Goal: Task Accomplishment & Management: Complete application form

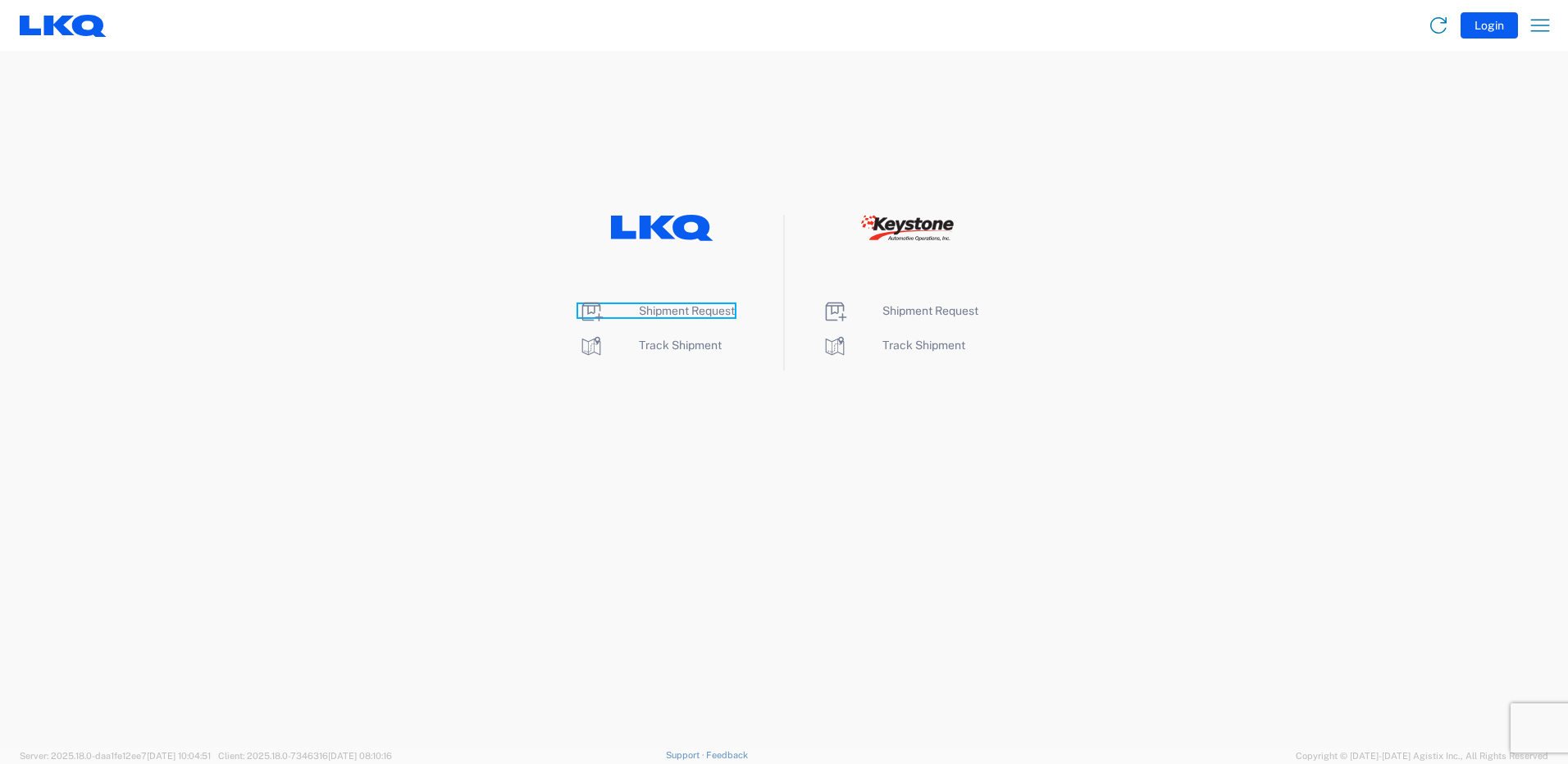
click at [701, 314] on span "Shipment Request" at bounding box center [687, 311] width 96 height 13
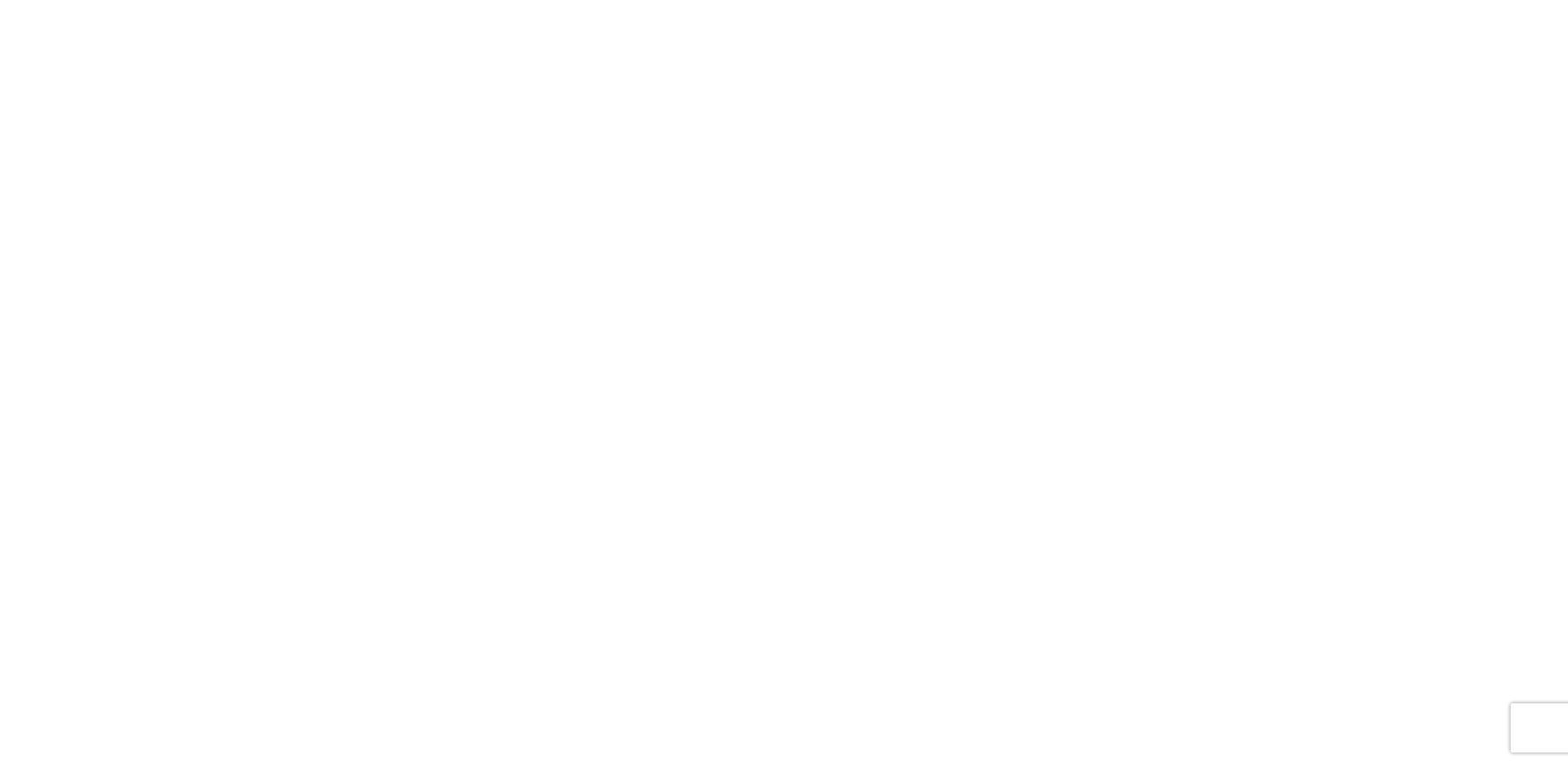
select select "FULL"
select select "LBS"
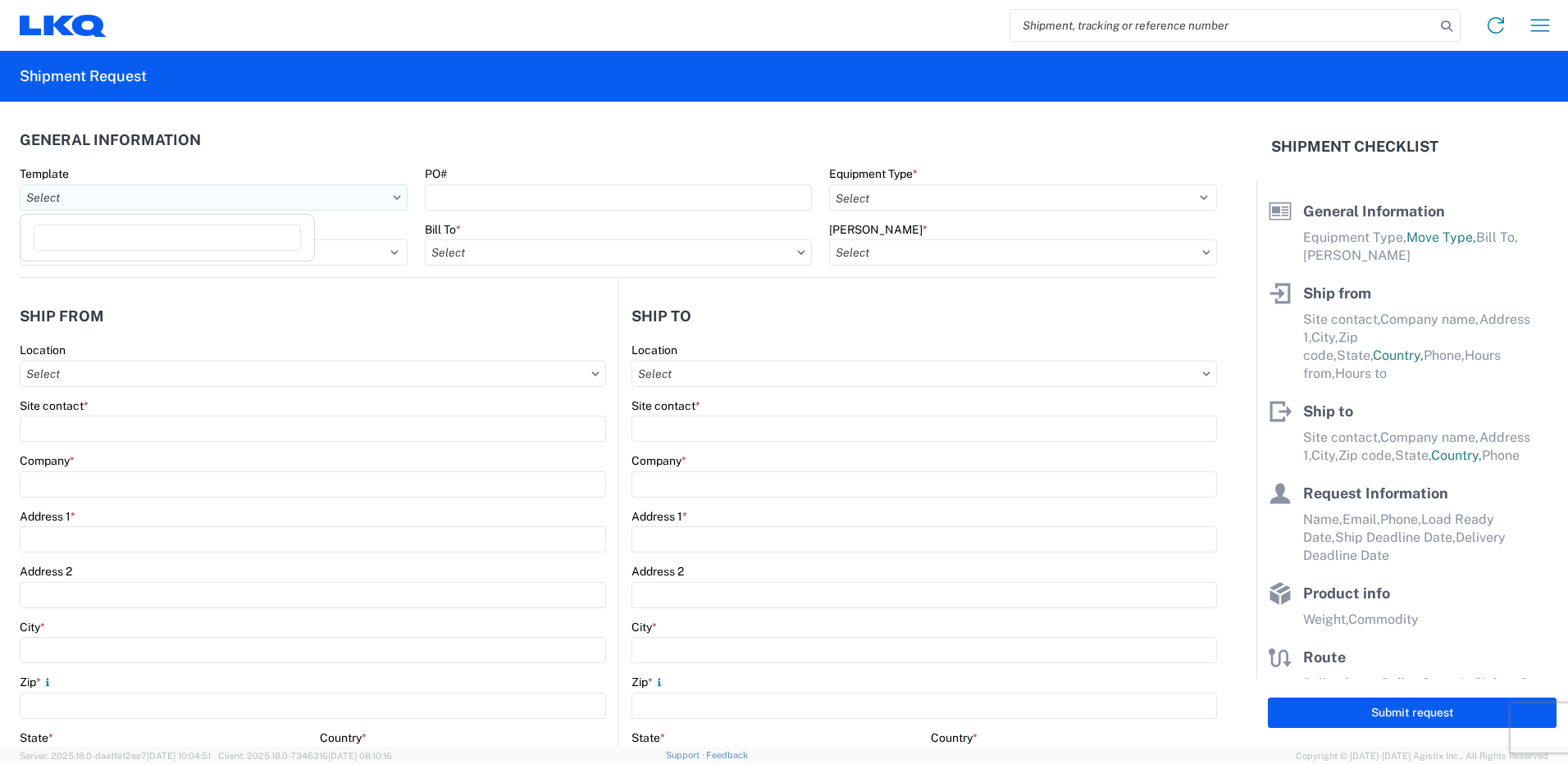
click at [195, 191] on input "Template" at bounding box center [214, 197] width 388 height 26
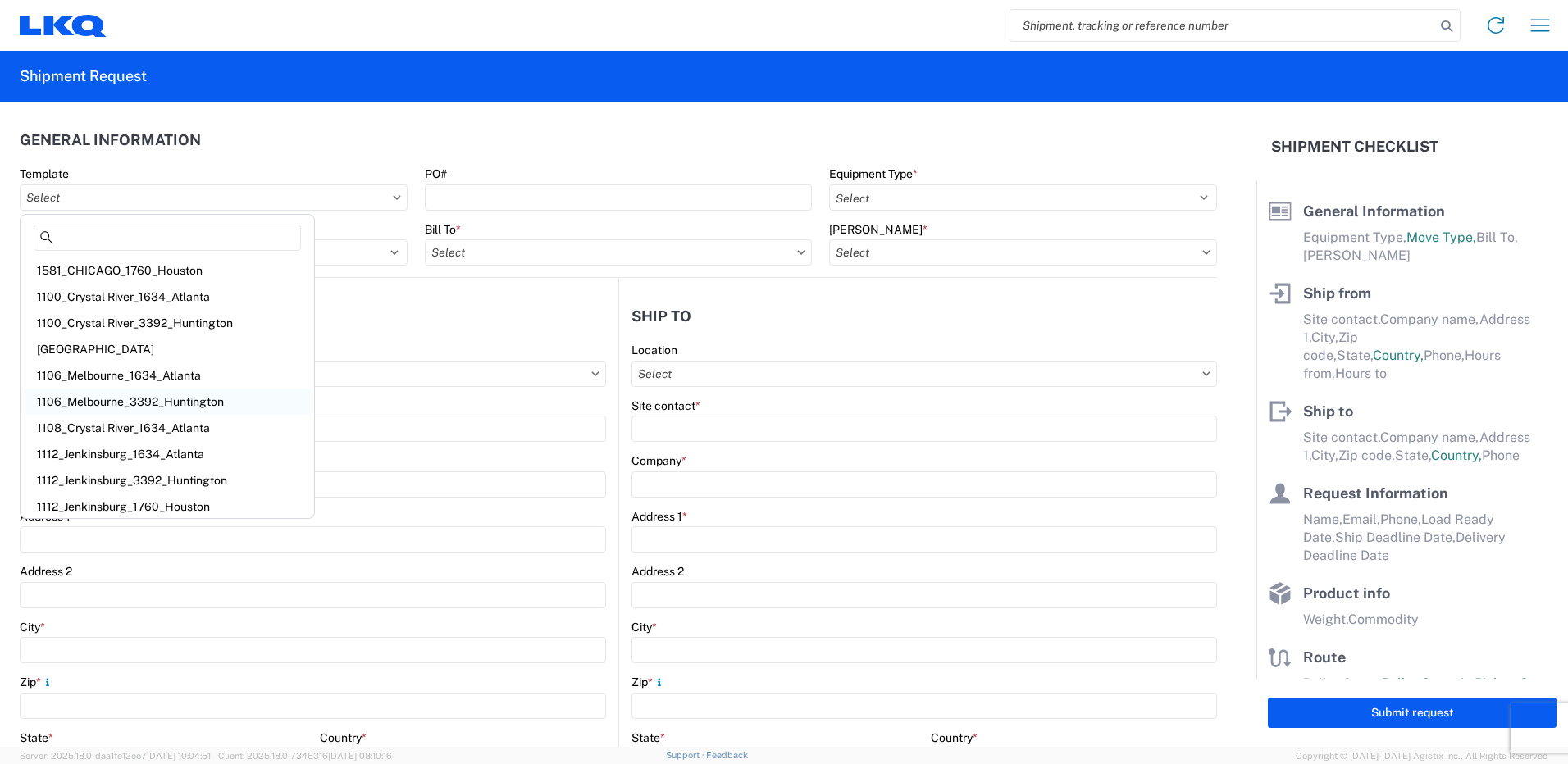
scroll to position [4, 0]
type input "1760"
click at [149, 400] on div "1142_Durham_1760_Houston" at bounding box center [167, 397] width 287 height 26
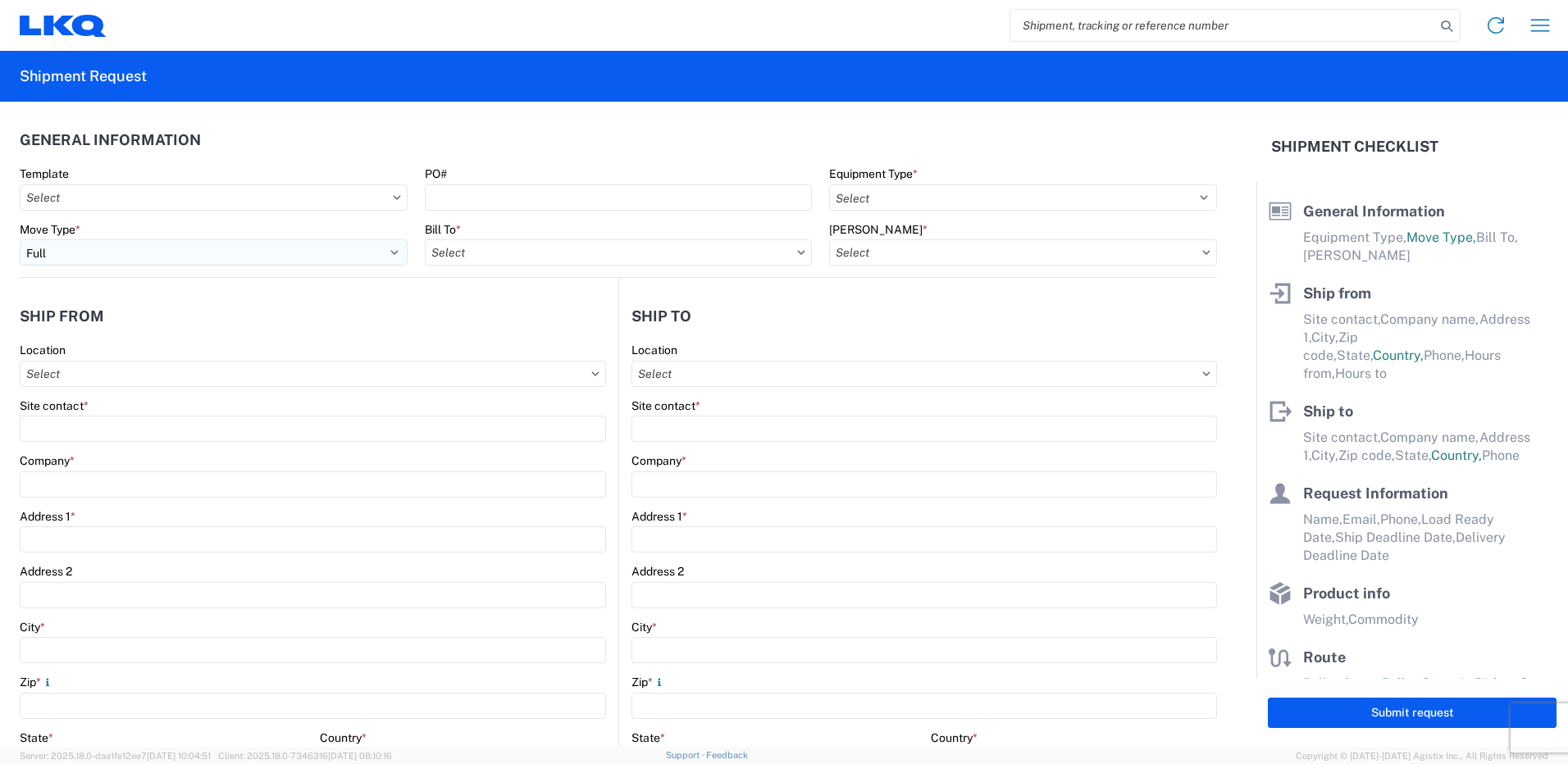
type input "1142_Durham_1760_Houston"
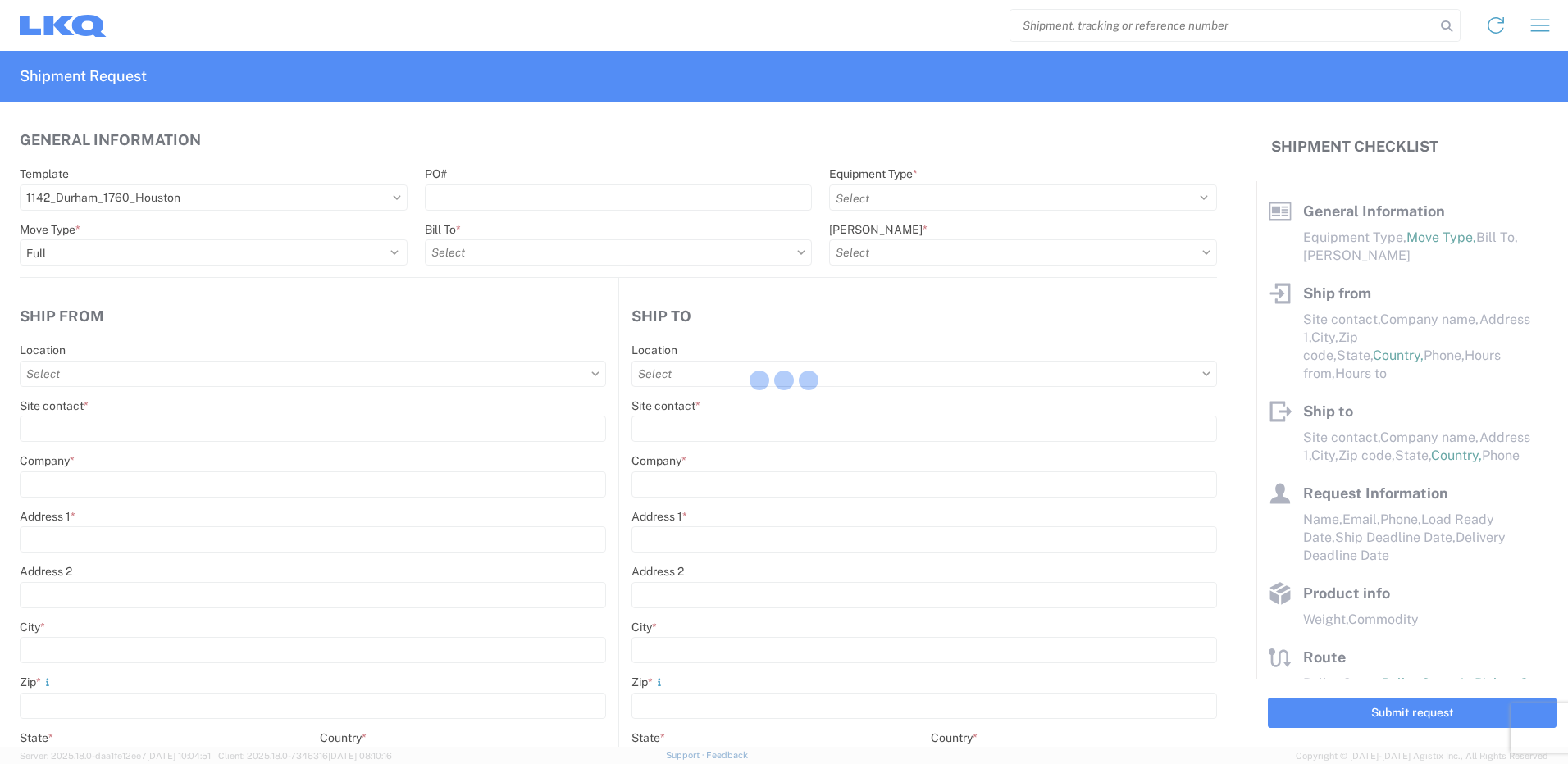
select select
type input "Shipping"
type input "LKQ Pick Your Part - [GEOGRAPHIC_DATA]"
type input "[STREET_ADDRESS]"
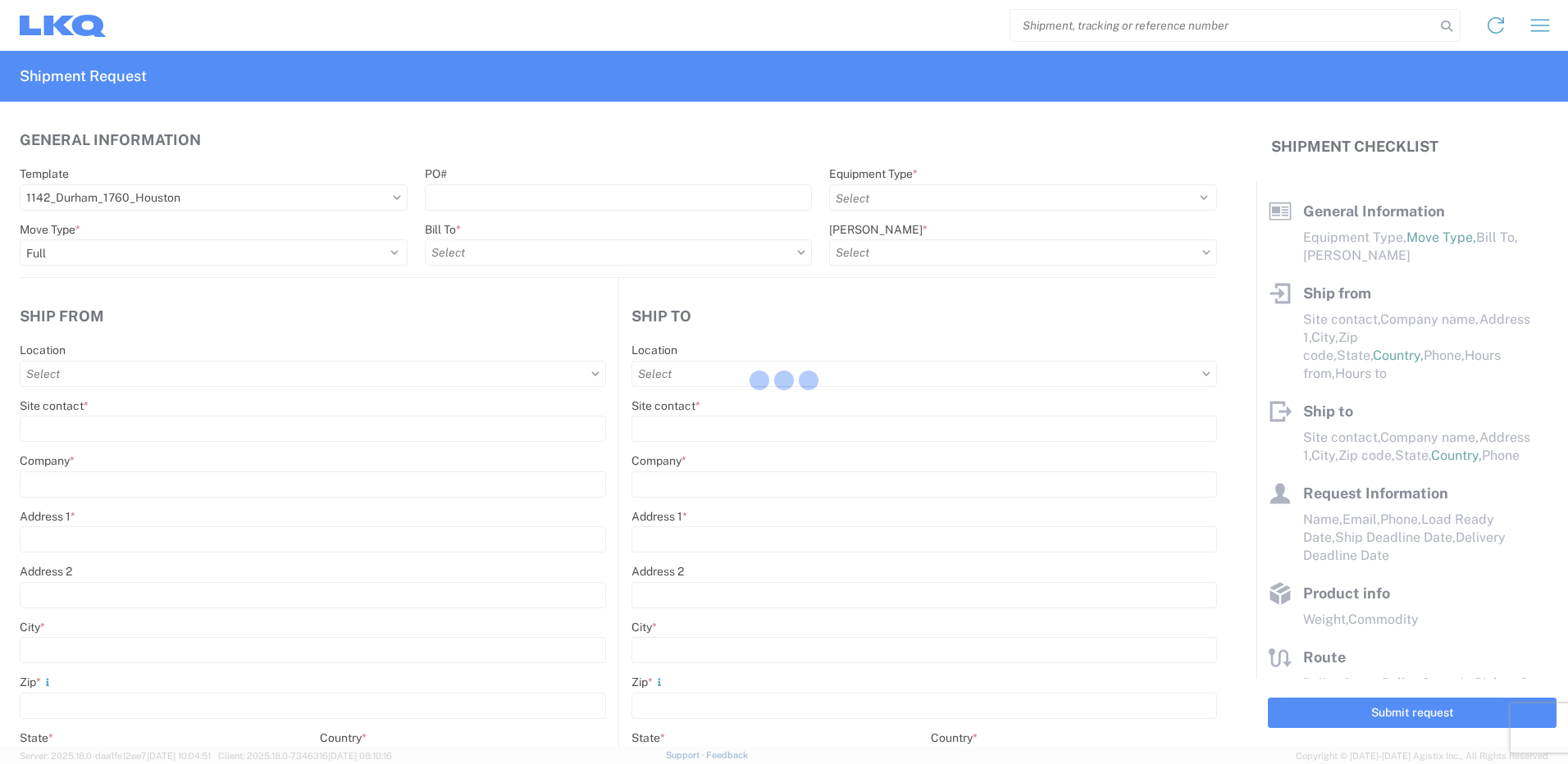
type input "[GEOGRAPHIC_DATA]"
type input "27703"
type input "Receiving"
type input "LKQ Best Core"
type input "[STREET_ADDRESS]"
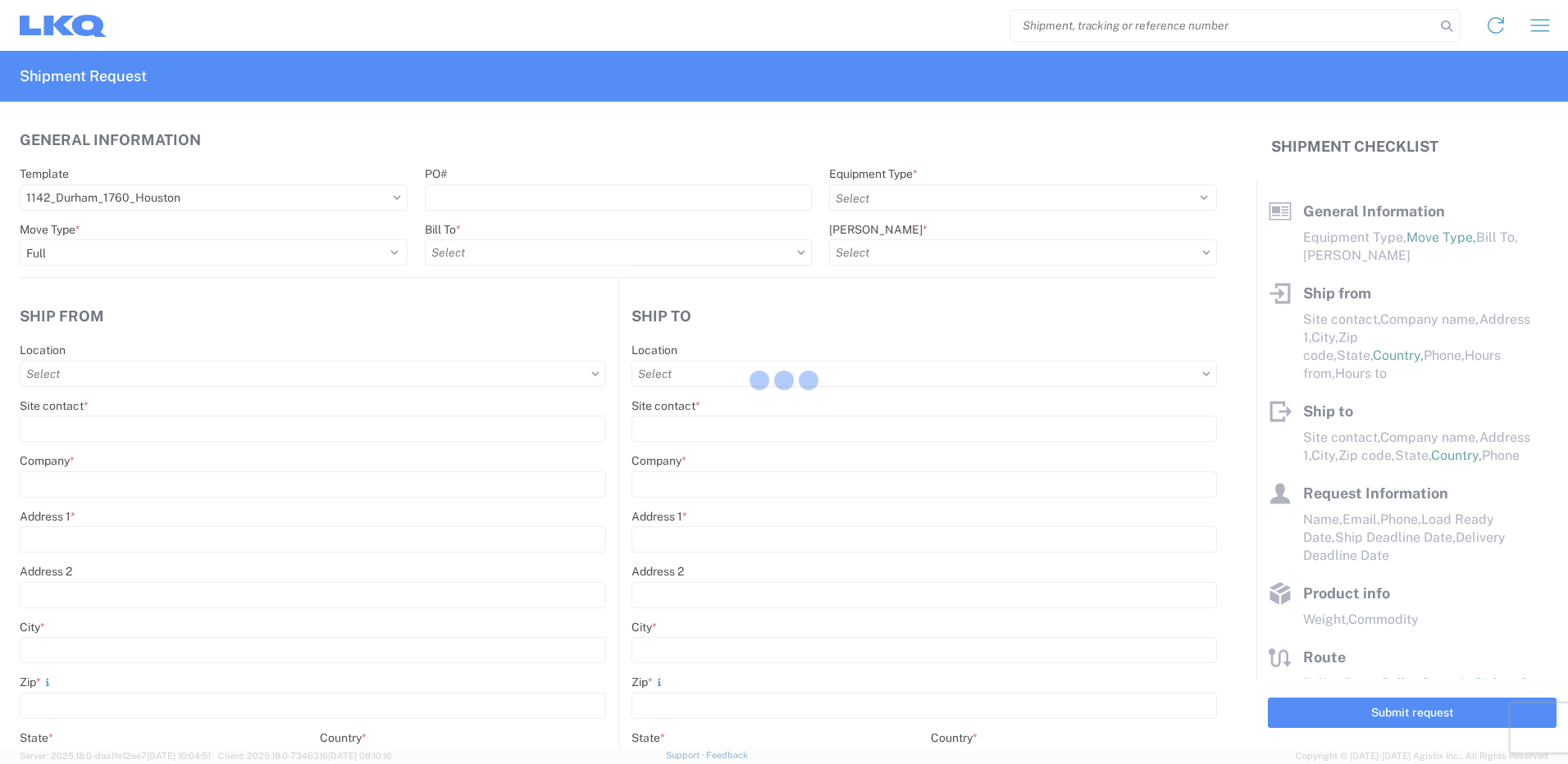
type input "[GEOGRAPHIC_DATA]"
type input "77038"
type input "[DATE]"
type input "42000"
type input "Miscellaneous (alt, comp, conv, etc)"
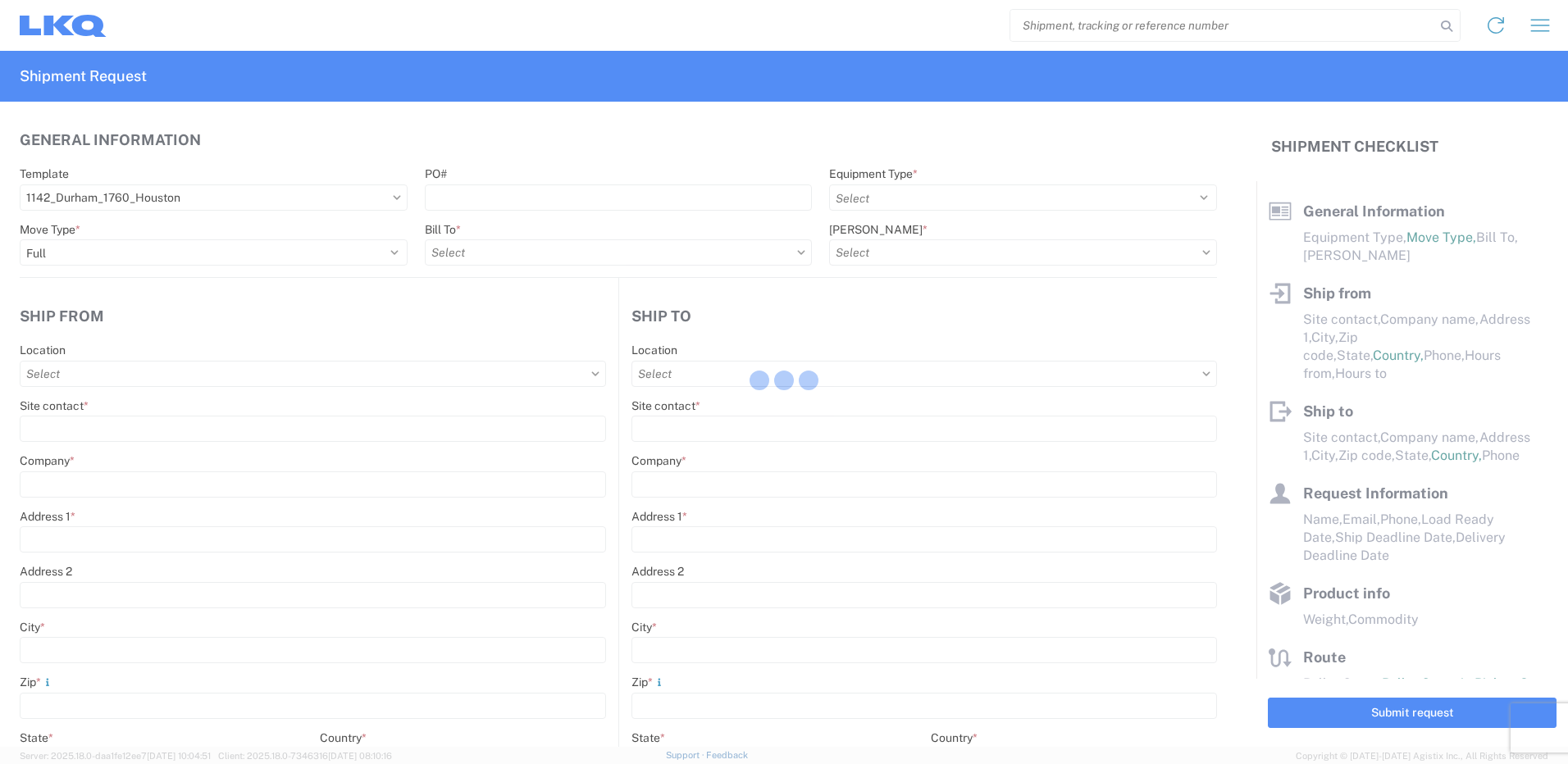
type input "1"
type input "12"
select select "IN"
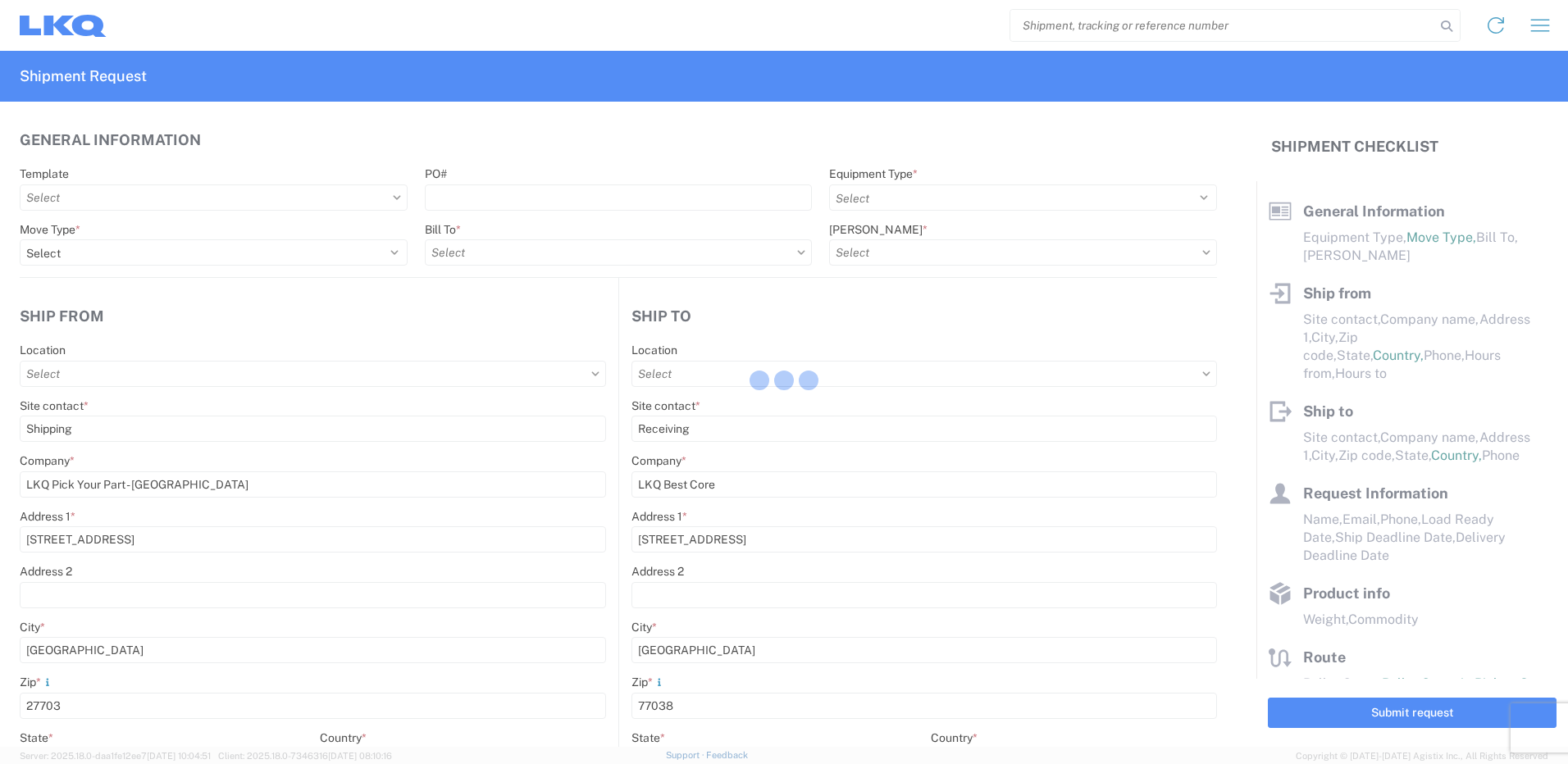
select select "US"
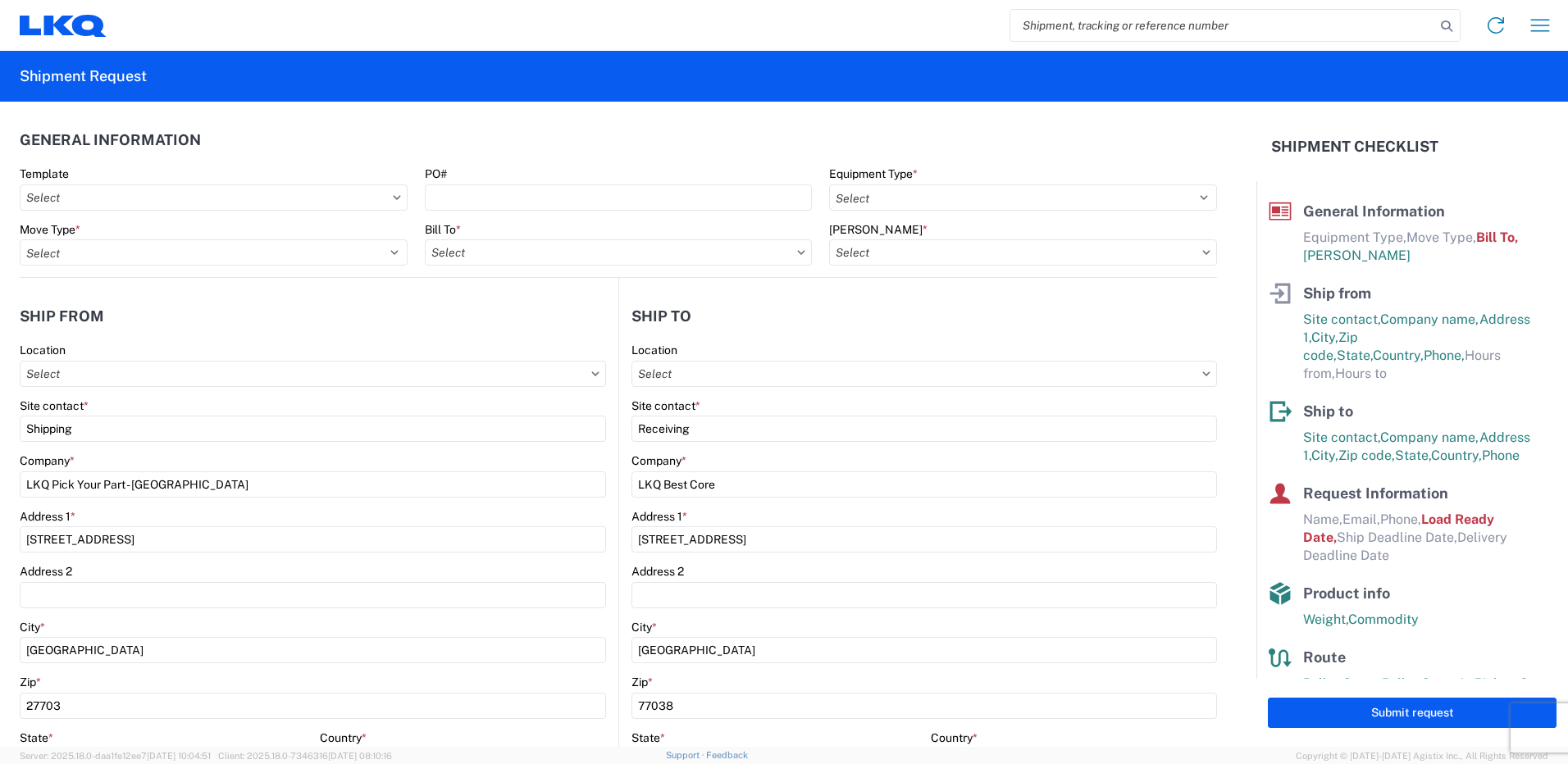
type input "1760-1300-50180-0000 - 1760 Freight In - Cores"
type input "1760 - LKQ Best Core"
type input "1142 - City Auto Parts of [GEOGRAPHIC_DATA]"
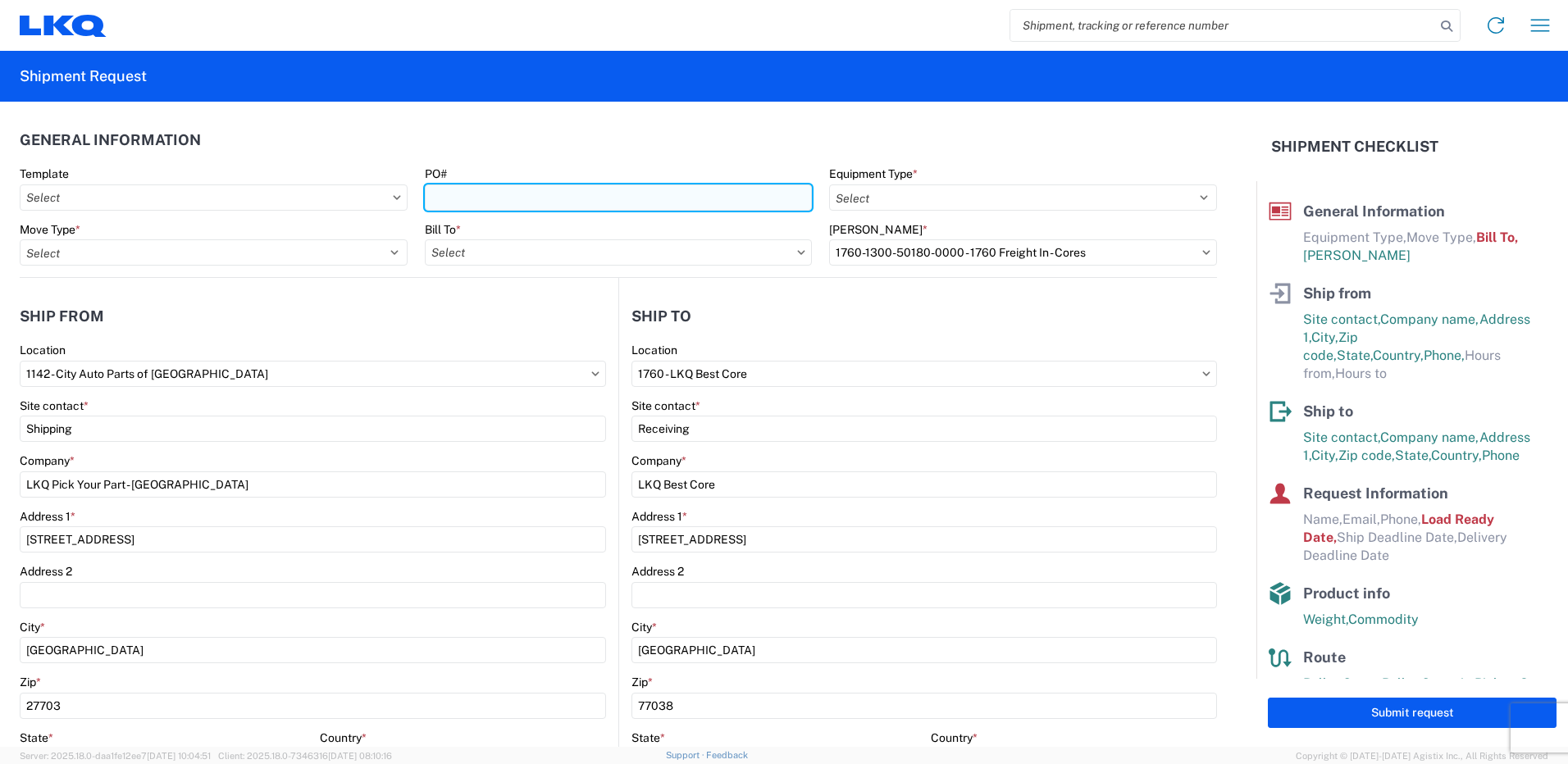
click at [596, 201] on input "PO#" at bounding box center [619, 197] width 388 height 26
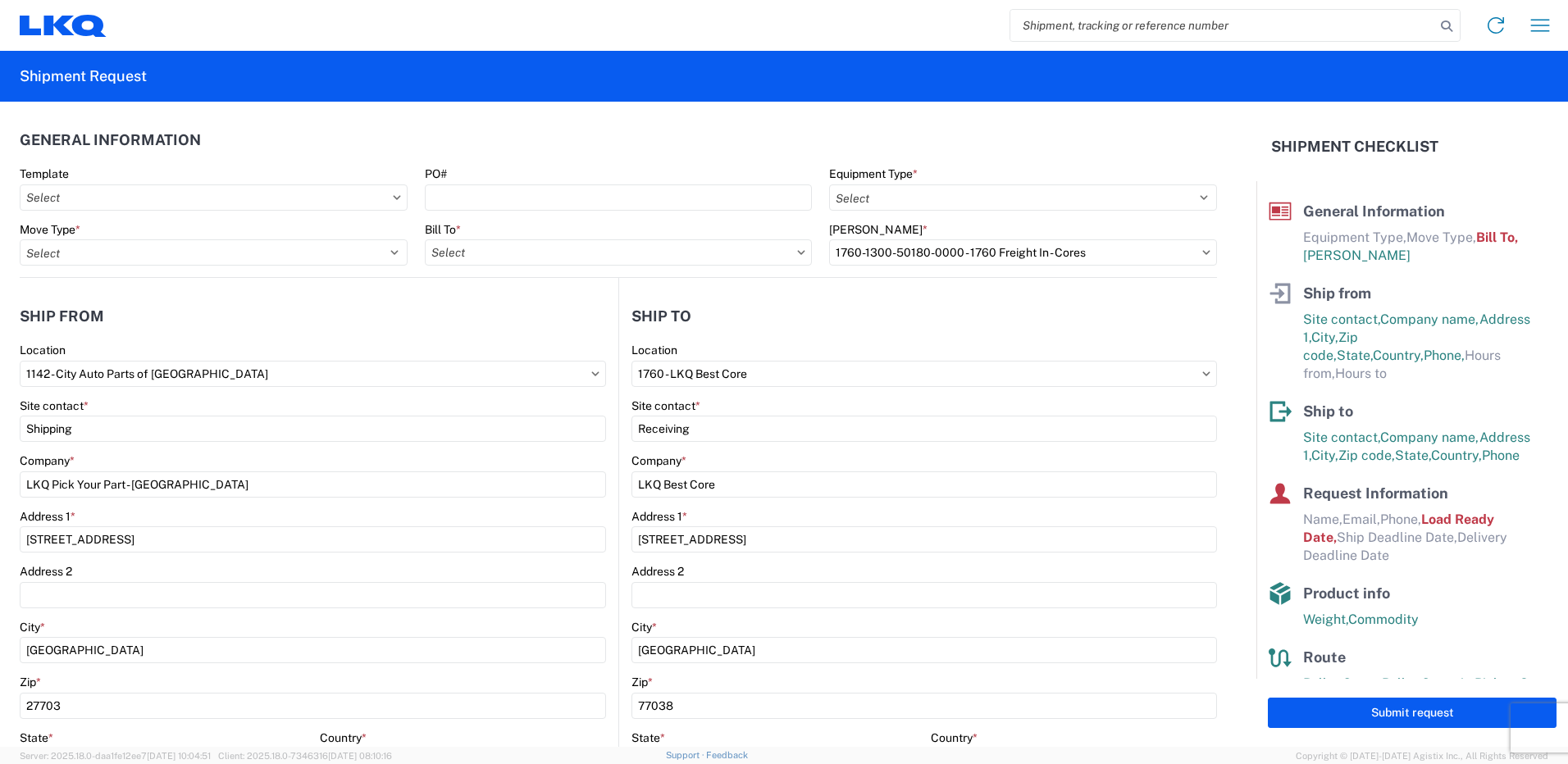
click at [604, 147] on header "General Information" at bounding box center [618, 140] width 1197 height 37
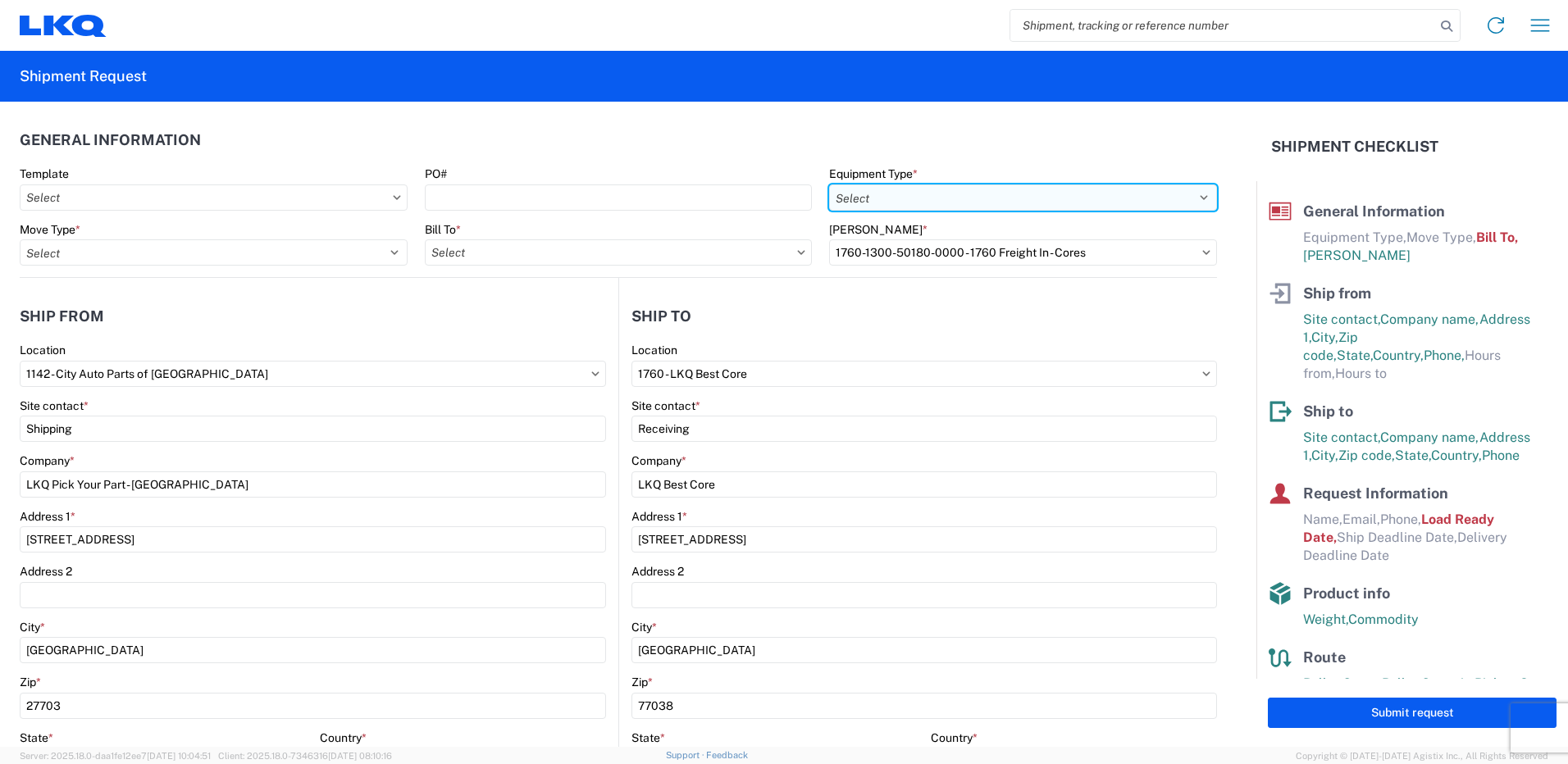
click at [919, 202] on select "Select 53’ Dry Van Flatbed Dropdeck (van) Lowboy (flatbed) Rail" at bounding box center [1023, 197] width 388 height 26
select select "STDV"
click at [830, 185] on select "Select 53’ Dry Van Flatbed Dropdeck (van) Lowboy (flatbed) Rail" at bounding box center [1023, 197] width 388 height 26
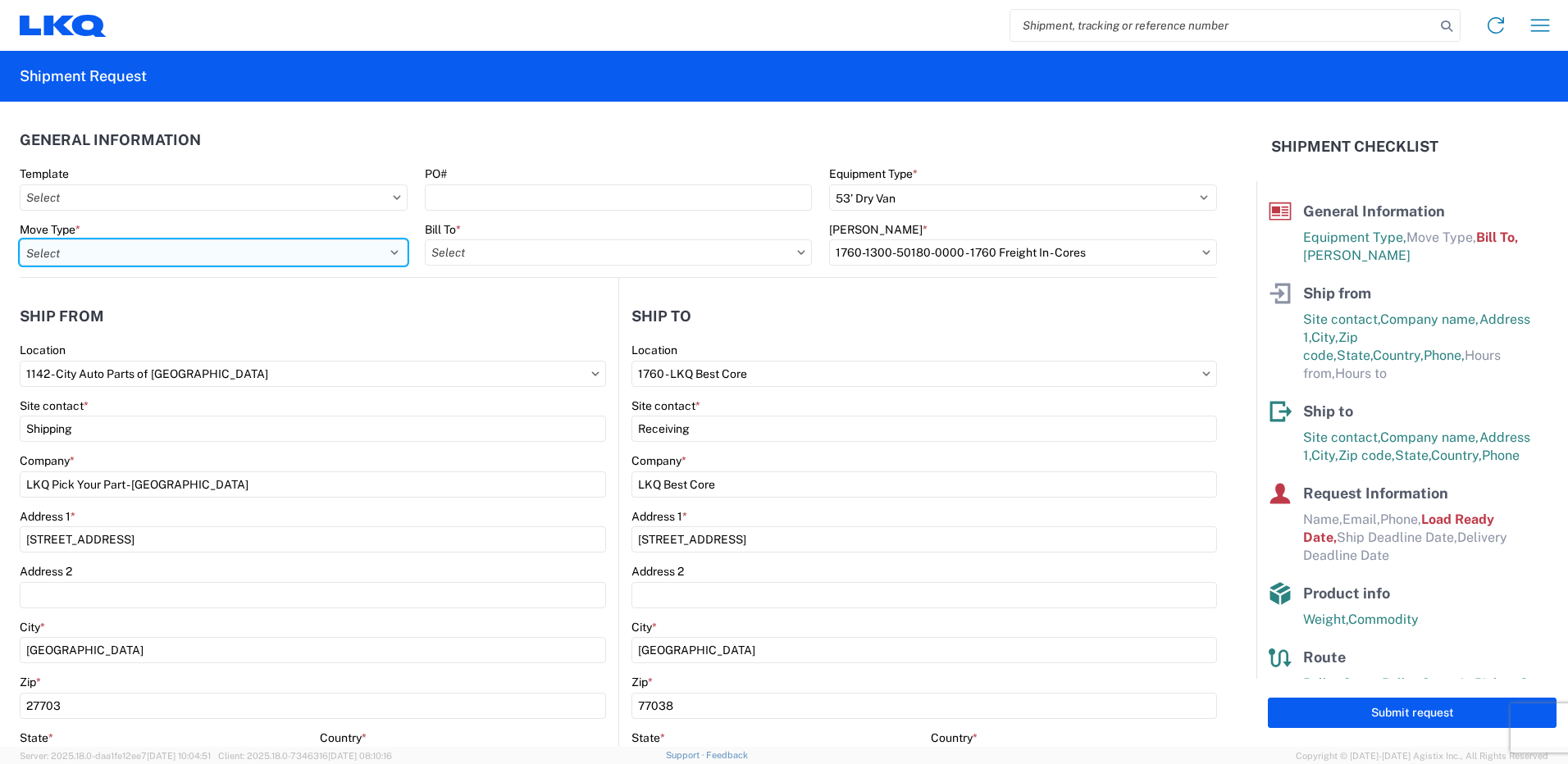
click at [291, 239] on select "Select Full Partial TL" at bounding box center [214, 252] width 388 height 26
select select "FULL"
click at [20, 239] on select "Select Full Partial TL" at bounding box center [214, 252] width 388 height 26
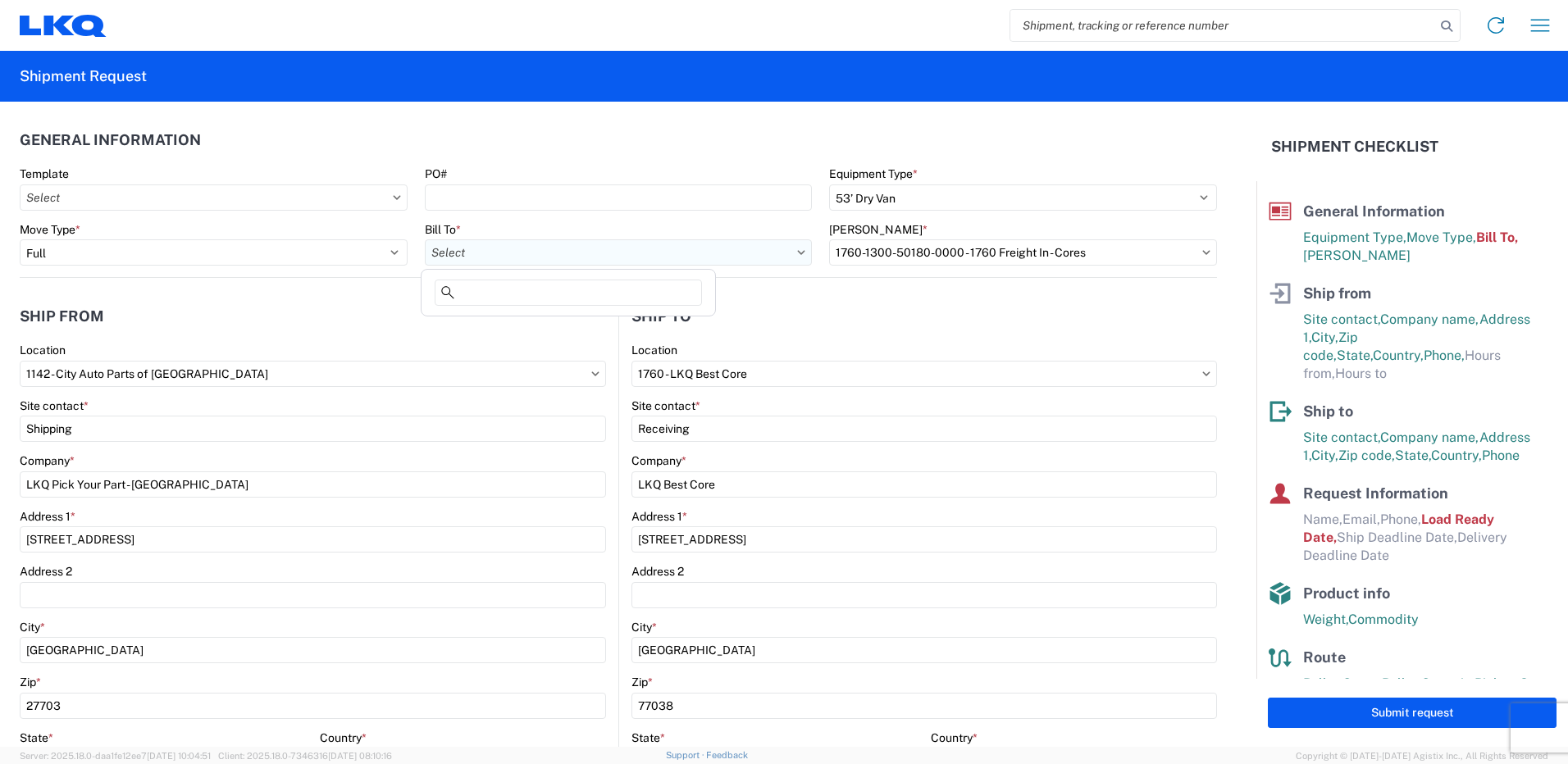
click at [476, 254] on input "Bill To *" at bounding box center [619, 252] width 388 height 26
type input "1760"
click at [522, 324] on div "1760 - LKQ Best Core" at bounding box center [567, 325] width 287 height 26
type input "1760 - LKQ Best Core"
click at [1033, 248] on input "[PERSON_NAME] *" at bounding box center [1023, 252] width 388 height 26
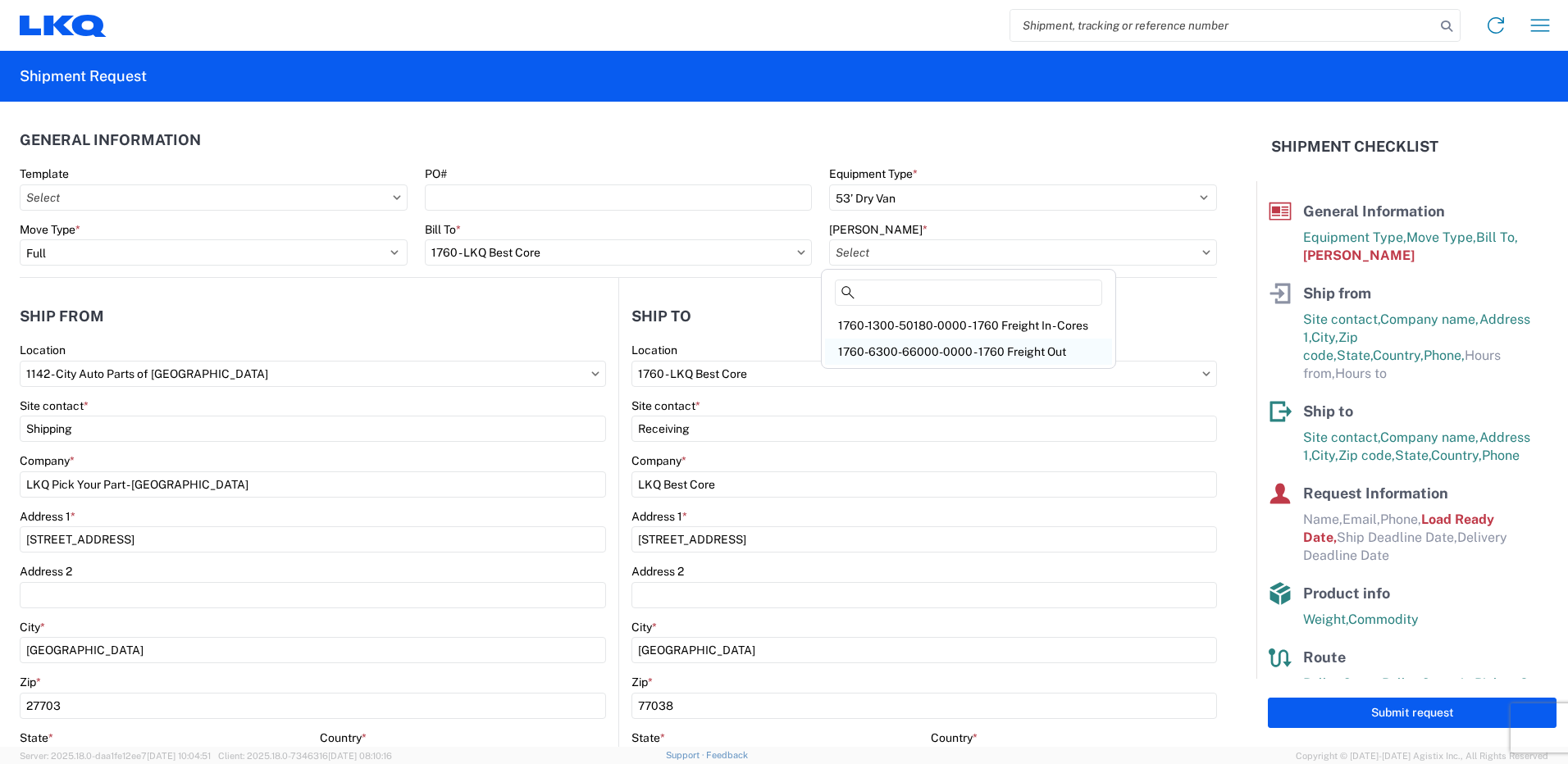
click at [973, 348] on div "1760-6300-66000-0000 - 1760 Freight Out" at bounding box center [968, 351] width 287 height 26
type input "1760-6300-66000-0000 - 1760 Freight Out"
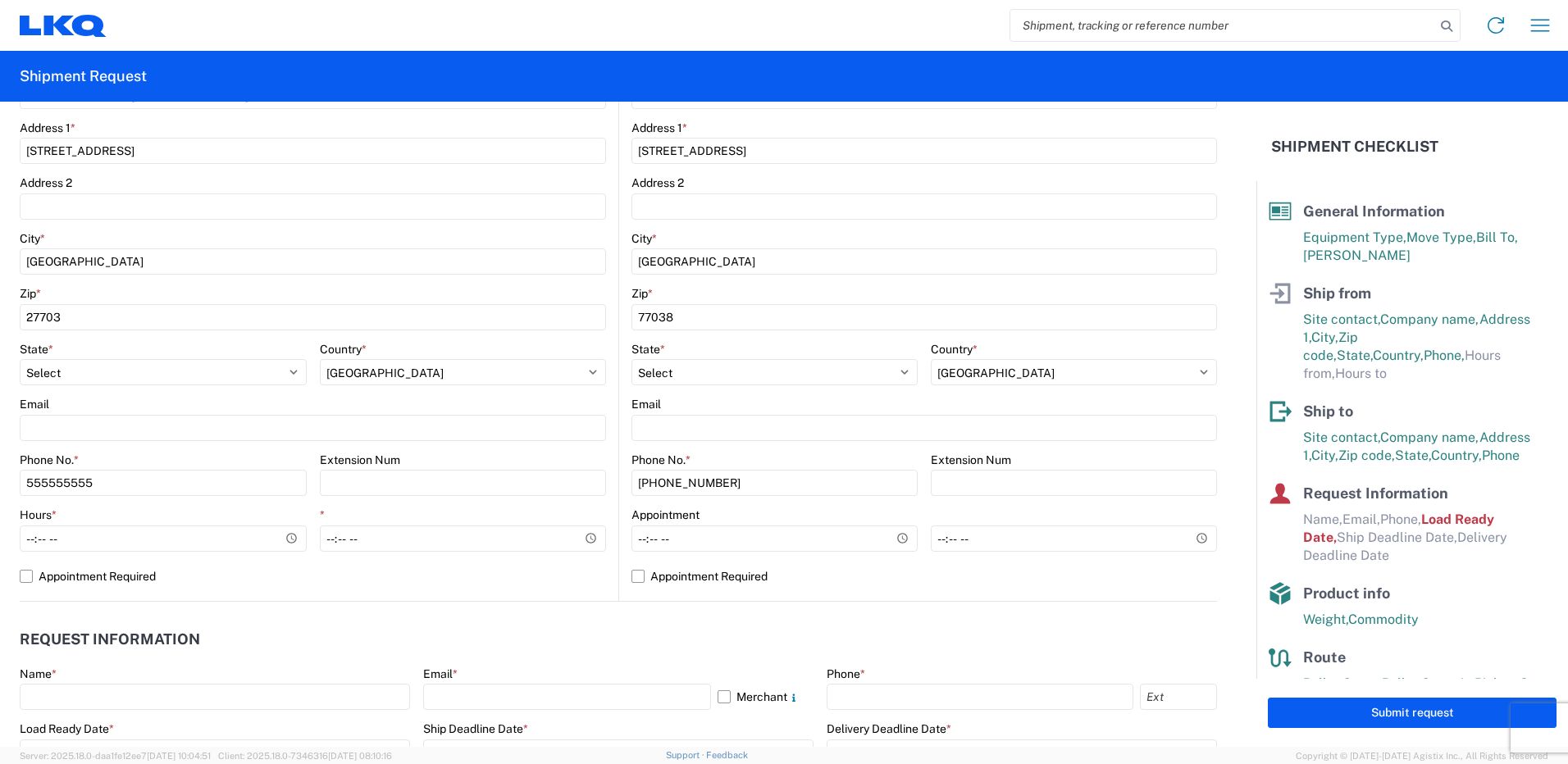
scroll to position [410, 0]
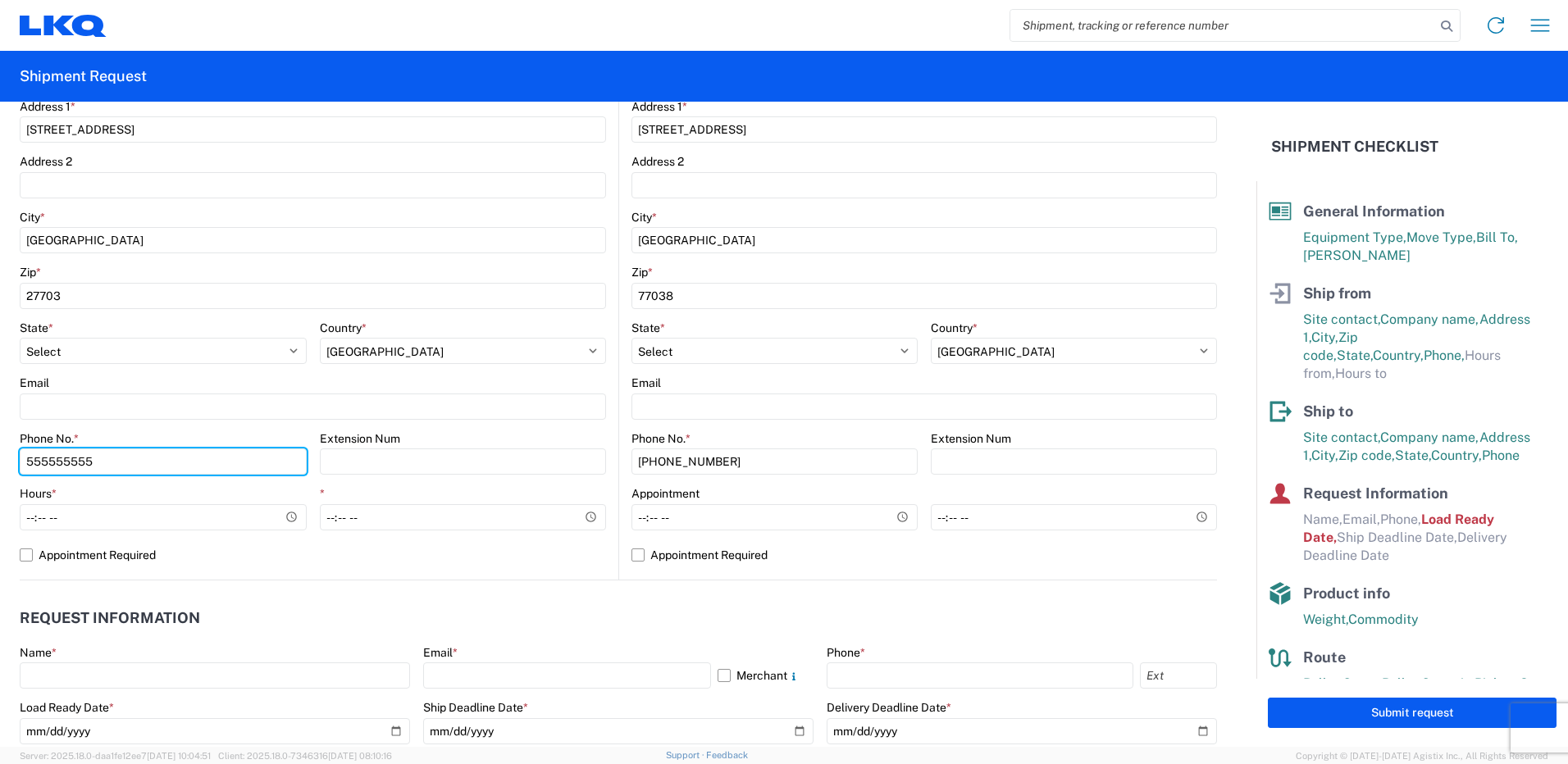
drag, startPoint x: 100, startPoint y: 464, endPoint x: -166, endPoint y: 457, distance: 266.1
click at [0, 457] on html "Home Shipment request Shipment tracking Shipment Request General Information Te…" at bounding box center [784, 382] width 1568 height 764
type input "8437350522"
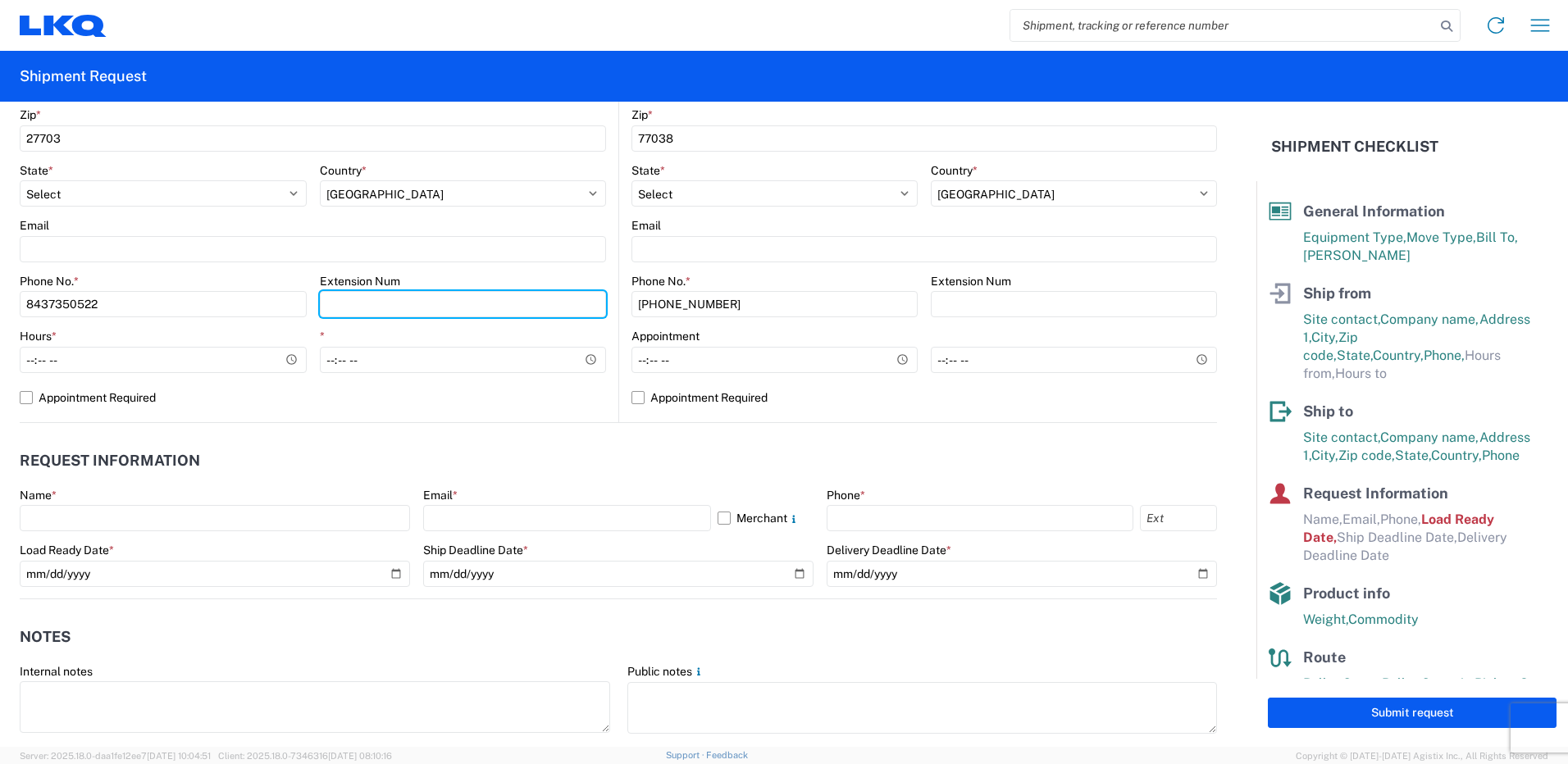
scroll to position [574, 0]
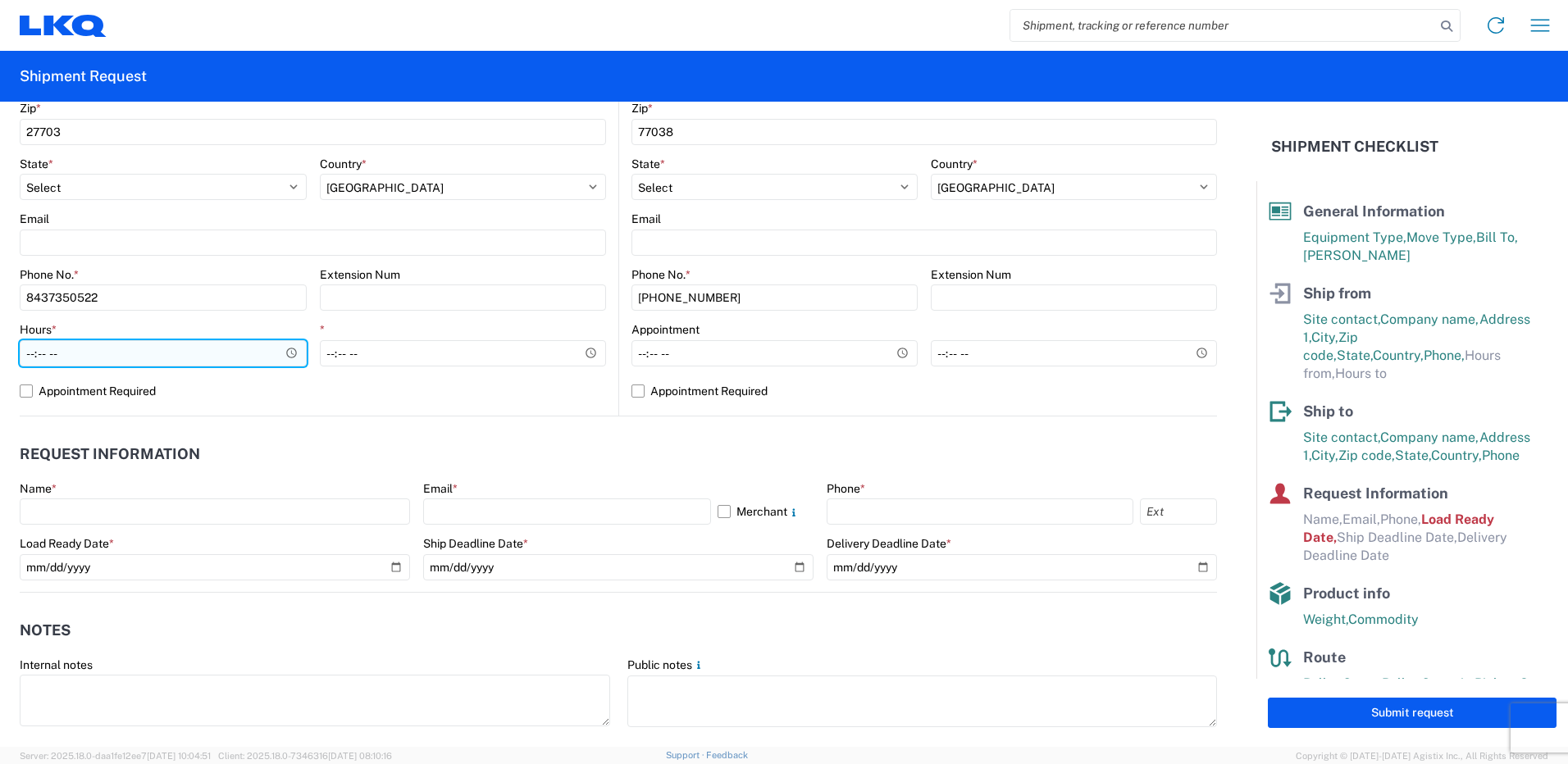
click at [145, 362] on input "Hours *" at bounding box center [163, 353] width 287 height 26
type input "09:00"
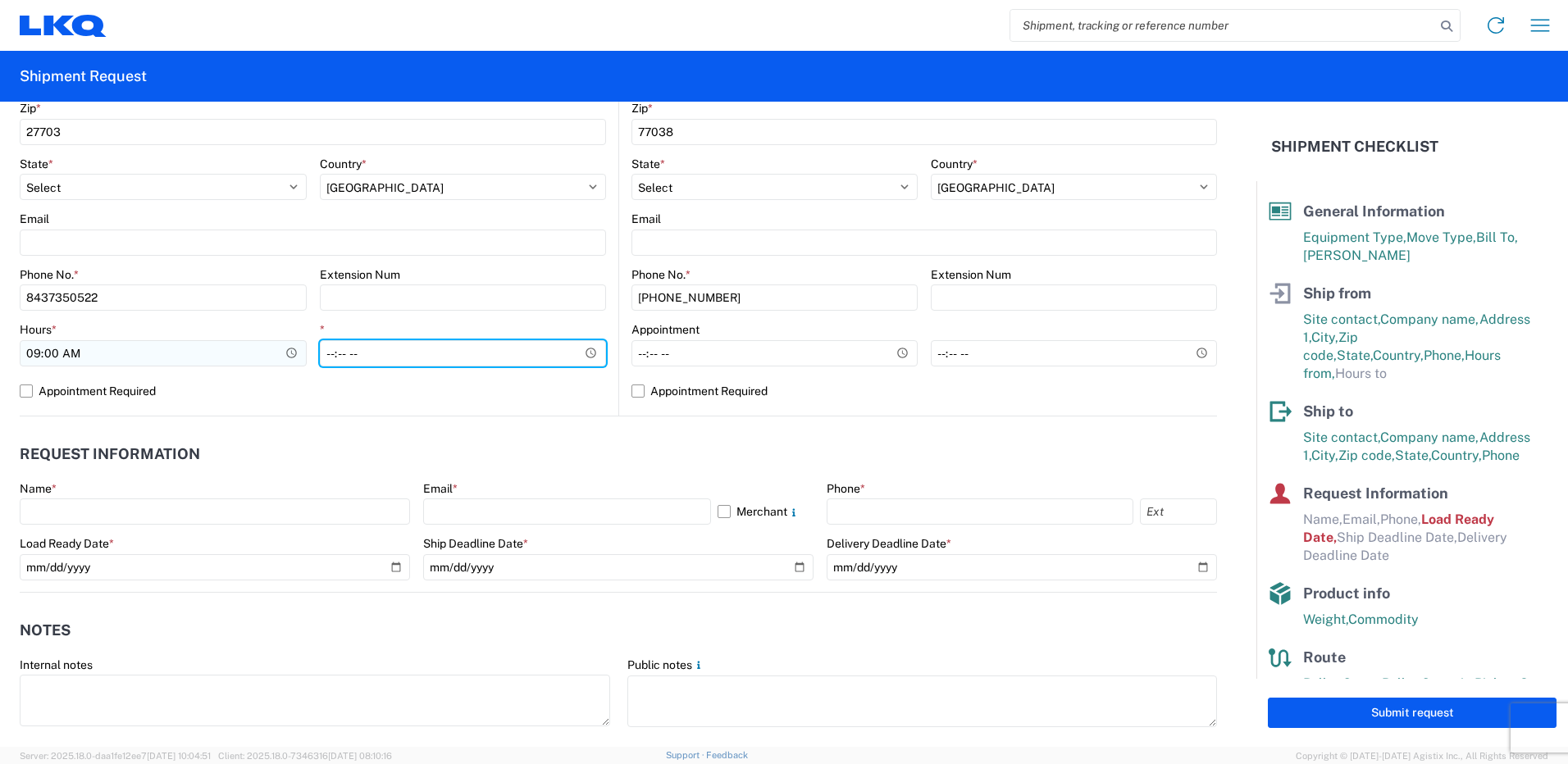
type input "15:30"
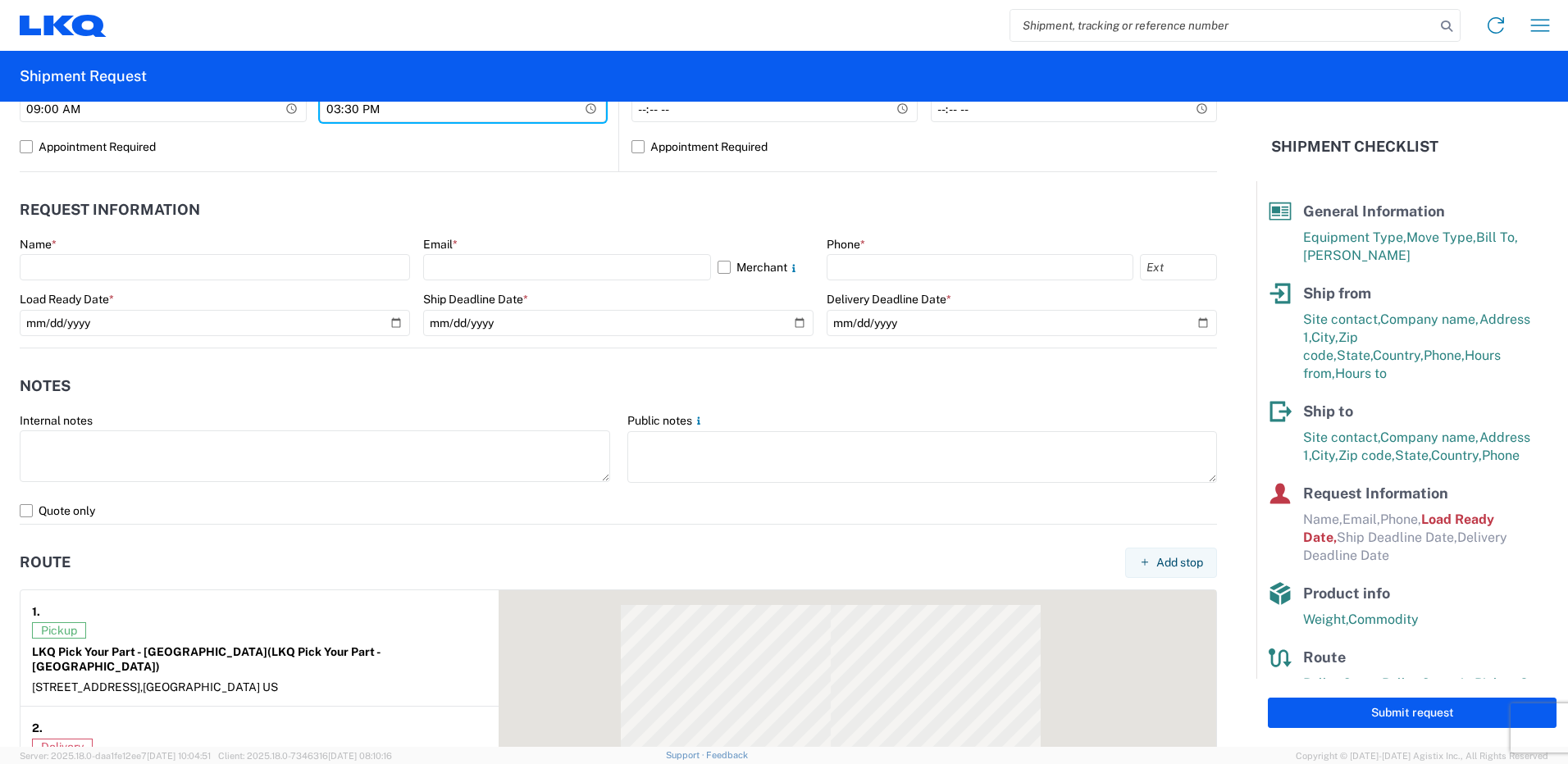
scroll to position [820, 0]
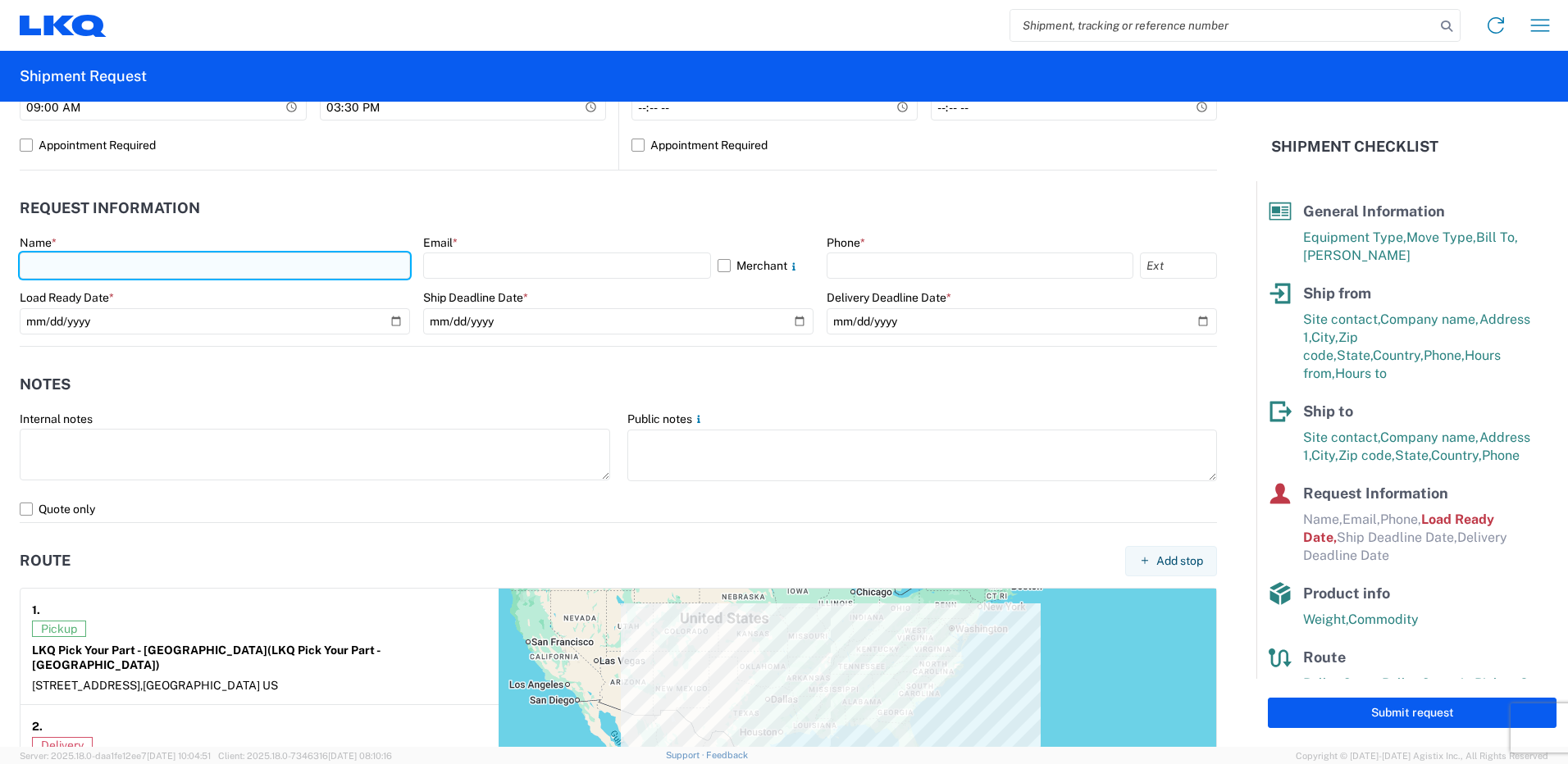
click at [111, 263] on input "text" at bounding box center [214, 265] width 391 height 26
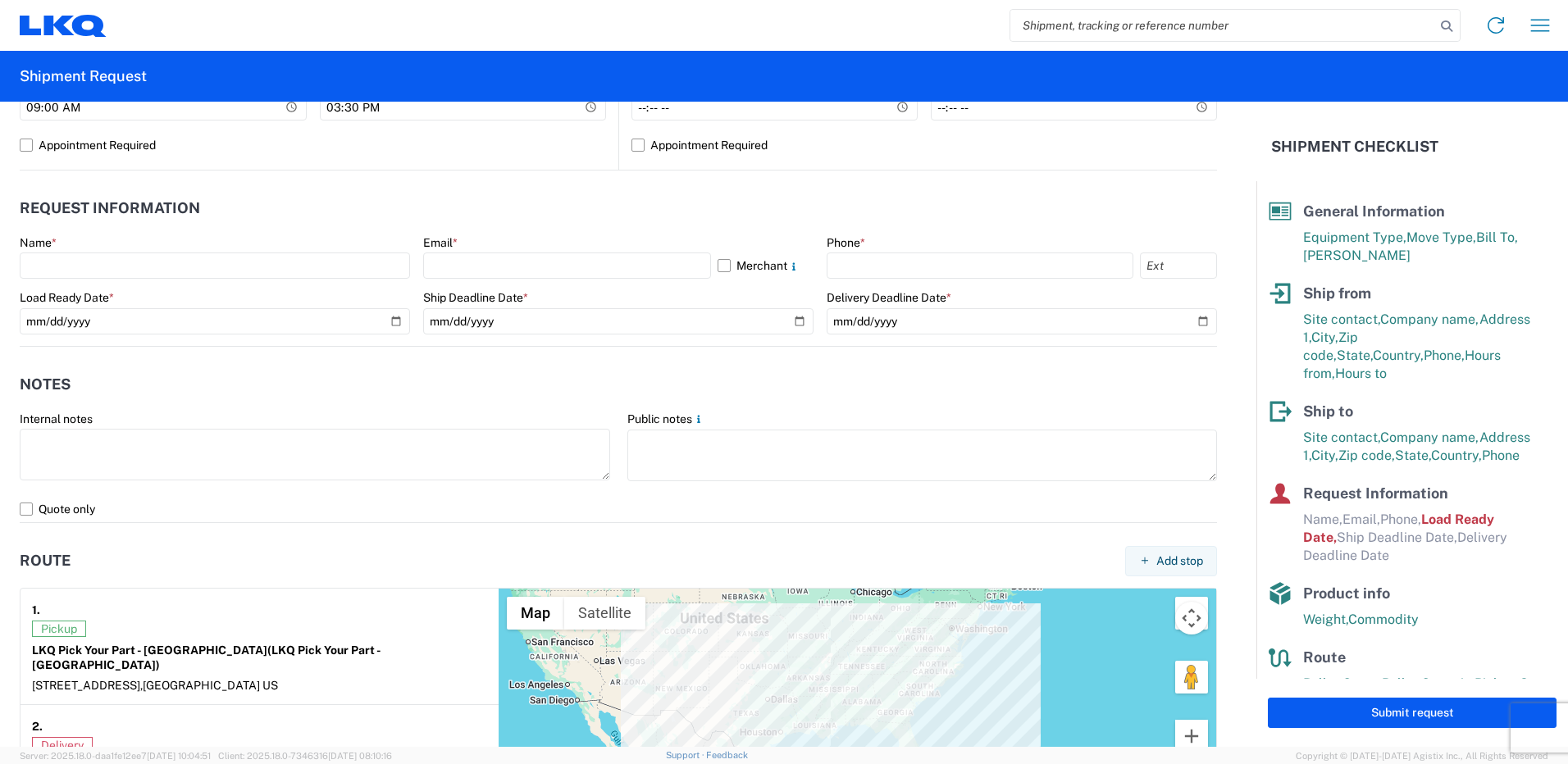
click at [158, 249] on div "Name *" at bounding box center [214, 242] width 391 height 14
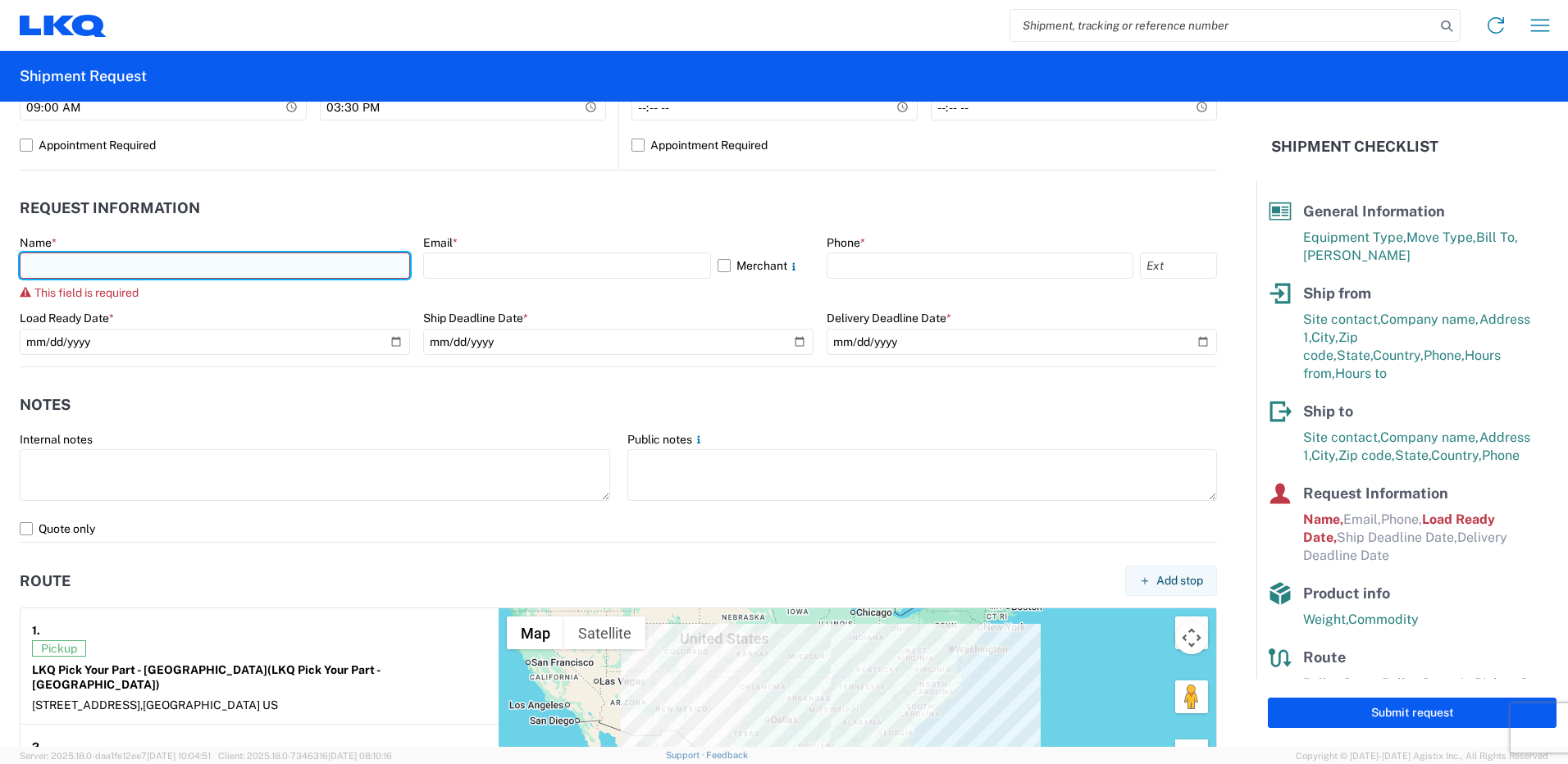
click at [163, 261] on input "text" at bounding box center [214, 265] width 391 height 26
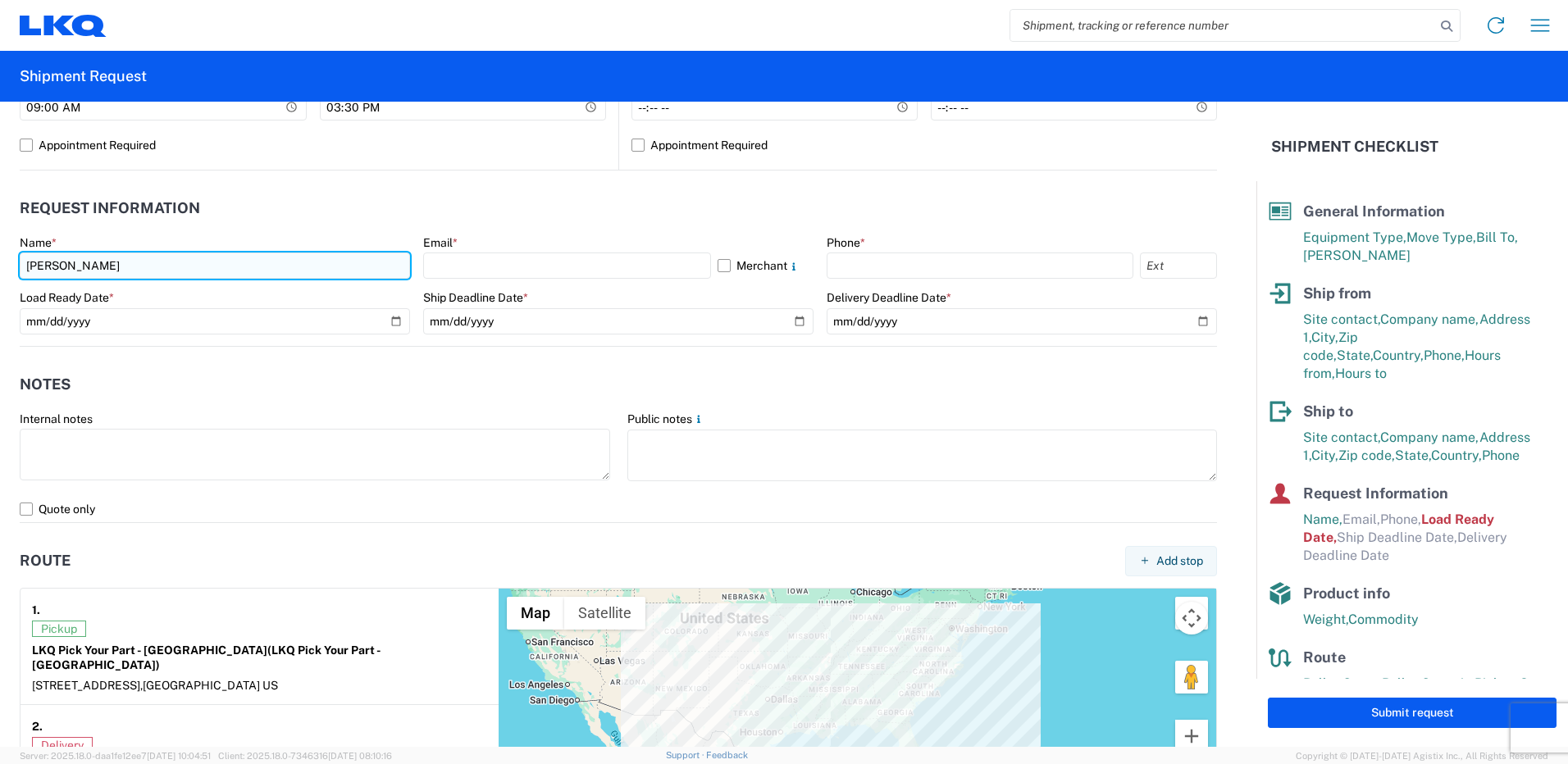
type input "[PERSON_NAME]"
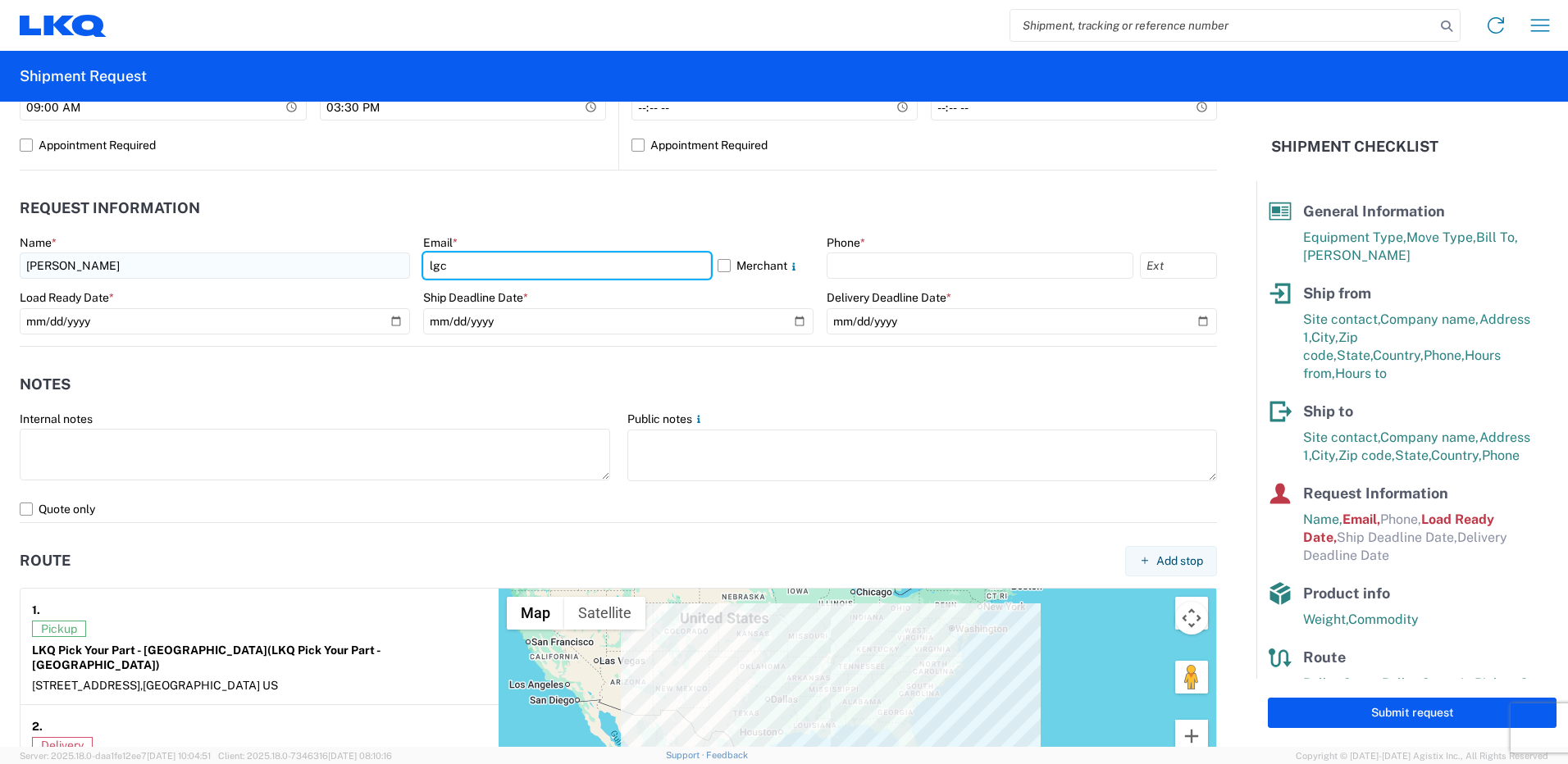
type input "[EMAIL_ADDRESS][DOMAIN_NAME]"
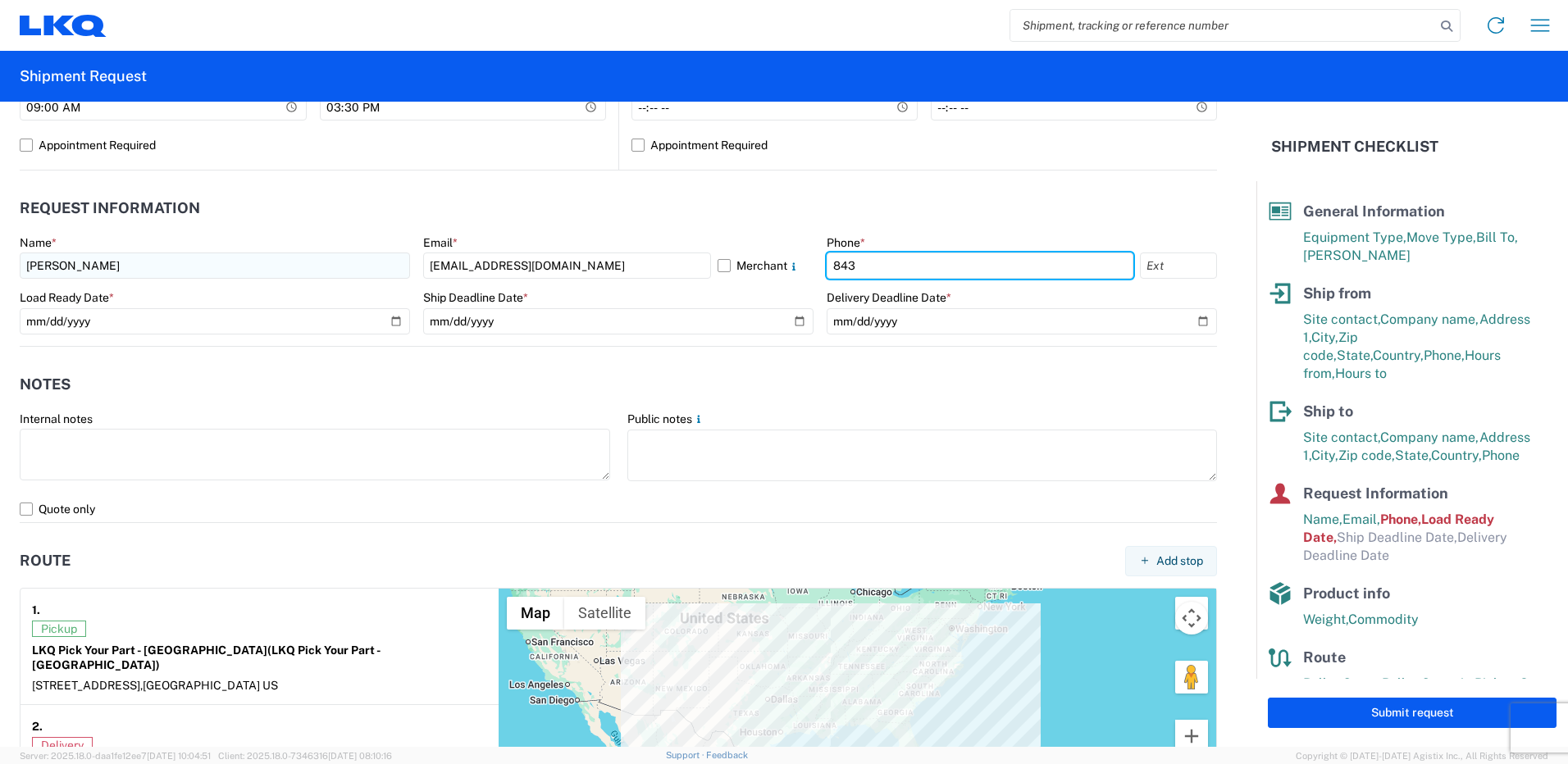
type input "8437350522"
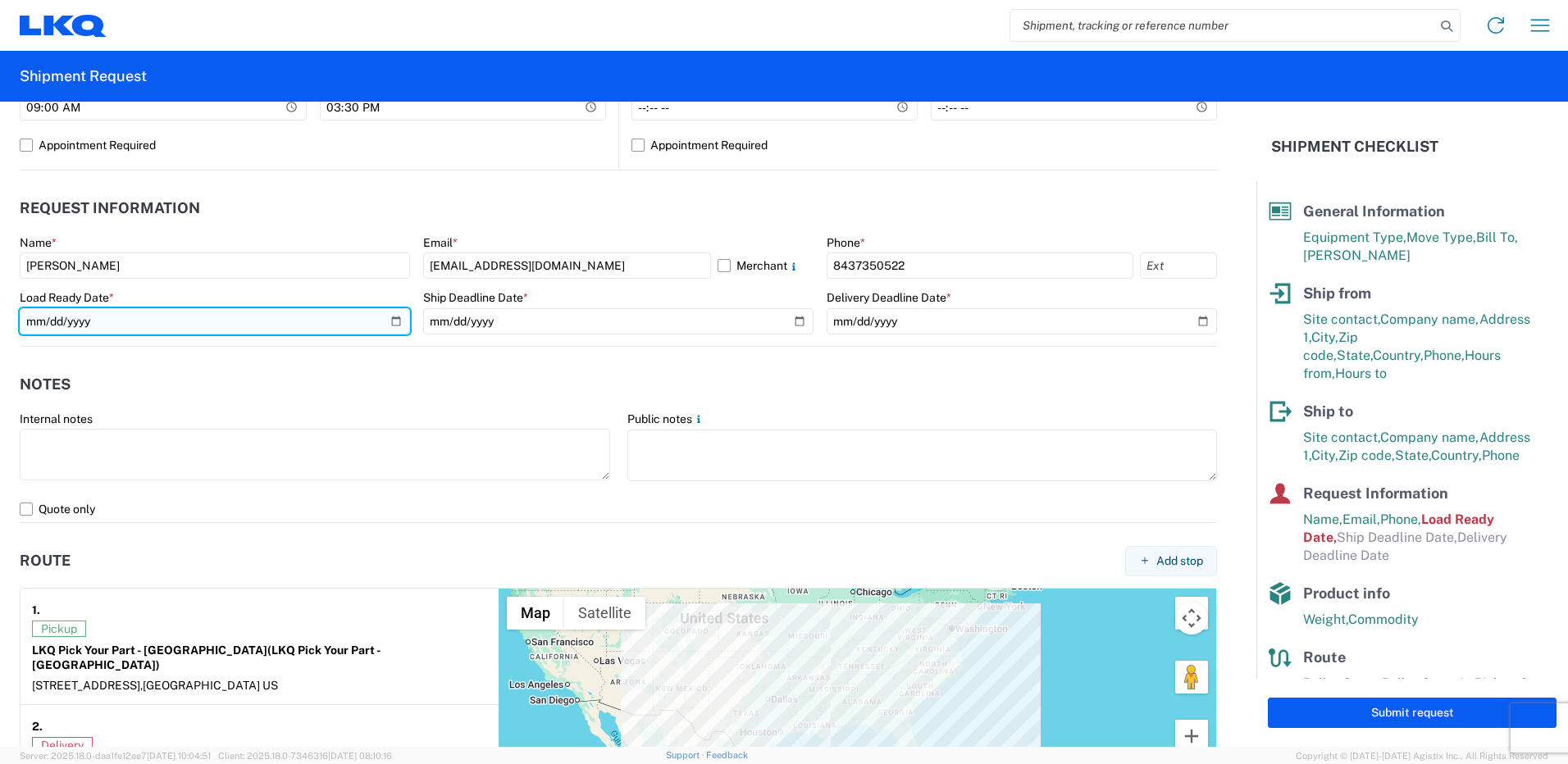
click at [393, 316] on input "[DATE]" at bounding box center [214, 321] width 391 height 26
type input "[DATE]"
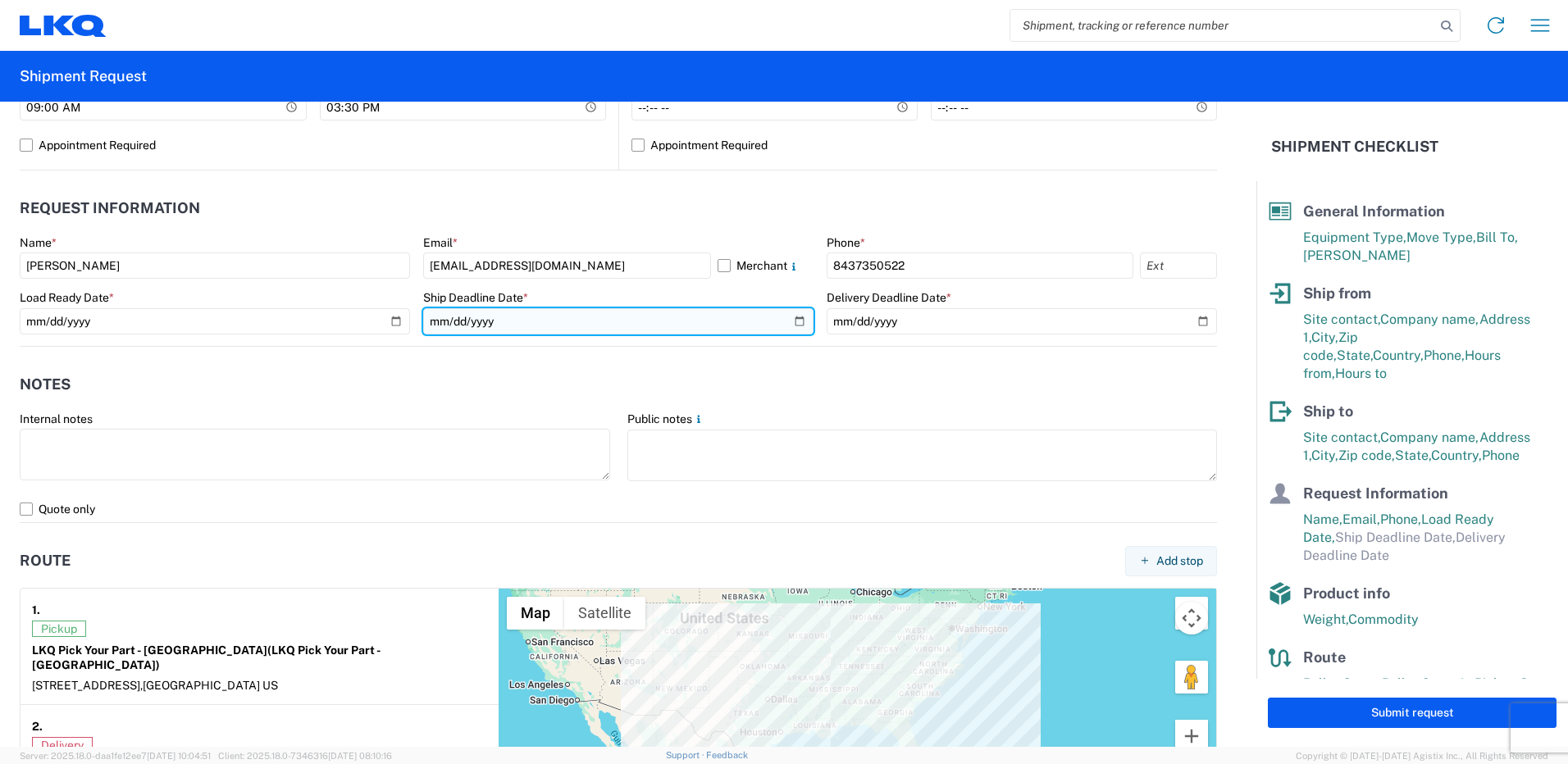
click at [522, 319] on input "date" at bounding box center [618, 321] width 391 height 26
click at [791, 322] on input "date" at bounding box center [618, 321] width 391 height 26
type input "[DATE]"
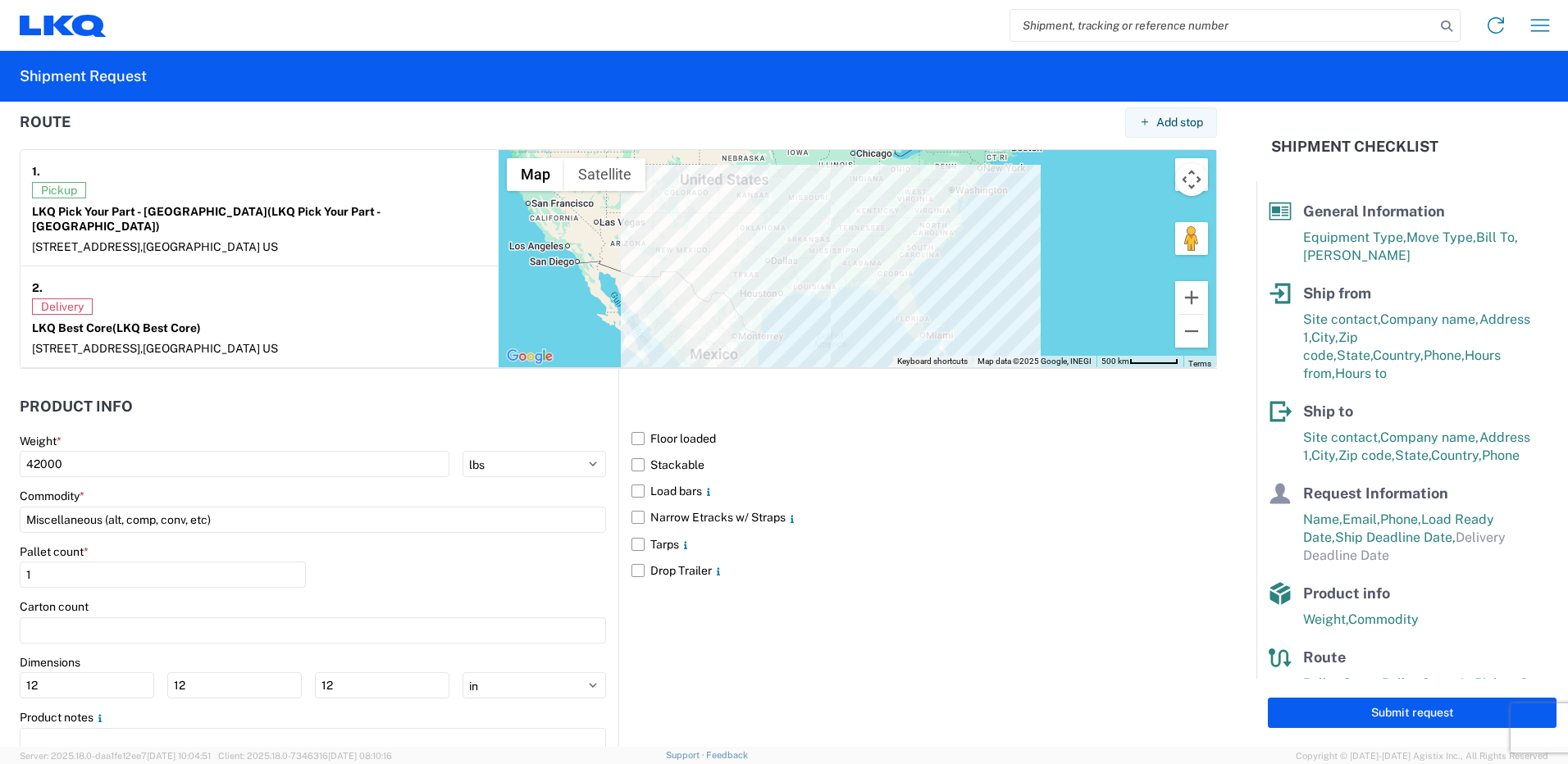
scroll to position [1240, 0]
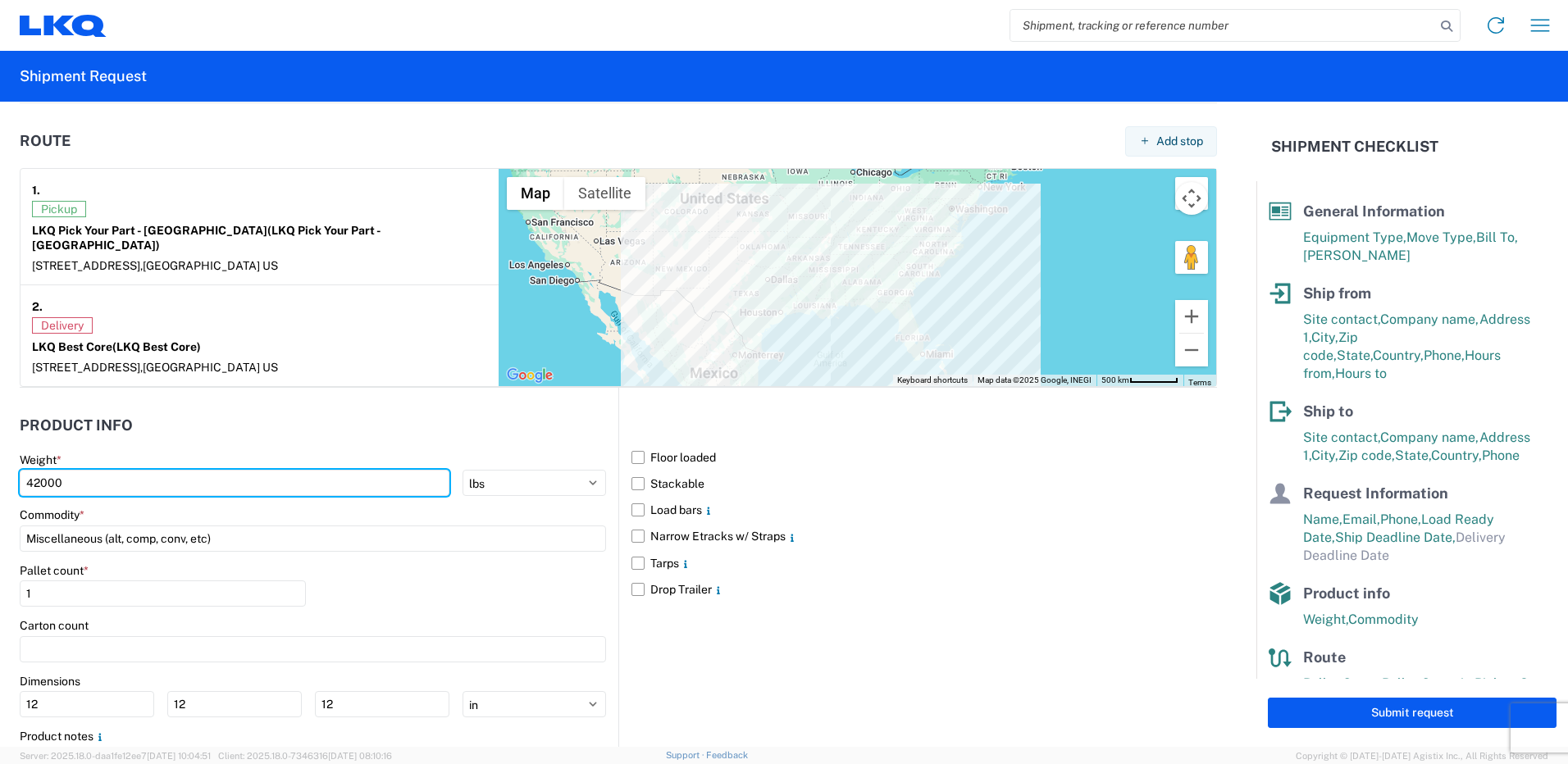
drag, startPoint x: 135, startPoint y: 468, endPoint x: -163, endPoint y: 428, distance: 300.7
click at [0, 428] on html "Home Shipment request Shipment tracking Shipment Request General Information Te…" at bounding box center [784, 382] width 1568 height 764
type input "40000"
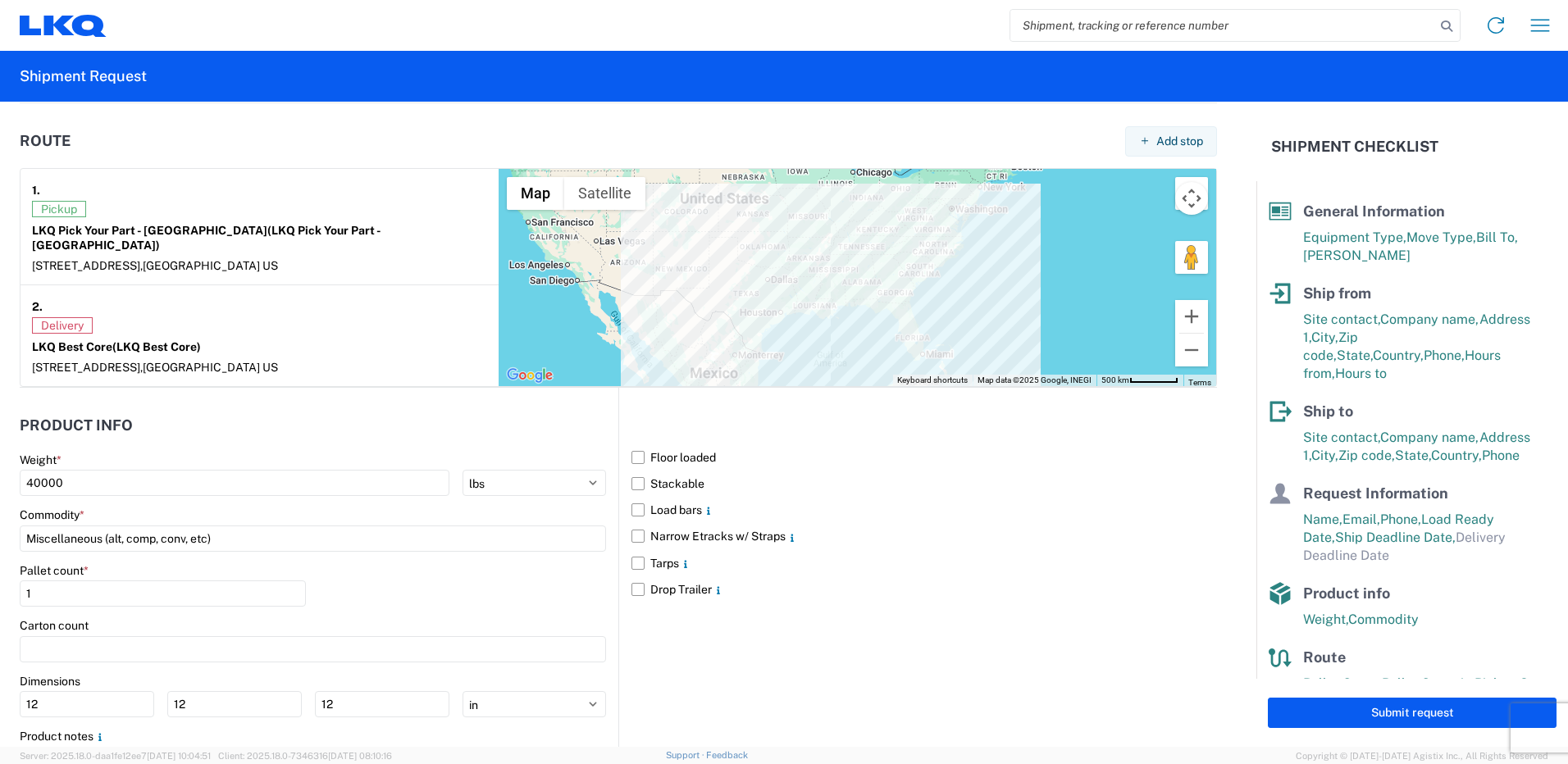
click at [212, 425] on header "Product Info" at bounding box center [319, 425] width 599 height 37
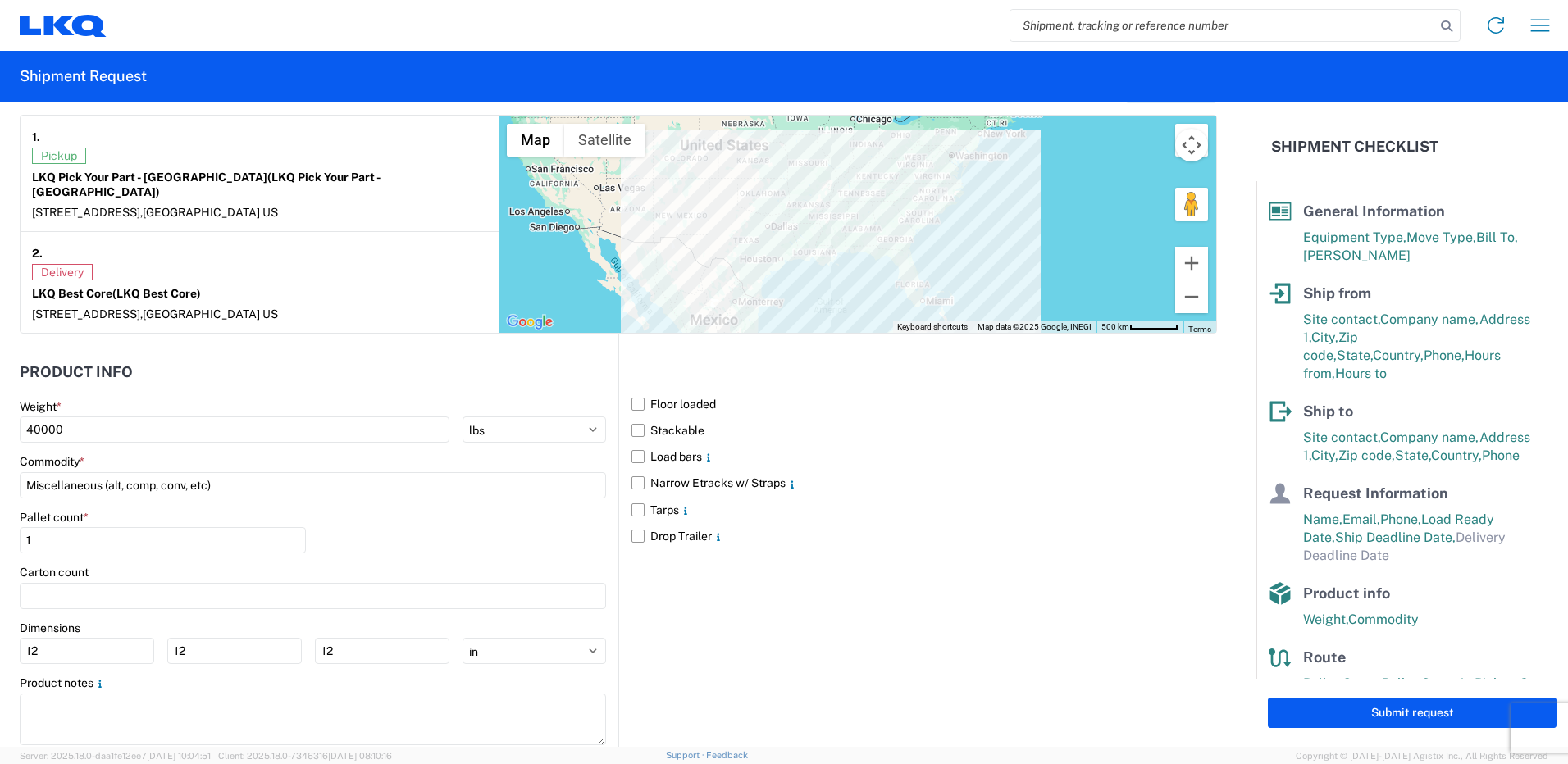
scroll to position [1322, 0]
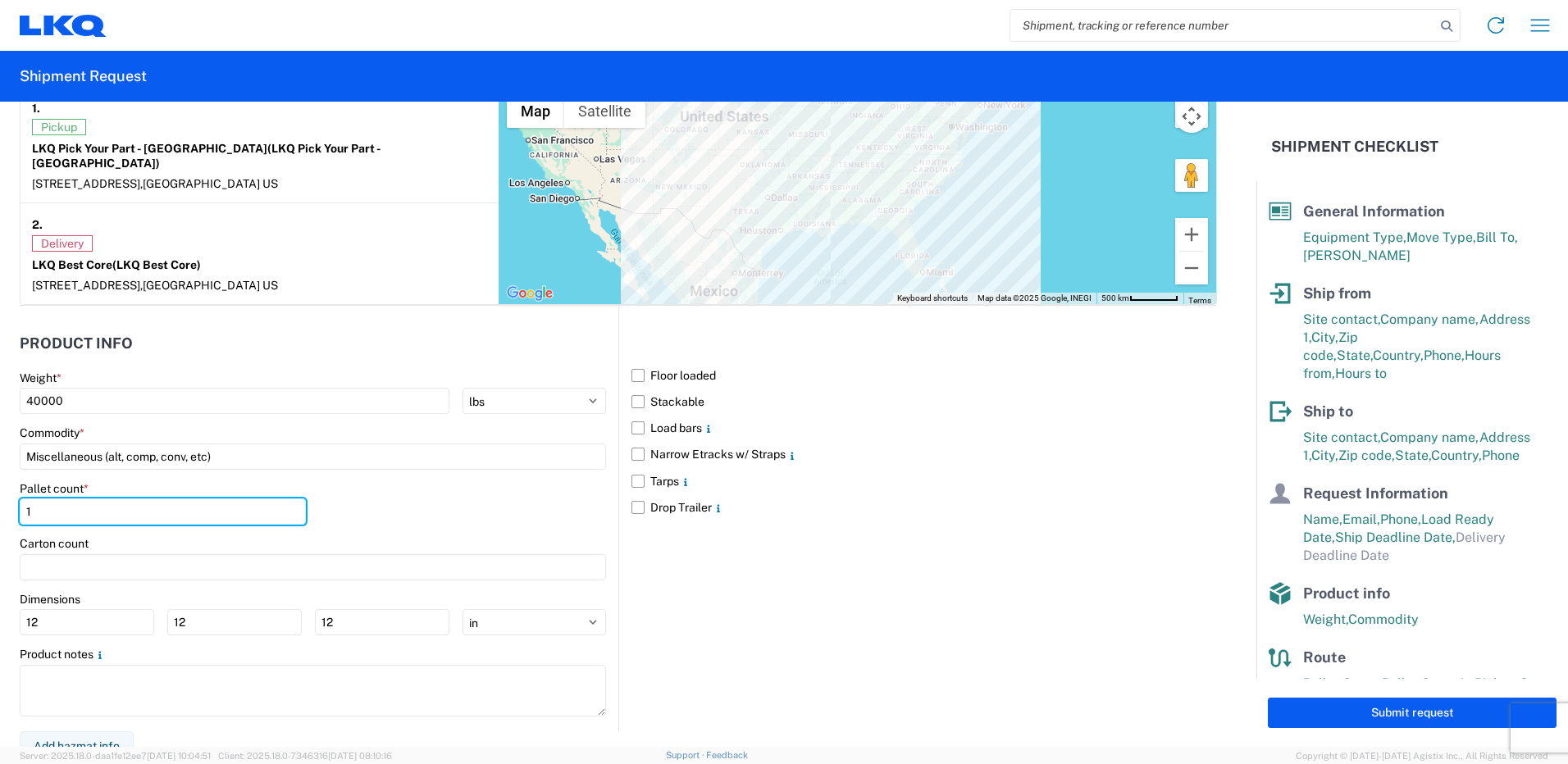
drag, startPoint x: 65, startPoint y: 497, endPoint x: 0, endPoint y: 499, distance: 65.0
click at [3, 499] on form "General Information Template PO# Equipment Type * Select 53’ Dry Van Flatbed Dr…" at bounding box center [628, 425] width 1257 height 646
type input "22"
click at [394, 520] on div "Pallet count * 22" at bounding box center [312, 510] width 586 height 56
click at [672, 362] on label "Floor loaded" at bounding box center [924, 375] width 585 height 26
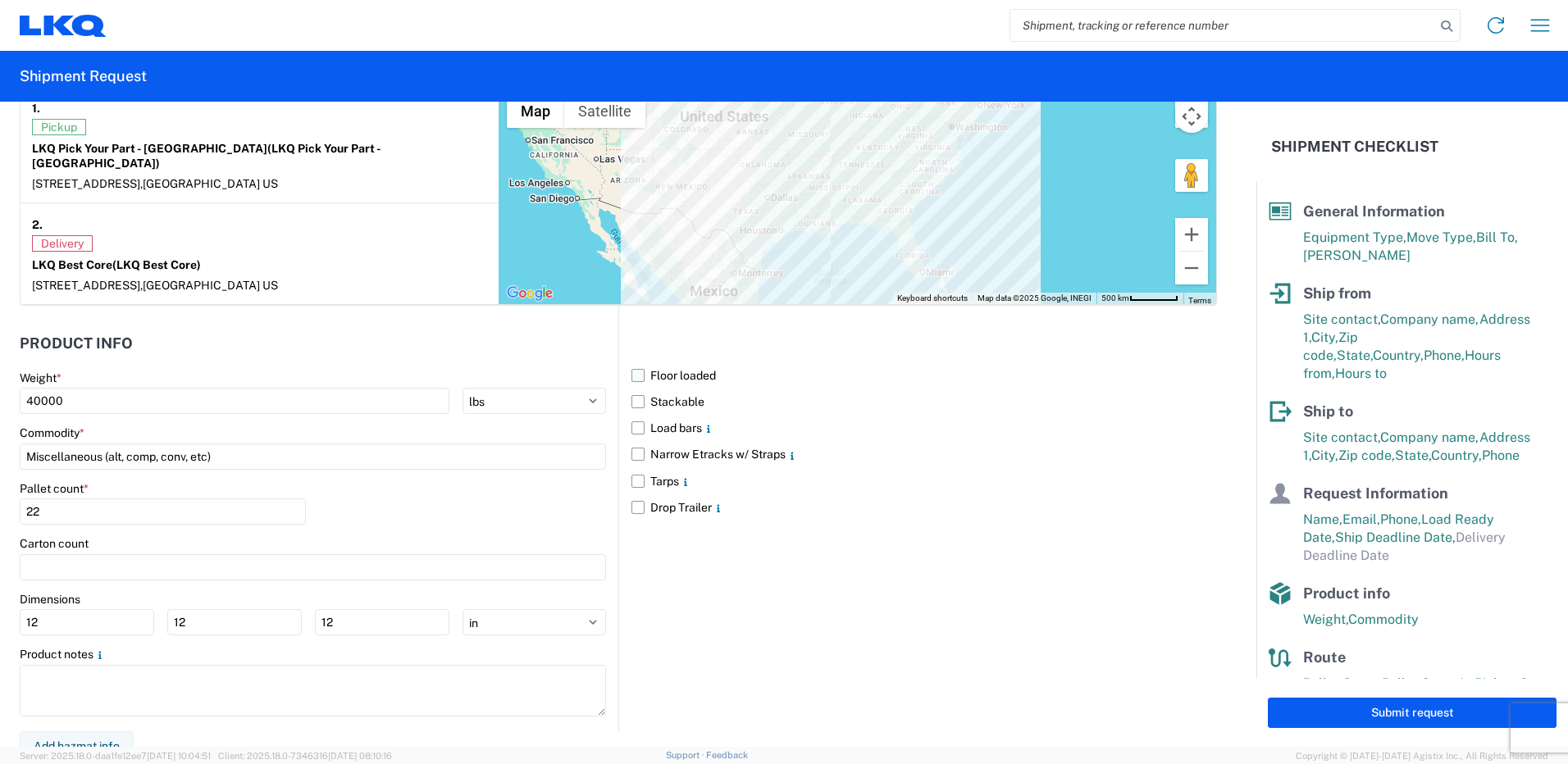
click at [0, 0] on input "Floor loaded" at bounding box center [0, 0] width 0 height 0
click at [667, 389] on label "Stackable" at bounding box center [924, 402] width 585 height 26
click at [0, 0] on input "Stackable" at bounding box center [0, 0] width 0 height 0
click at [1410, 714] on button "Submit request" at bounding box center [1411, 713] width 288 height 31
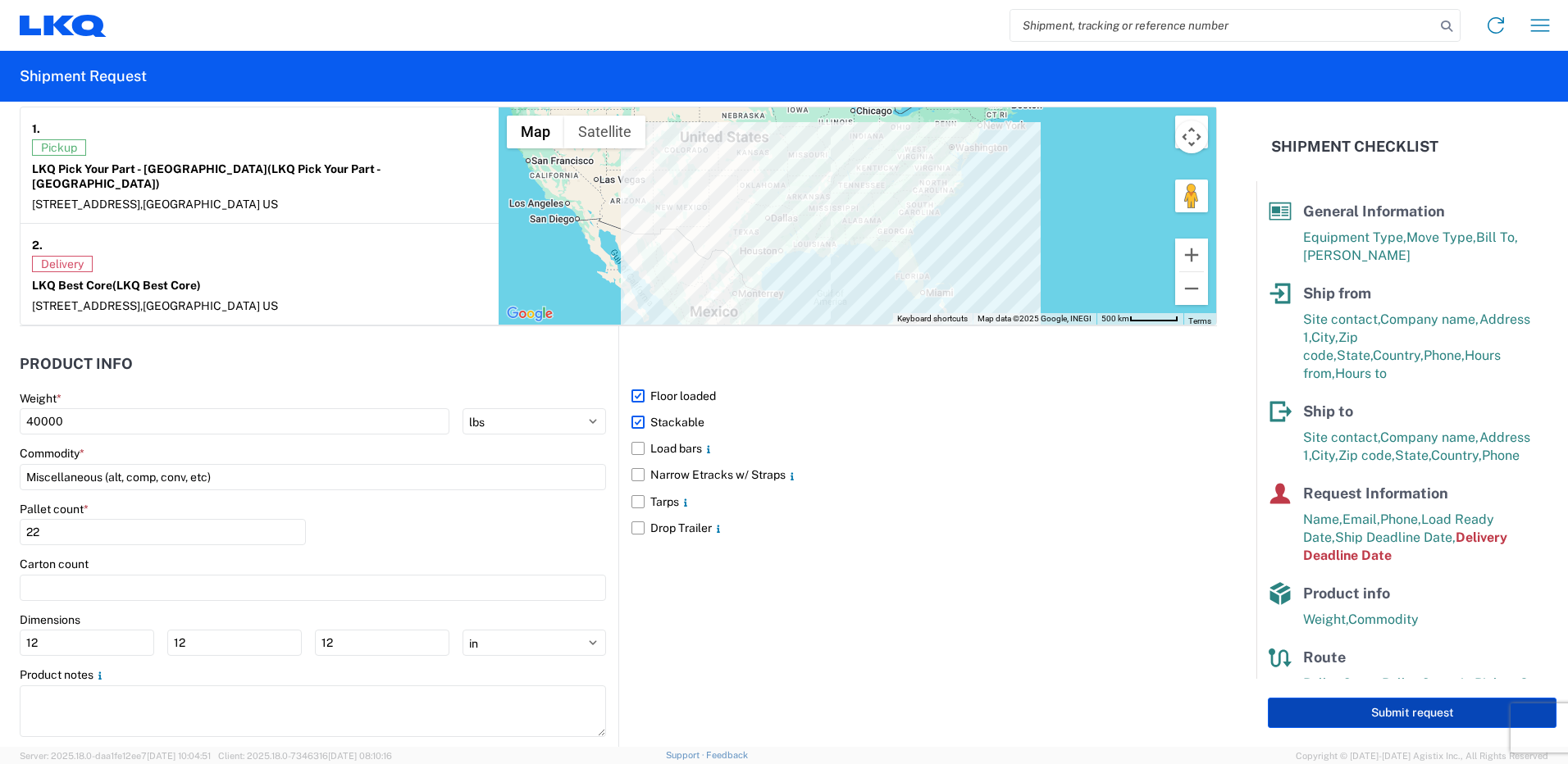
scroll to position [1343, 0]
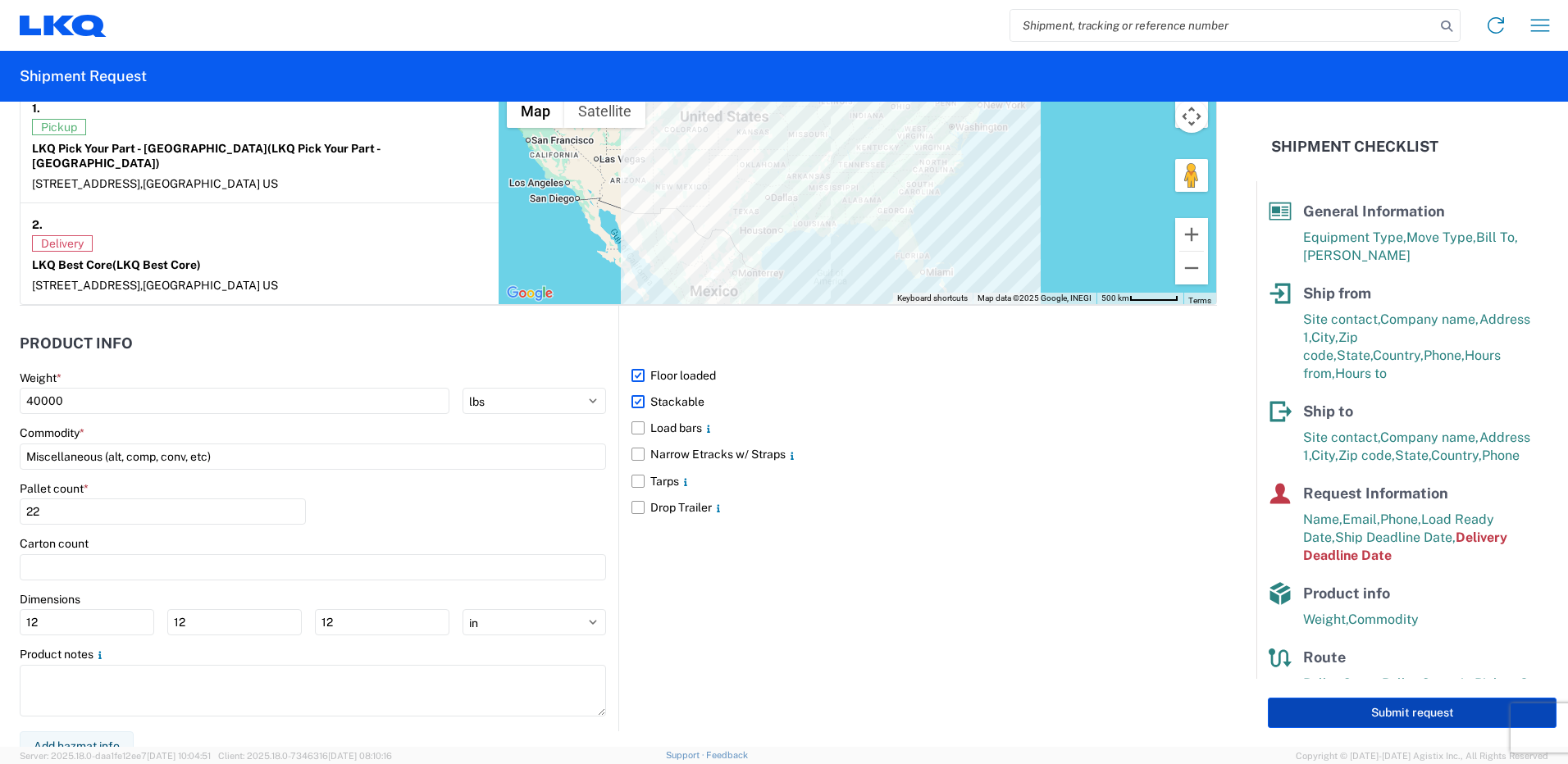
click at [1366, 713] on button "Submit request" at bounding box center [1411, 713] width 288 height 31
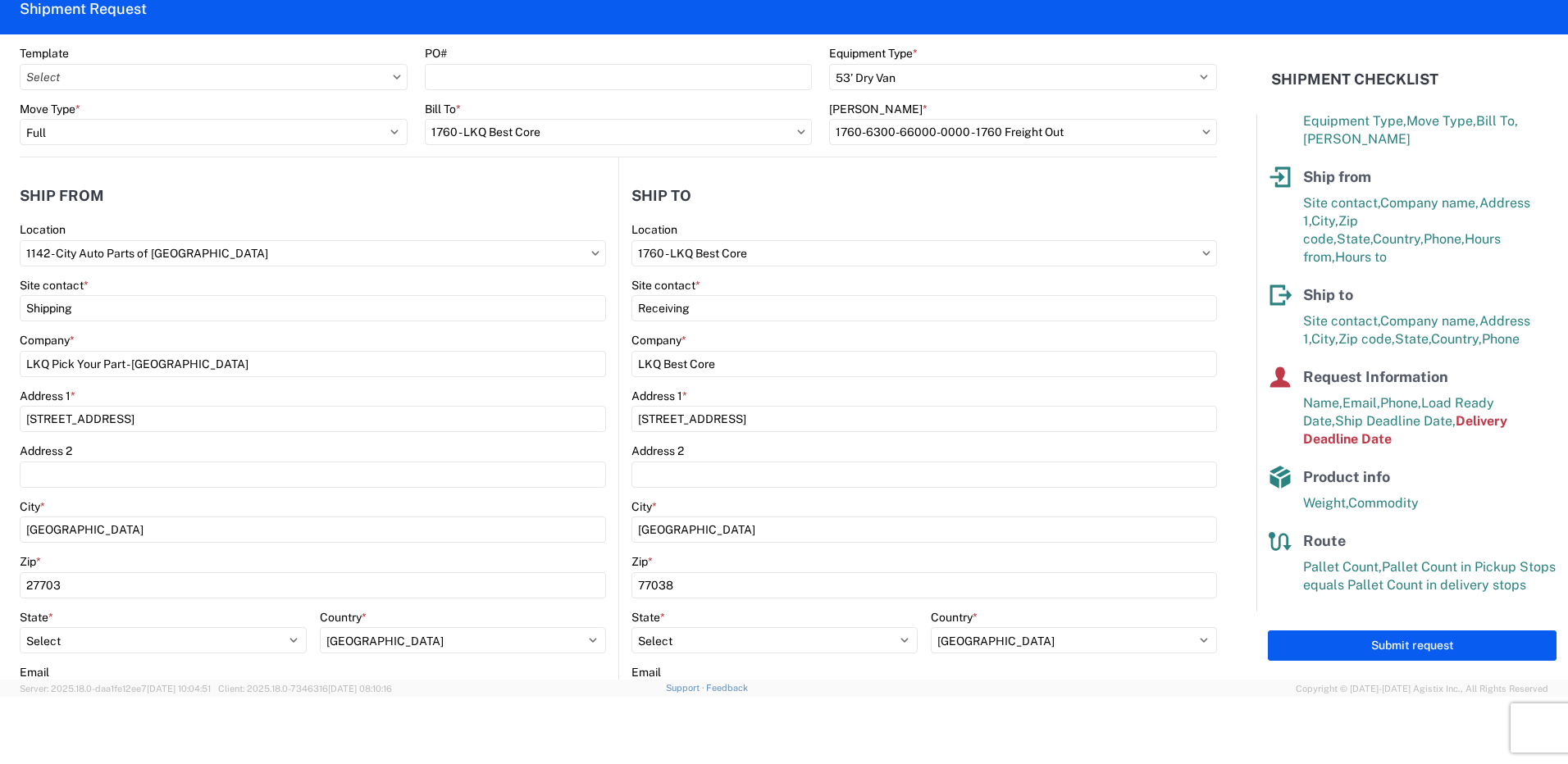
scroll to position [82, 0]
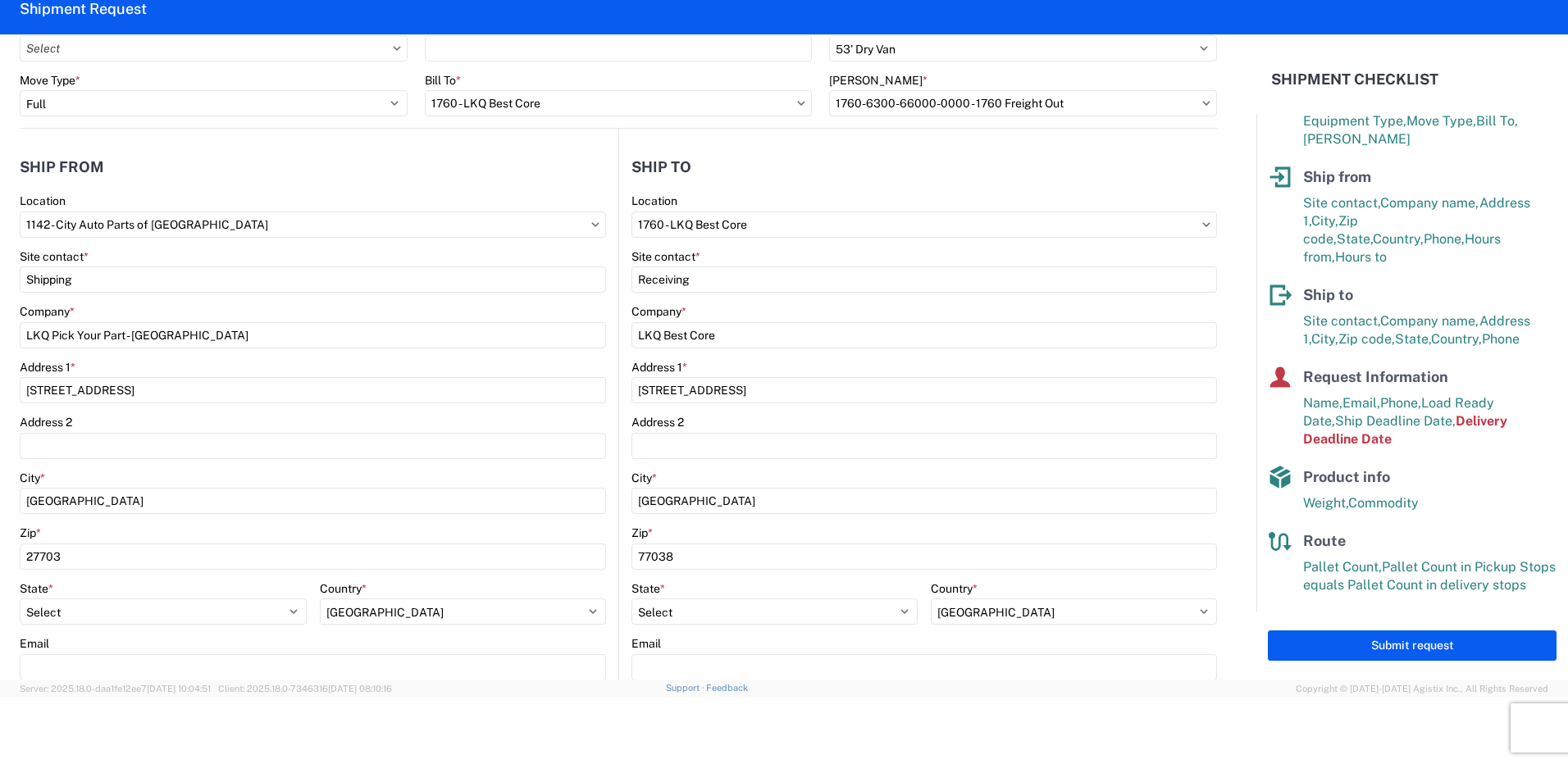
click at [376, 738] on div at bounding box center [784, 728] width 1568 height 64
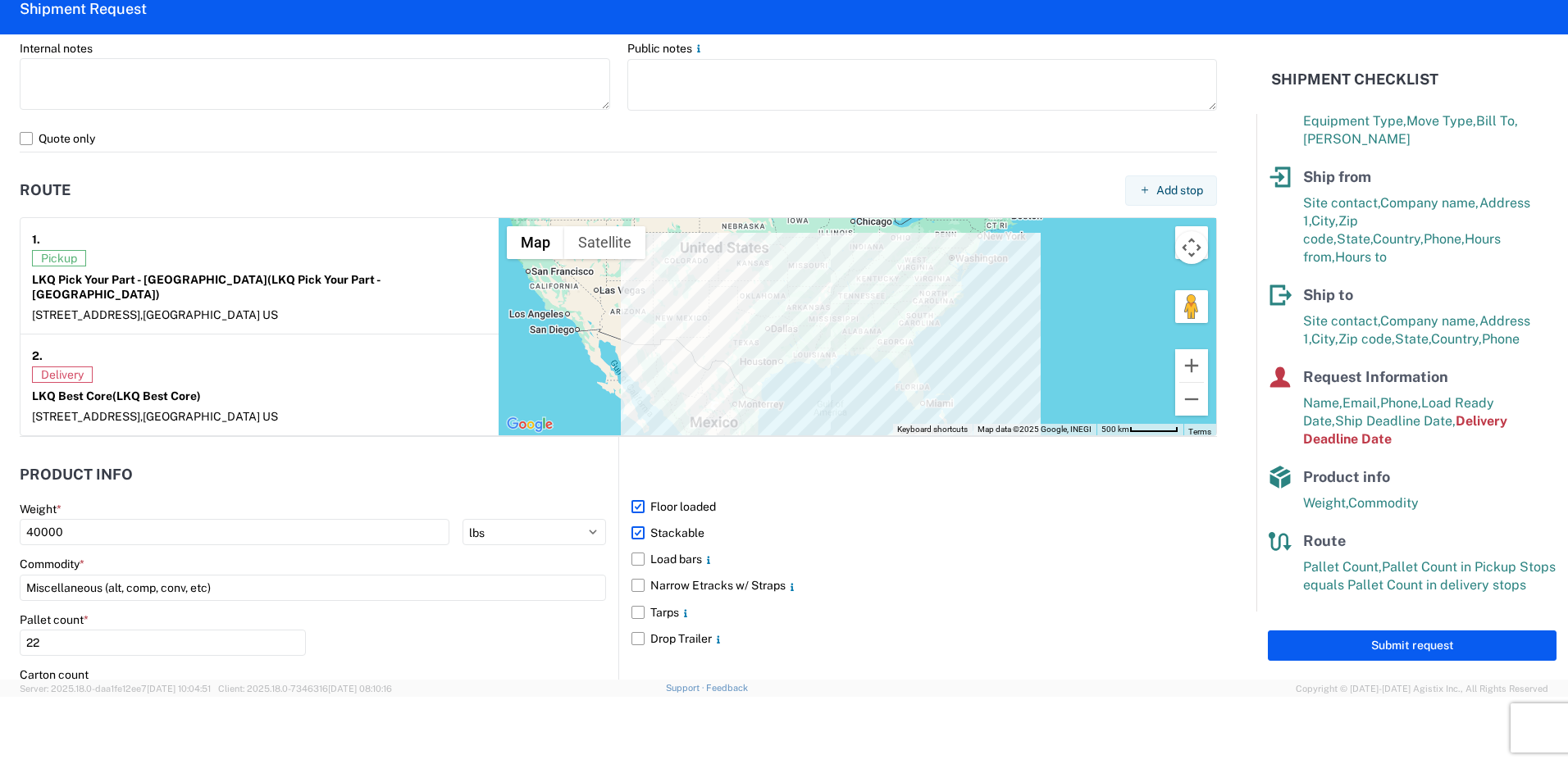
scroll to position [1343, 0]
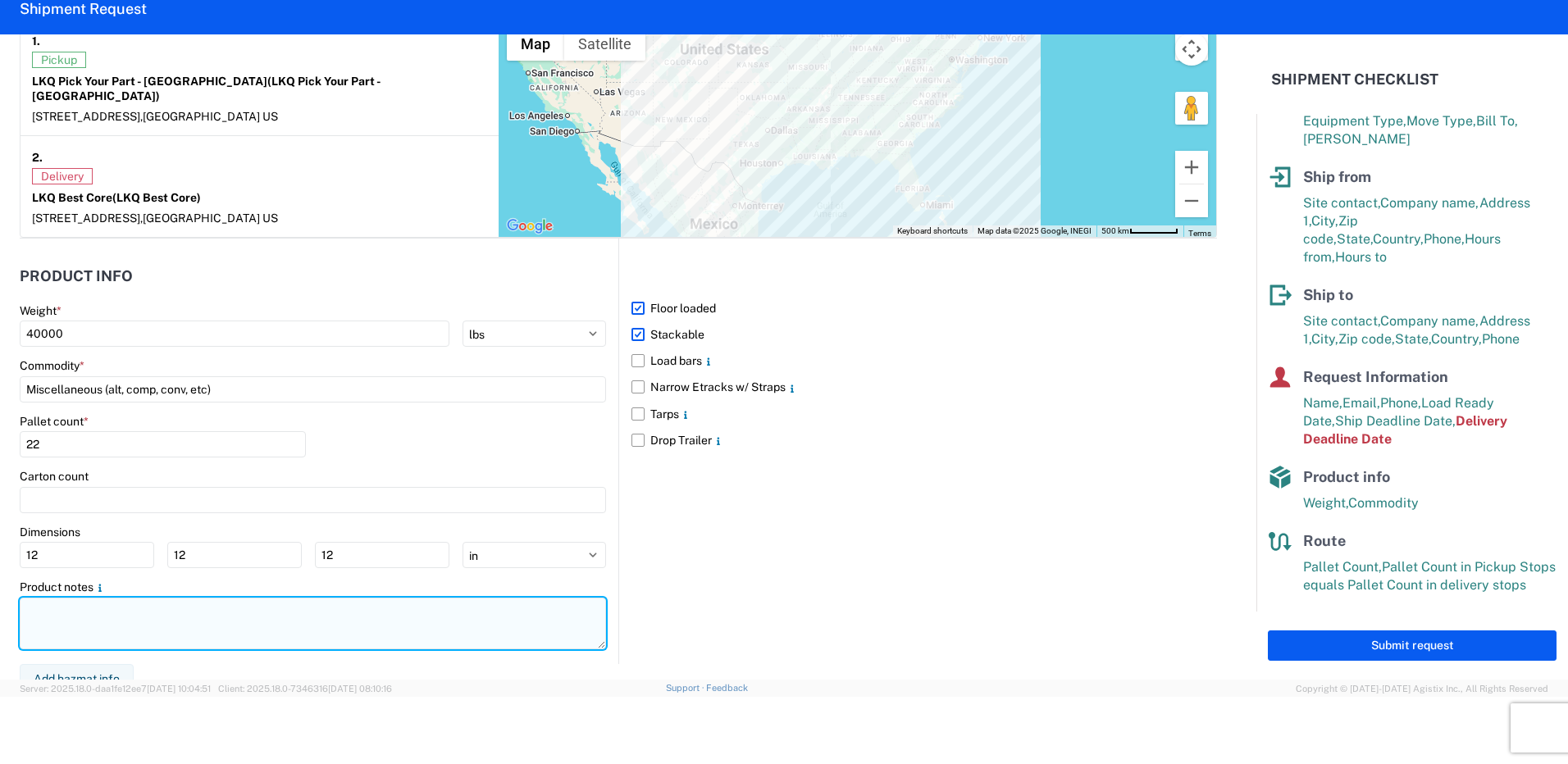
click at [345, 629] on textarea at bounding box center [312, 624] width 586 height 52
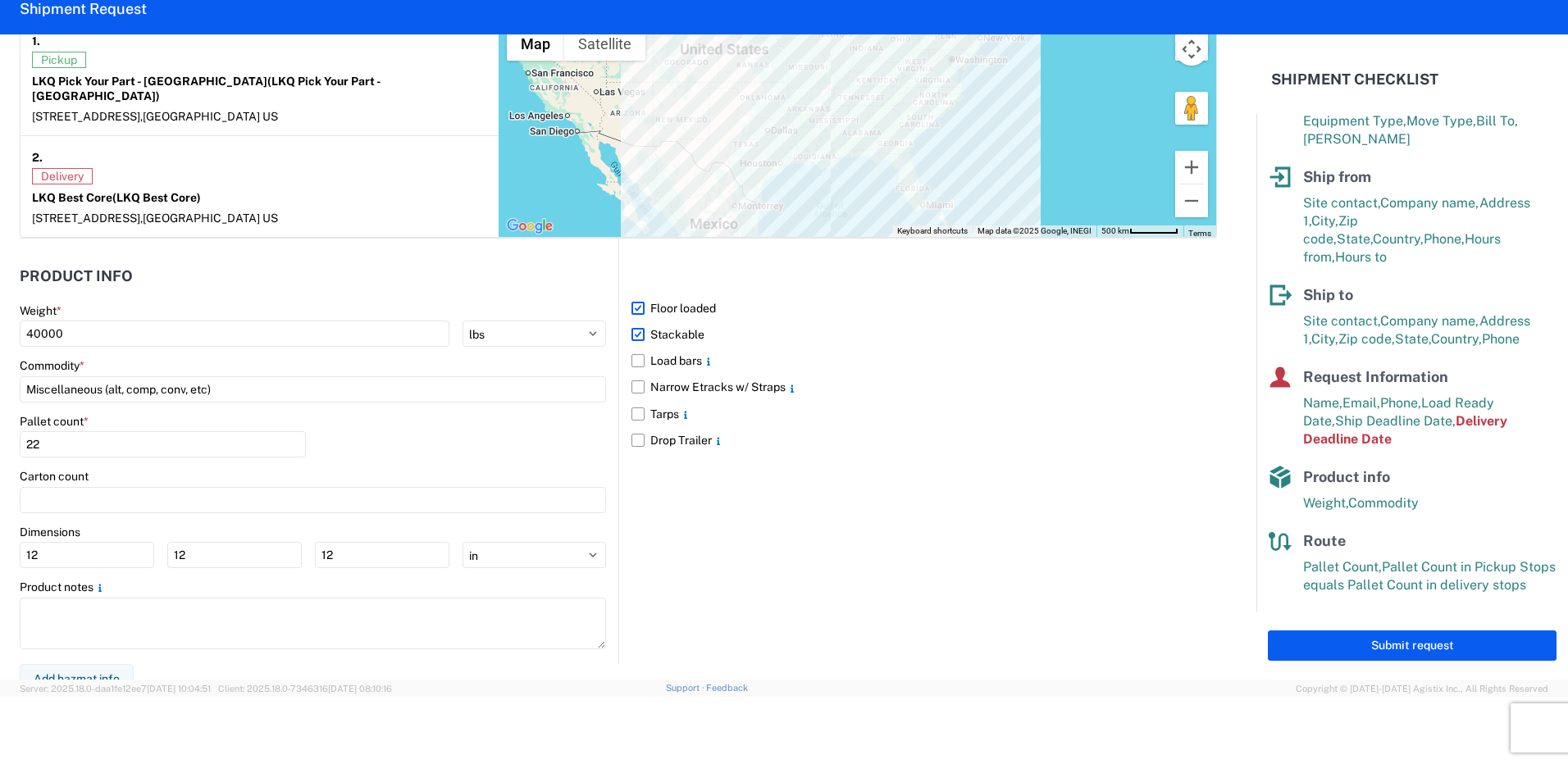
click at [1020, 636] on div "Floor loaded Stackable Load bars Narrow Etracks w/ Straps Tarps Drop Trailer" at bounding box center [918, 452] width 599 height 425
click at [1384, 650] on button "Submit request" at bounding box center [1411, 646] width 288 height 31
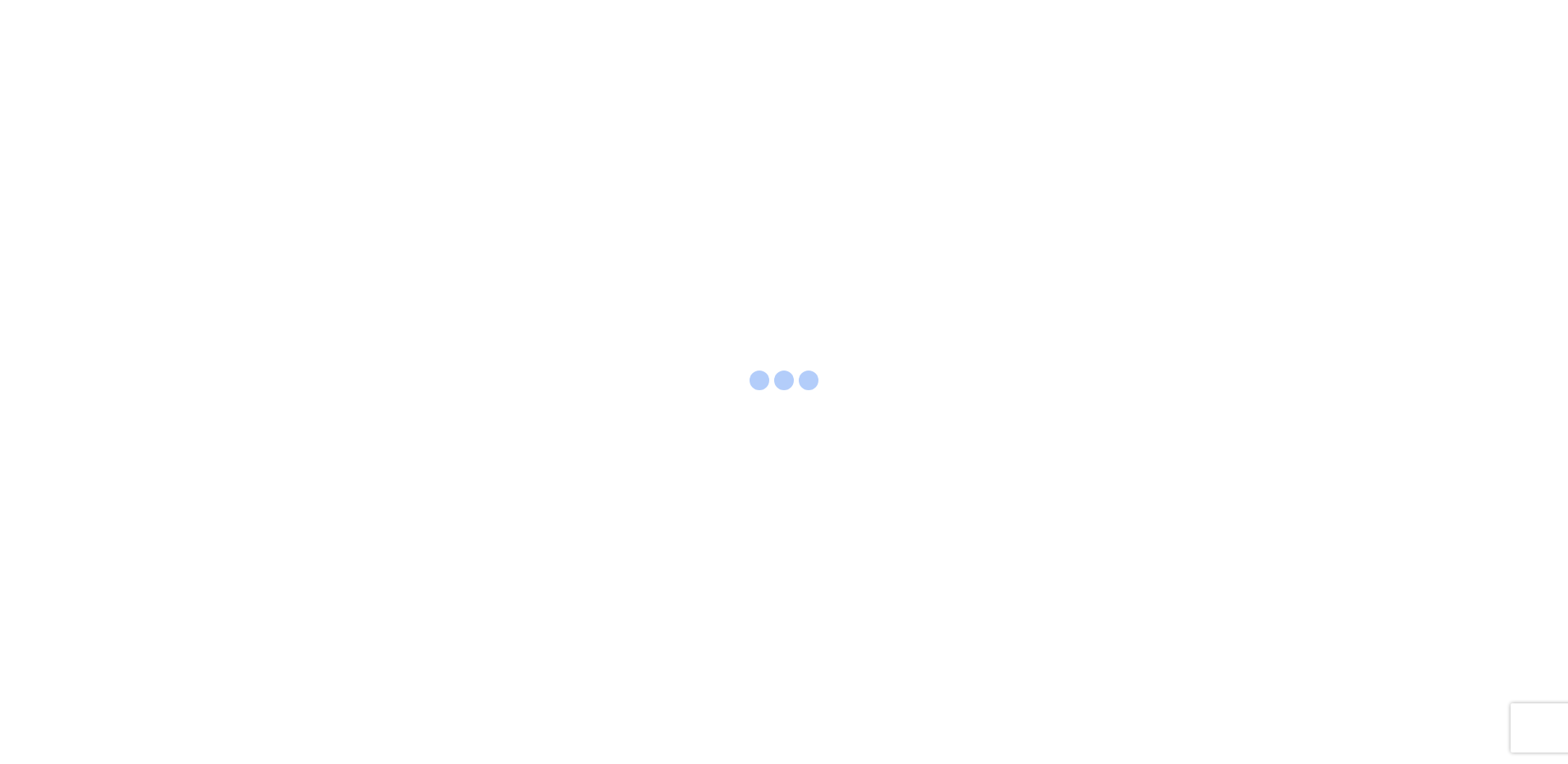
select select "FULL"
select select "LBS"
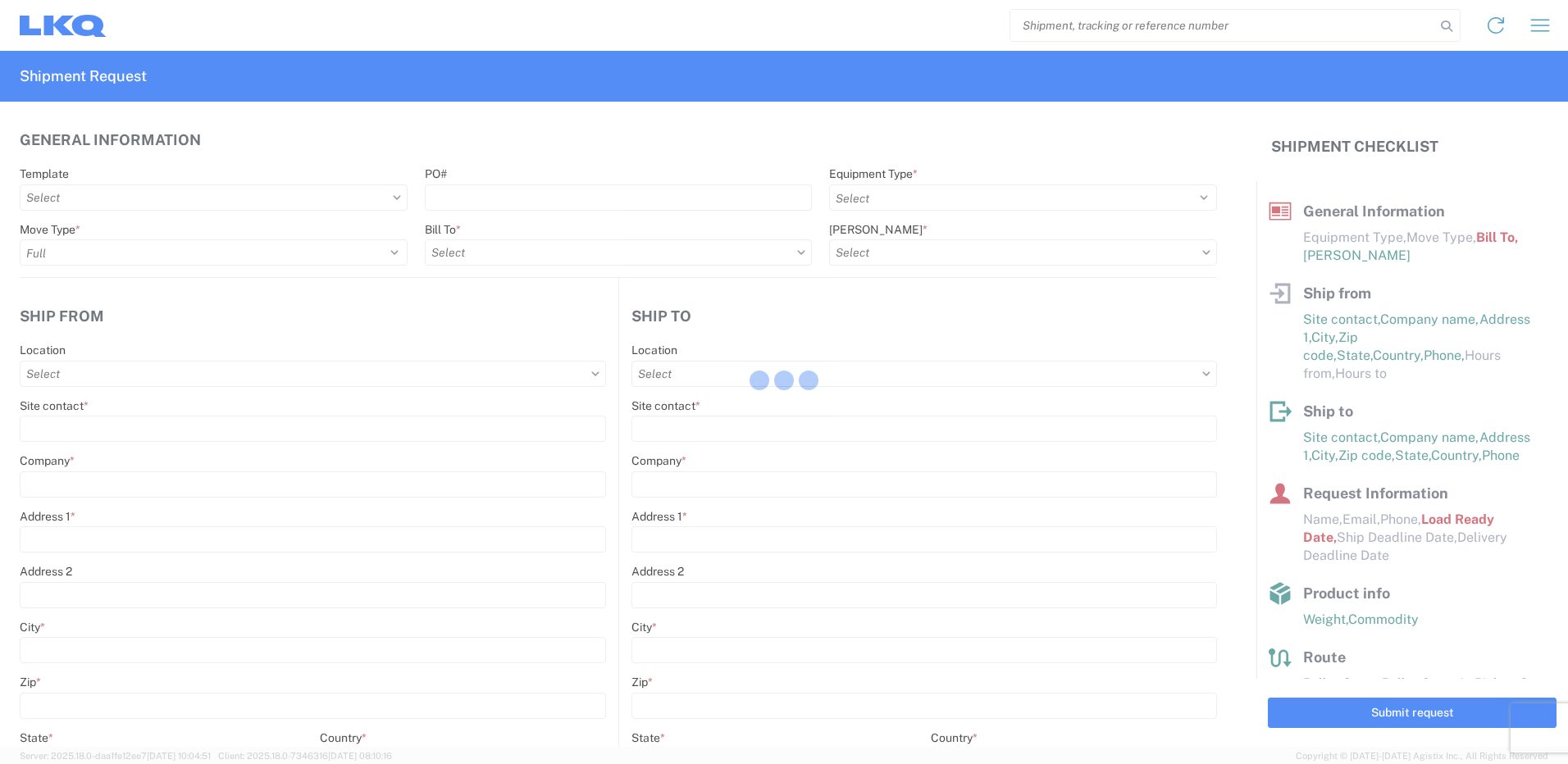
select select
type input "Shipping"
type input "LKQ Pick Your Part - [GEOGRAPHIC_DATA]"
type input "[STREET_ADDRESS]"
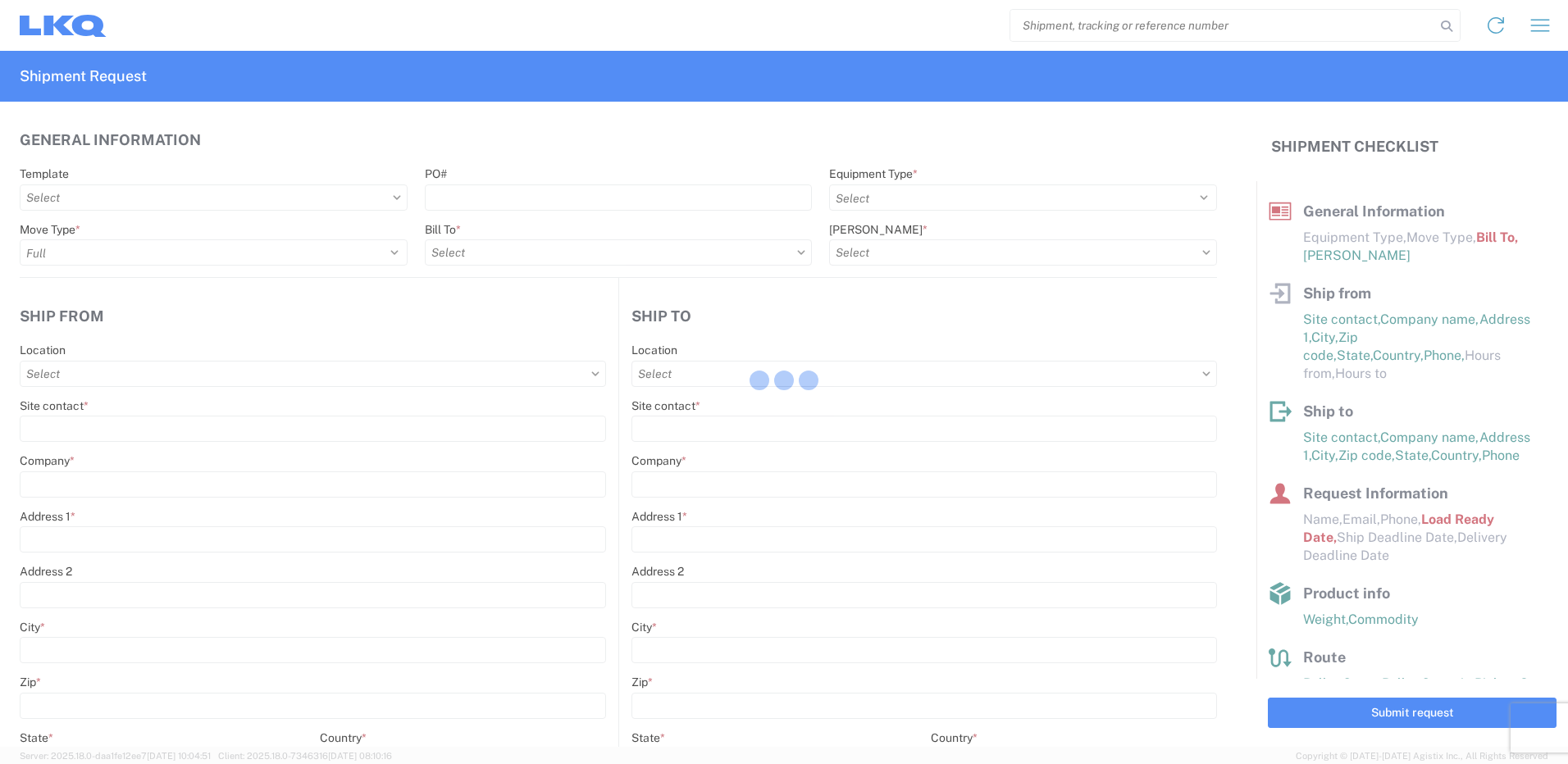
type input "[GEOGRAPHIC_DATA]"
type input "27703"
type input "Receiving"
type input "LKQ Best Core"
type input "[STREET_ADDRESS]"
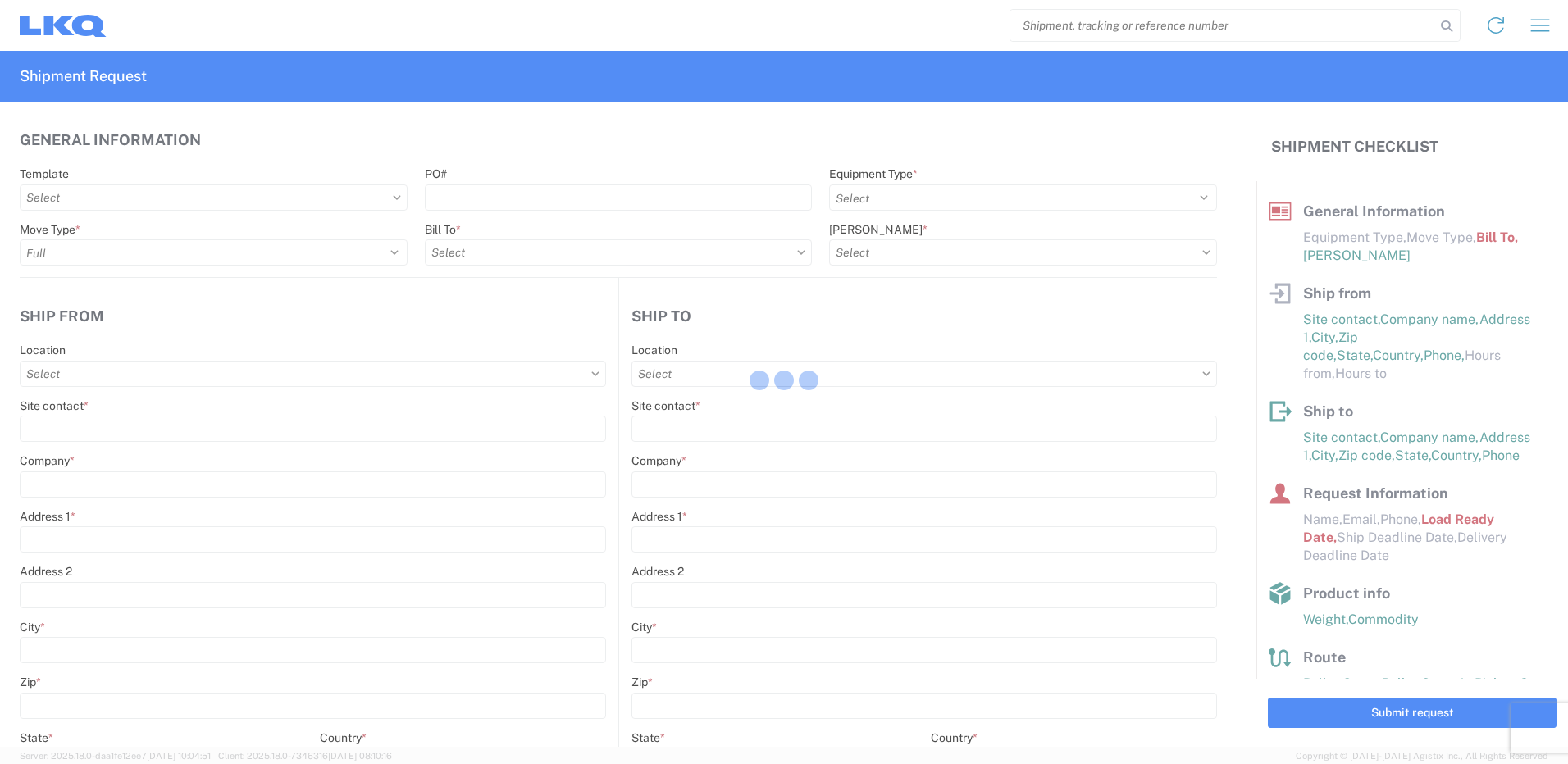
type input "[GEOGRAPHIC_DATA]"
type input "77038"
type input "[DATE]"
type input "42000"
type input "Miscellaneous (alt, comp, conv, etc)"
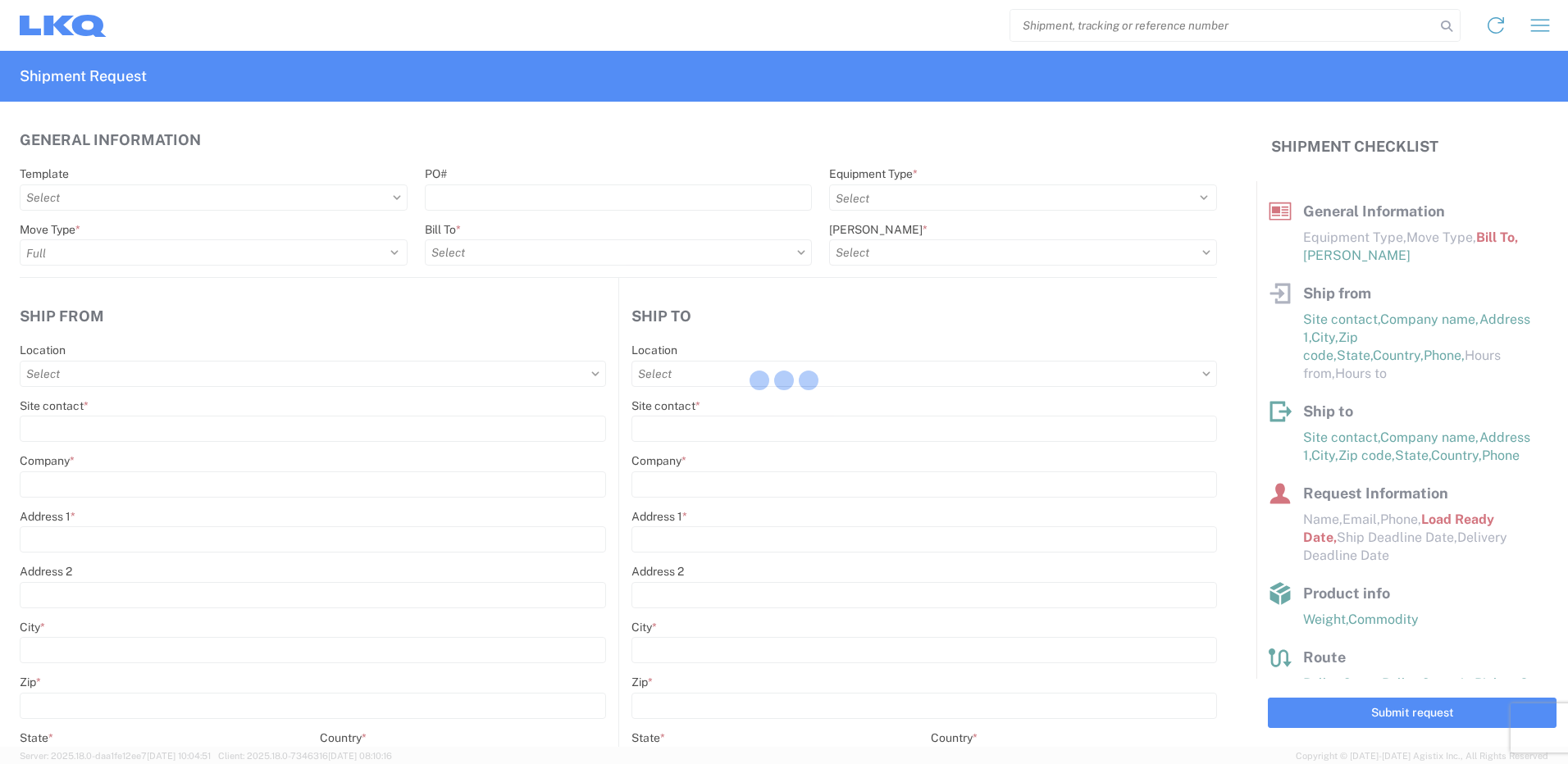
type input "1"
type input "12"
select select "IN"
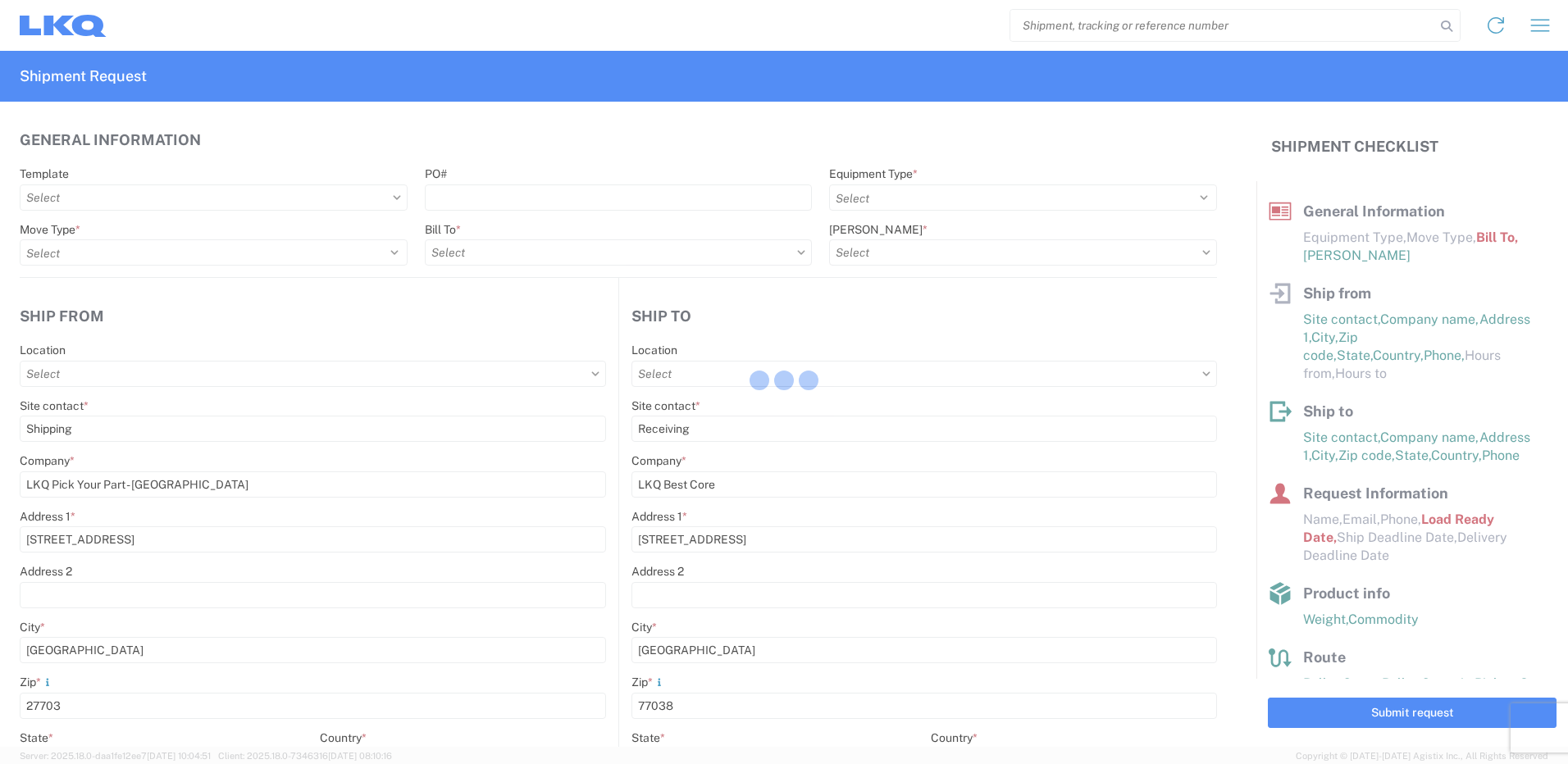
type input "1760-1300-50180-0000 - 1760 Freight In - Cores"
type input "1142 - City Auto Parts of [GEOGRAPHIC_DATA]"
type input "1760 - LKQ Best Core"
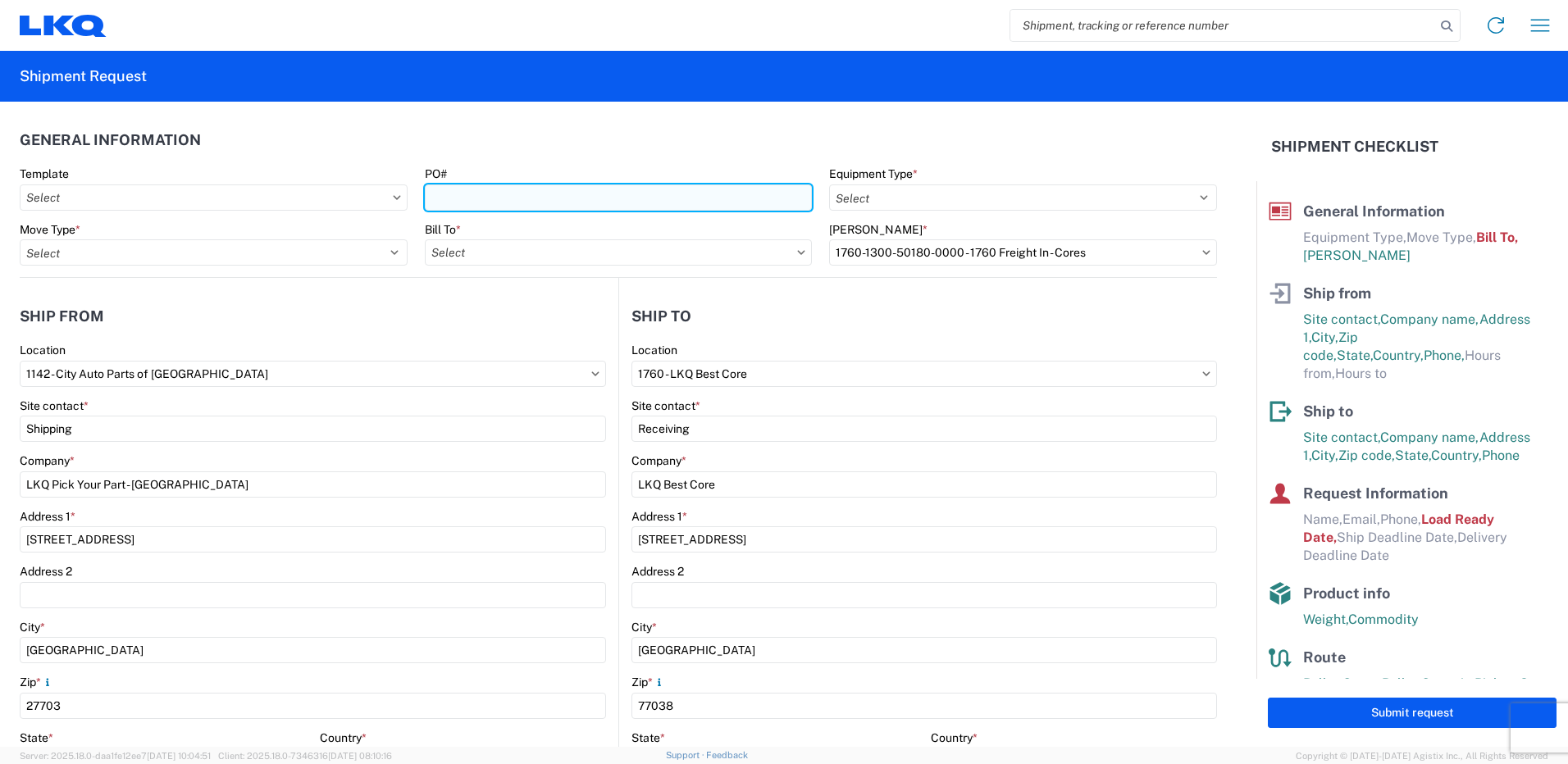
click at [592, 208] on input "PO#" at bounding box center [619, 197] width 388 height 26
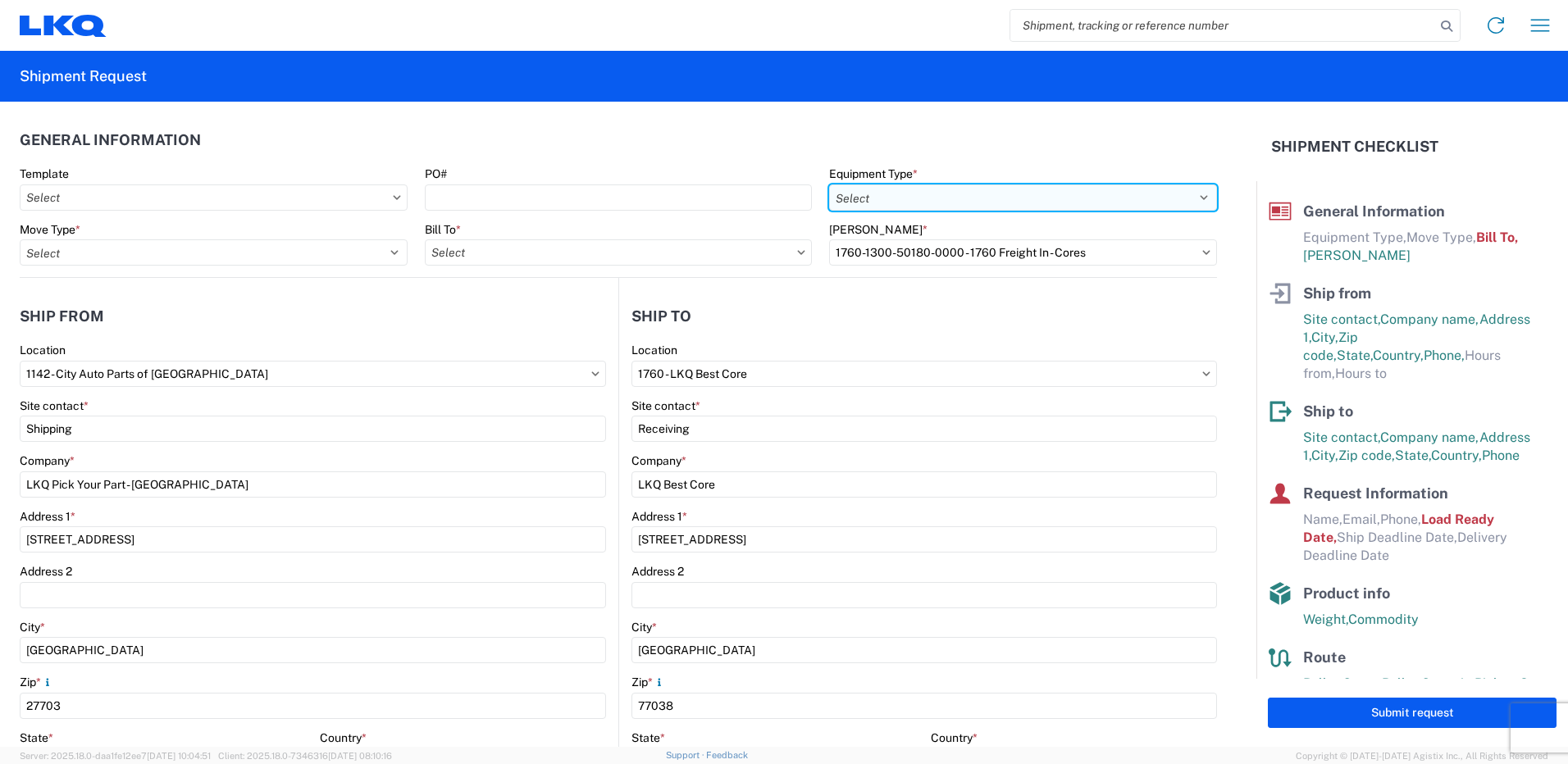
click at [859, 193] on select "Select 53’ Dry Van Flatbed Dropdeck (van) Lowboy (flatbed) Rail" at bounding box center [1023, 197] width 388 height 26
select select "STDV"
click at [830, 185] on select "Select 53’ Dry Van Flatbed Dropdeck (van) Lowboy (flatbed) Rail" at bounding box center [1023, 197] width 388 height 26
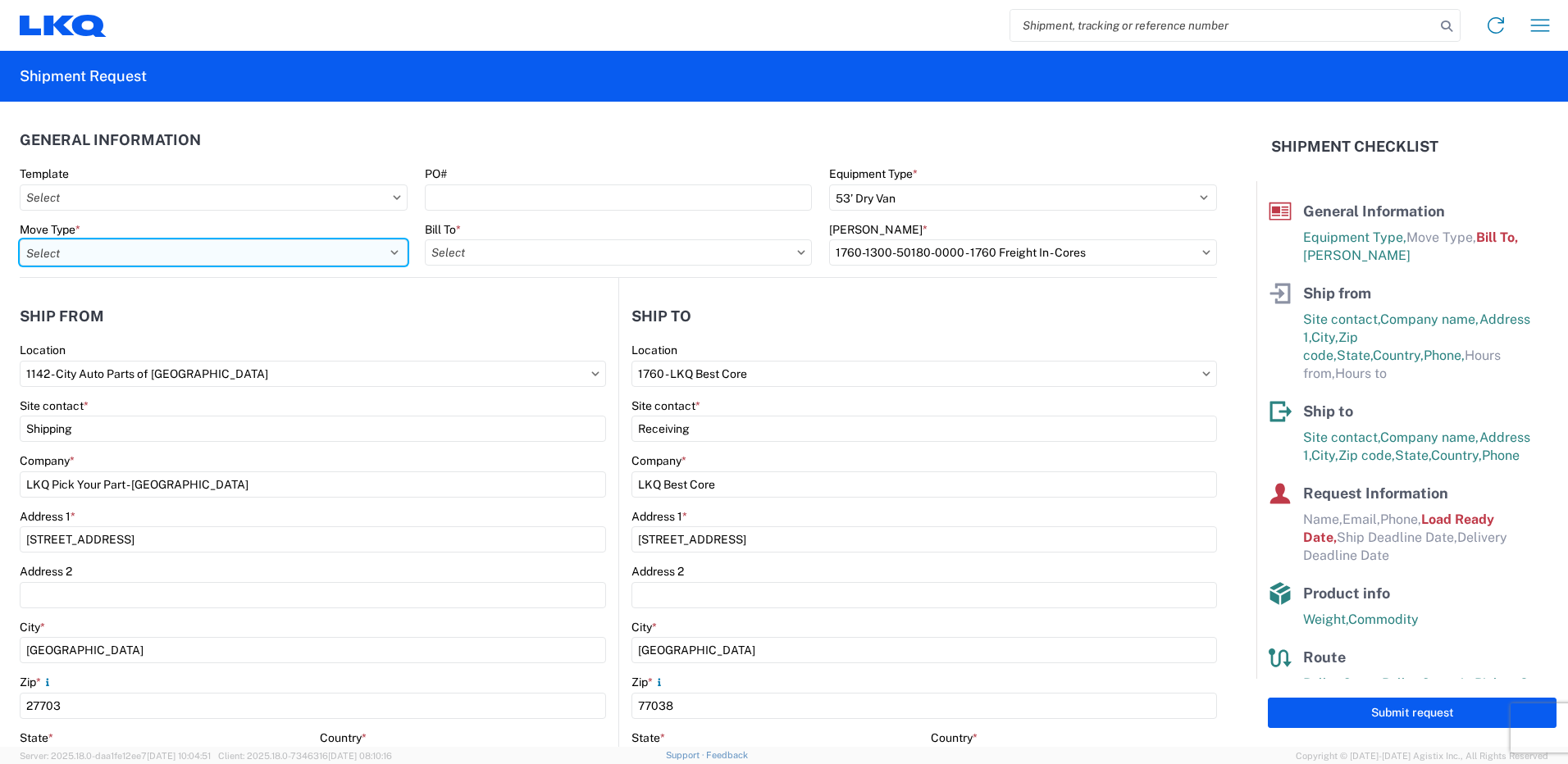
click at [145, 253] on select "Select Full Partial TL" at bounding box center [214, 252] width 388 height 26
select select "FULL"
click at [20, 239] on select "Select Full Partial TL" at bounding box center [214, 252] width 388 height 26
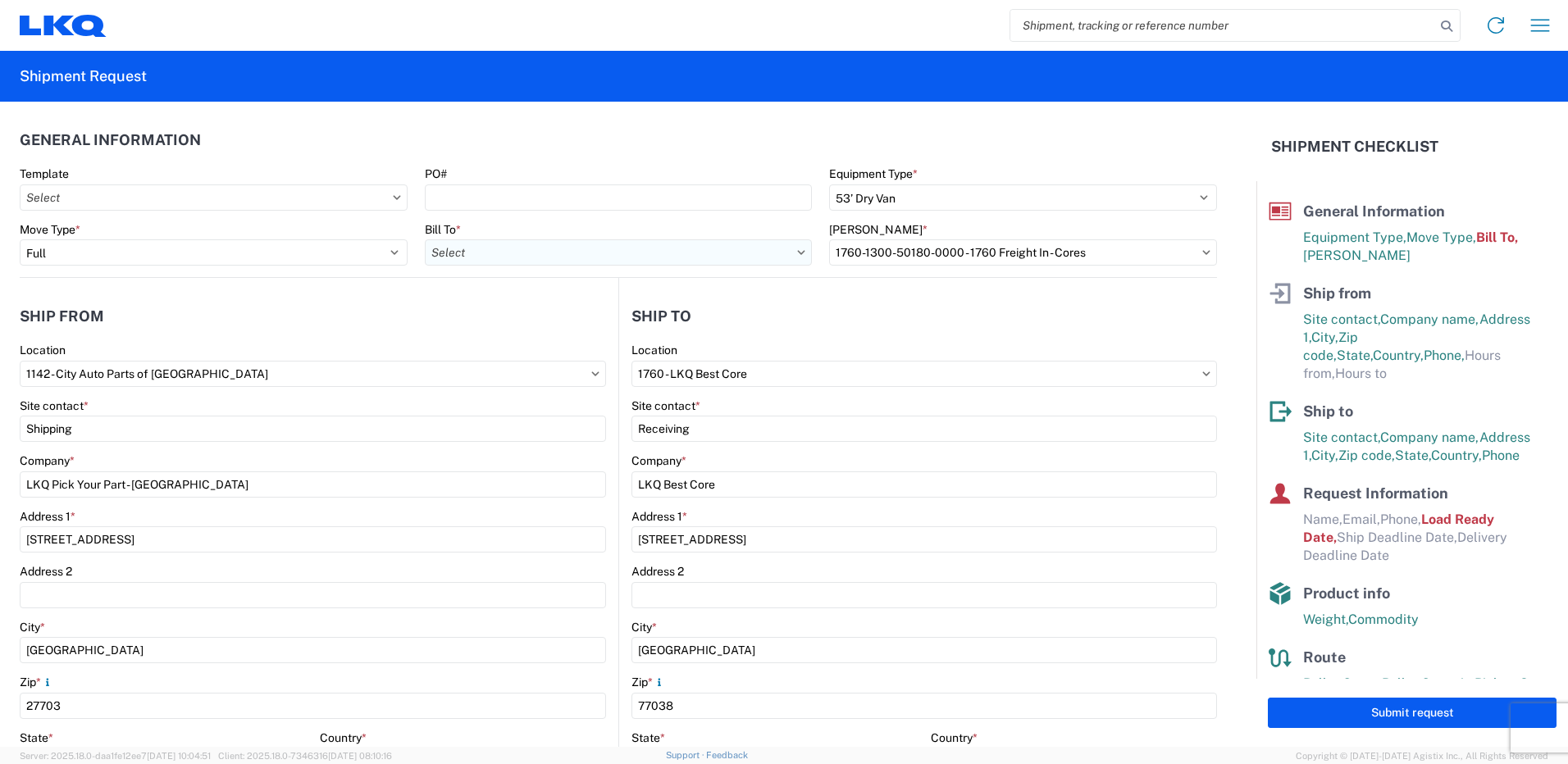
click at [419, 250] on agx-form-control-wrapper-v2 "Bill To *" at bounding box center [619, 250] width 405 height 56
click at [435, 251] on input "Bill To *" at bounding box center [619, 252] width 388 height 26
type input "1760"
click at [493, 322] on div "1760 - LKQ Best Core" at bounding box center [567, 325] width 287 height 26
type input "1760 - LKQ Best Core"
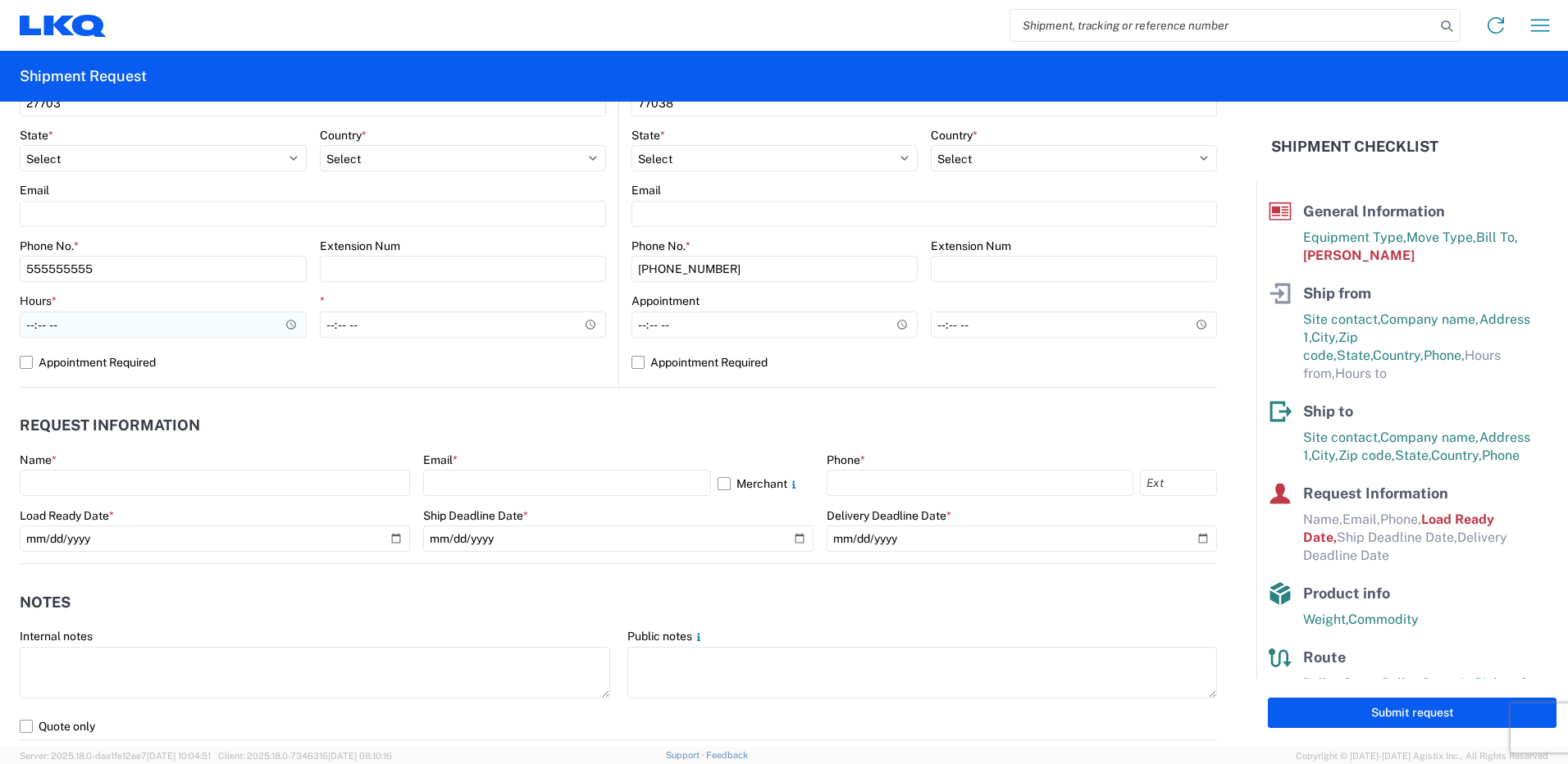
scroll to position [574, 0]
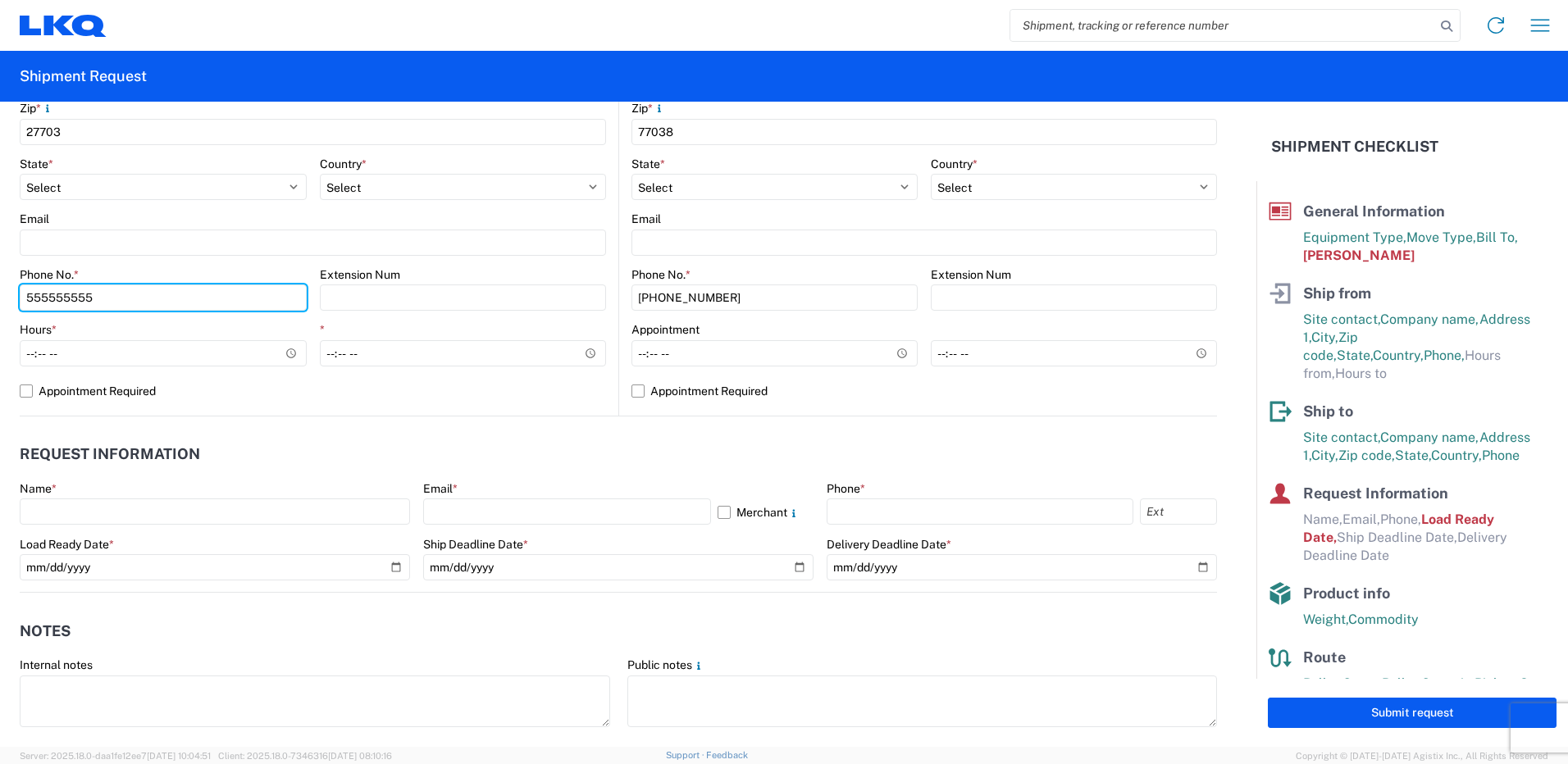
drag, startPoint x: 148, startPoint y: 294, endPoint x: -356, endPoint y: 238, distance: 507.1
click at [0, 238] on html "Home Shipment request Shipment tracking Shipment Request General Information Te…" at bounding box center [784, 382] width 1568 height 764
type input "8437350522"
click at [424, 405] on div "1142 Location 1142 - City Auto Parts of Durham Site contact * Shipping Company …" at bounding box center [312, 92] width 586 height 647
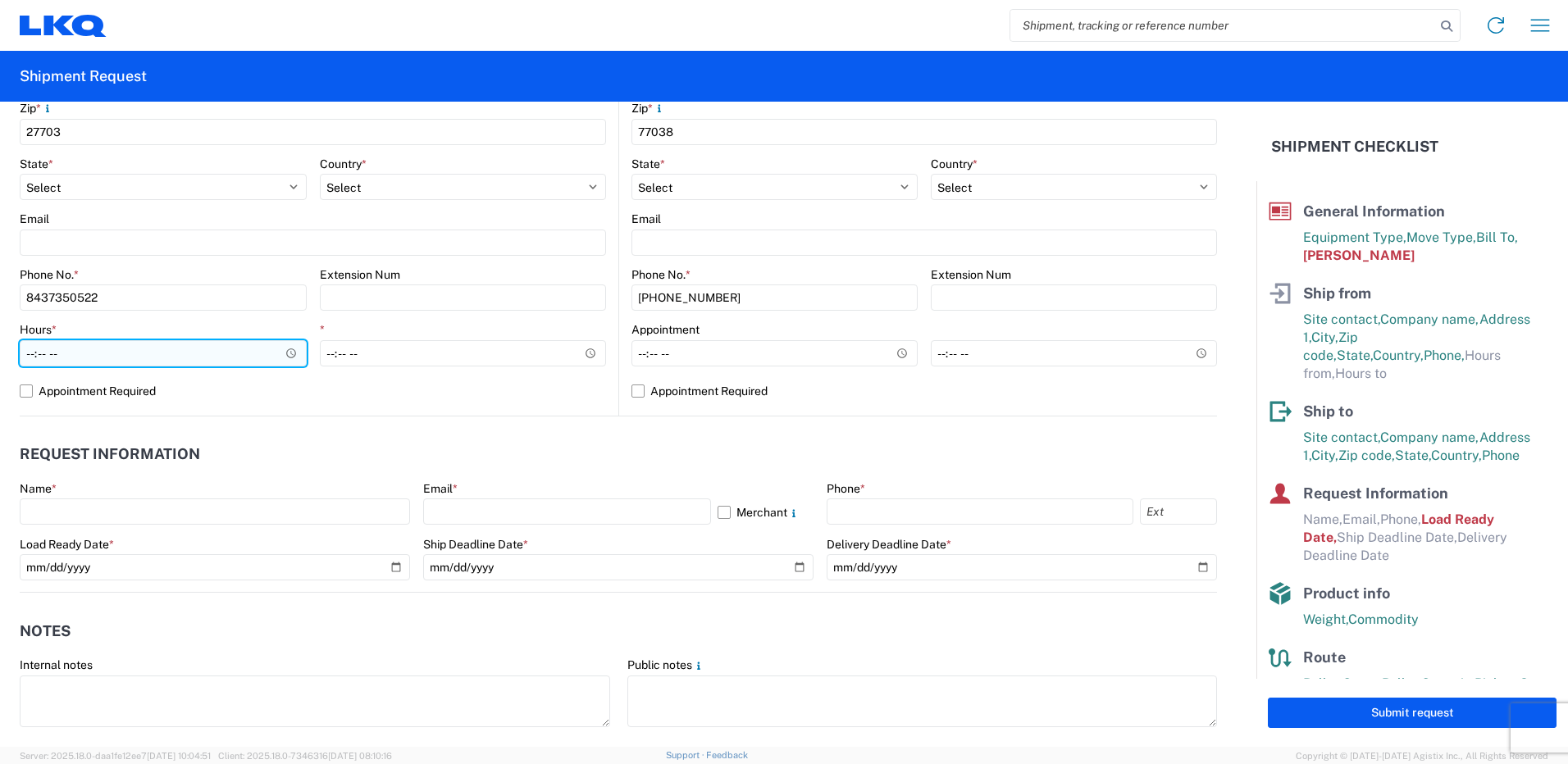
click at [172, 355] on input "Hours *" at bounding box center [163, 353] width 287 height 26
click at [288, 356] on input "Hours *" at bounding box center [163, 353] width 287 height 26
type input "09:00"
click at [383, 368] on agx-form-control-wrapper-v2 "*" at bounding box center [463, 351] width 287 height 56
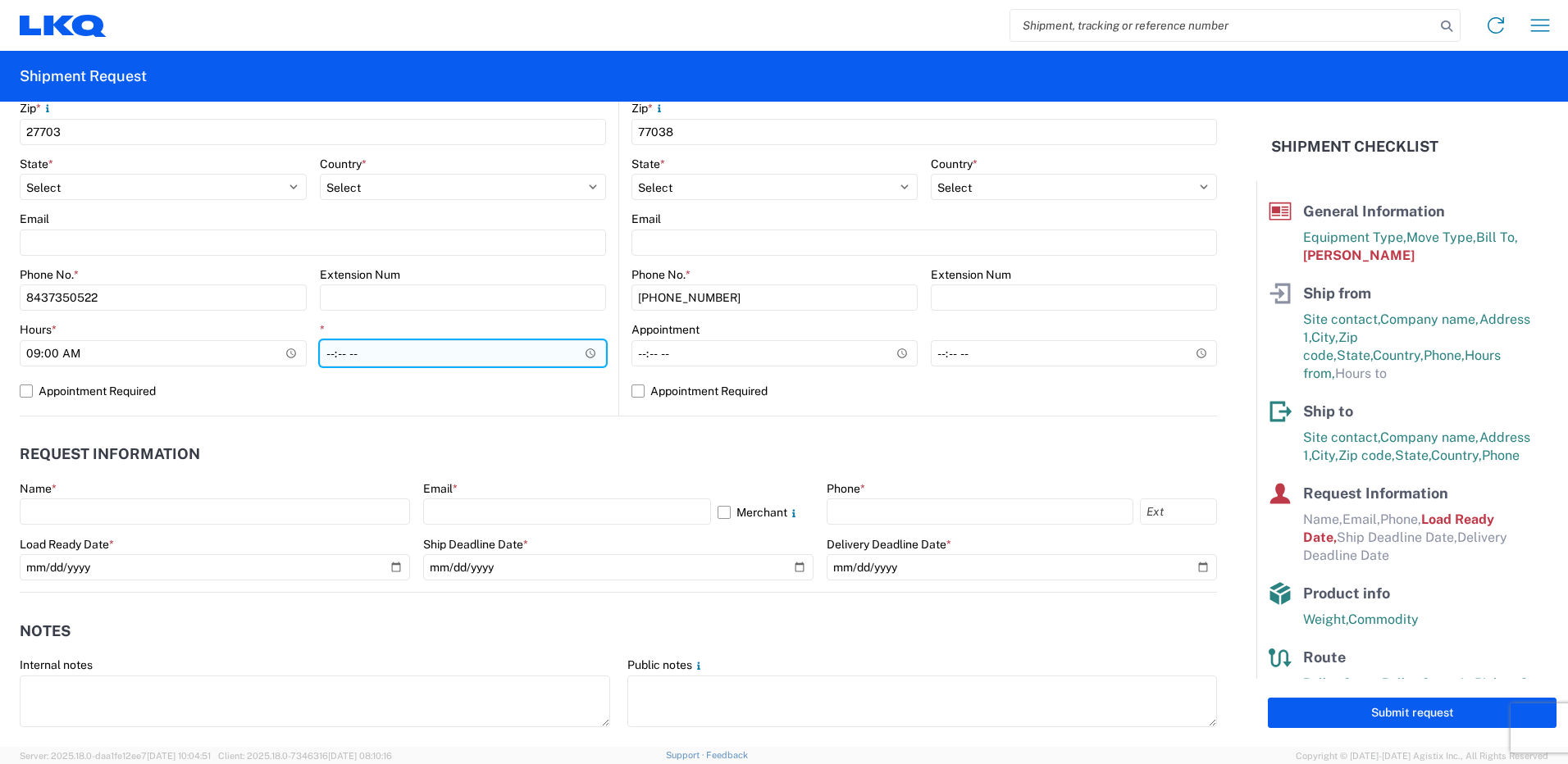
click at [583, 351] on input "*" at bounding box center [463, 353] width 287 height 26
type input "15:00"
click at [563, 390] on label "Appointment Required" at bounding box center [312, 391] width 586 height 26
click at [0, 0] on input "Appointment Required" at bounding box center [0, 0] width 0 height 0
select select "US"
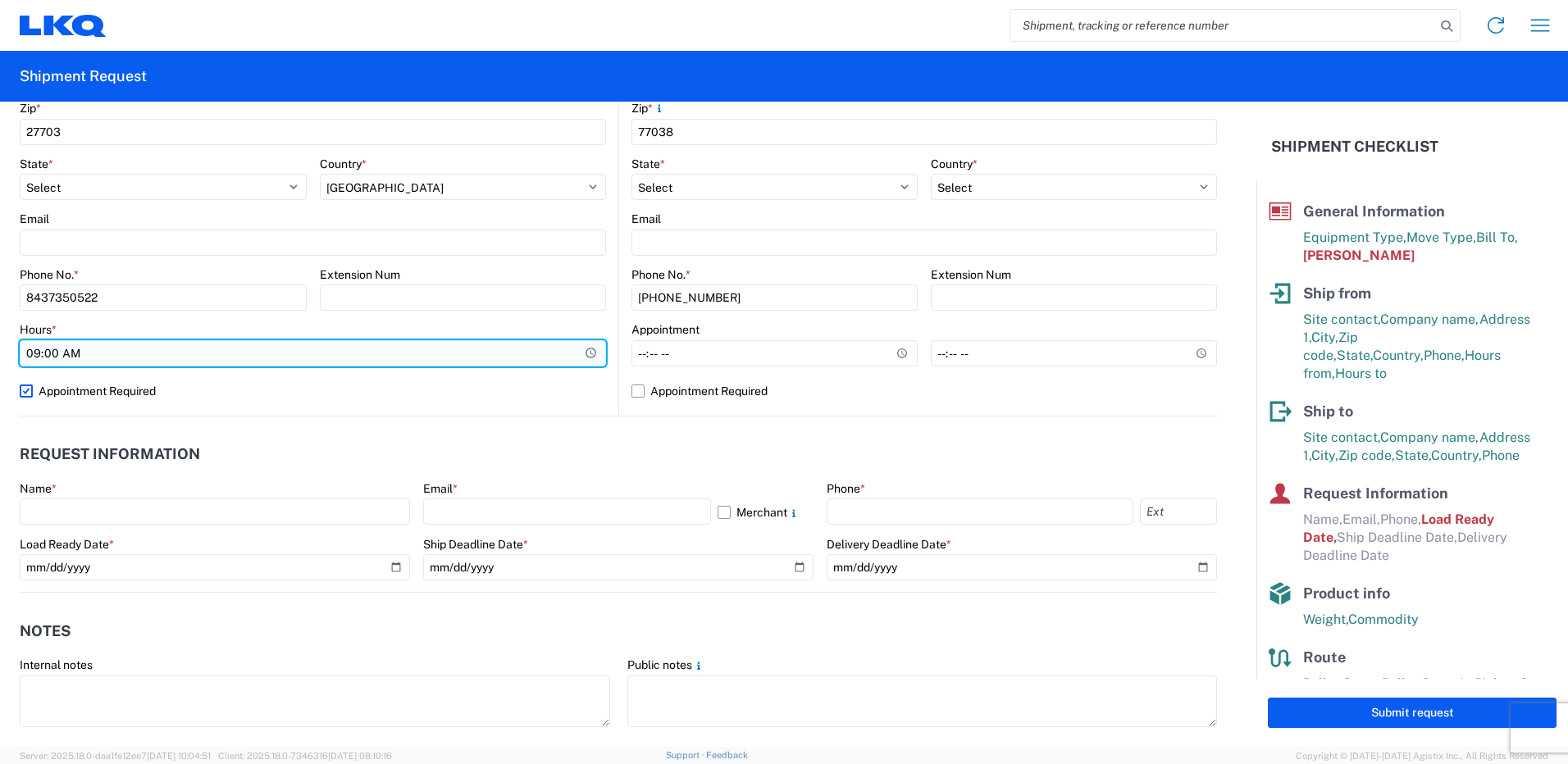
click at [585, 353] on input "09:00" at bounding box center [312, 353] width 586 height 26
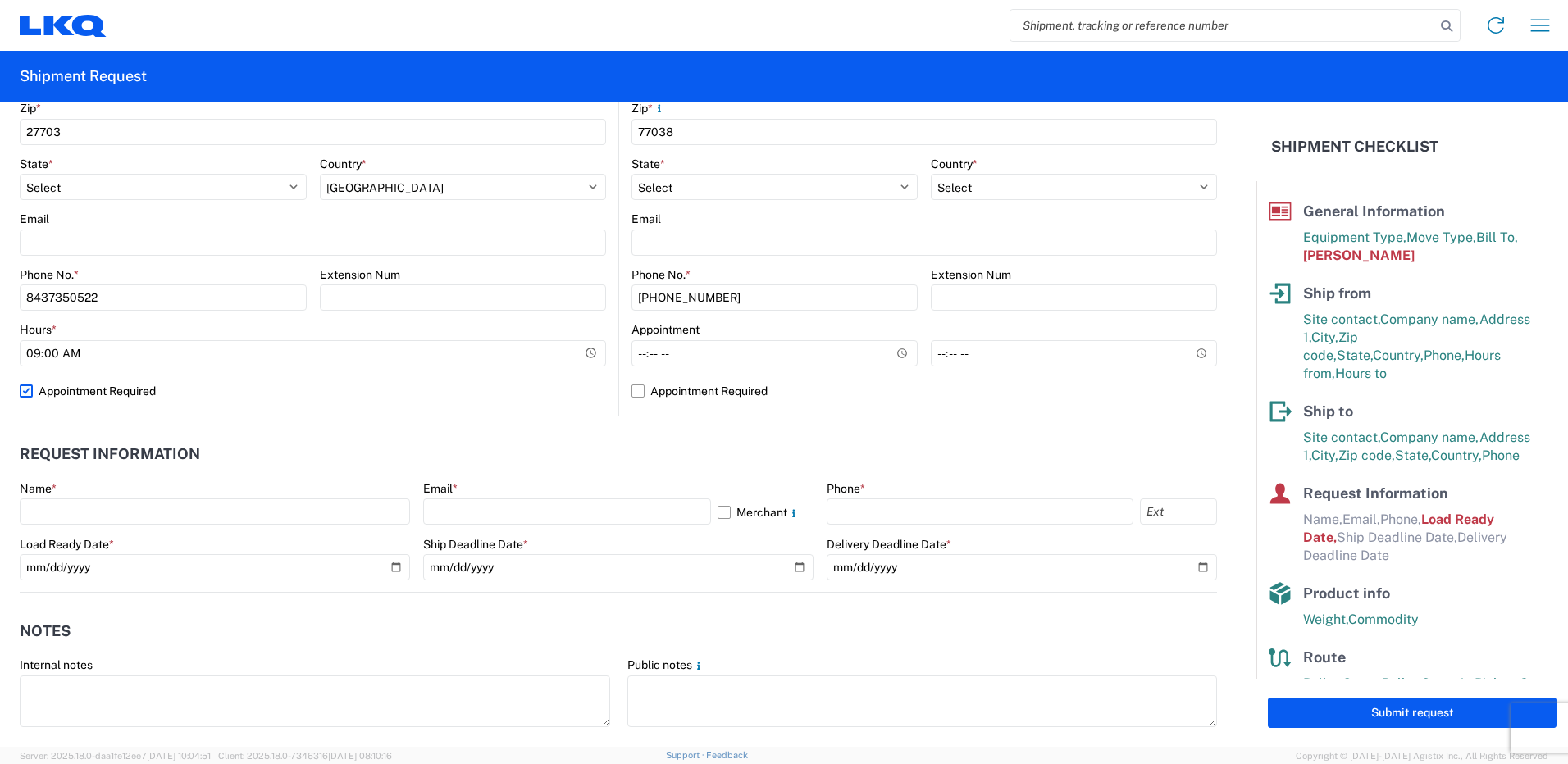
click at [564, 379] on label "Appointment Required" at bounding box center [312, 391] width 586 height 26
click at [0, 0] on input "Appointment Required" at bounding box center [0, 0] width 0 height 0
select select "US"
click at [446, 396] on label "Appointment Required" at bounding box center [312, 391] width 586 height 26
click at [0, 0] on input "Appointment Required" at bounding box center [0, 0] width 0 height 0
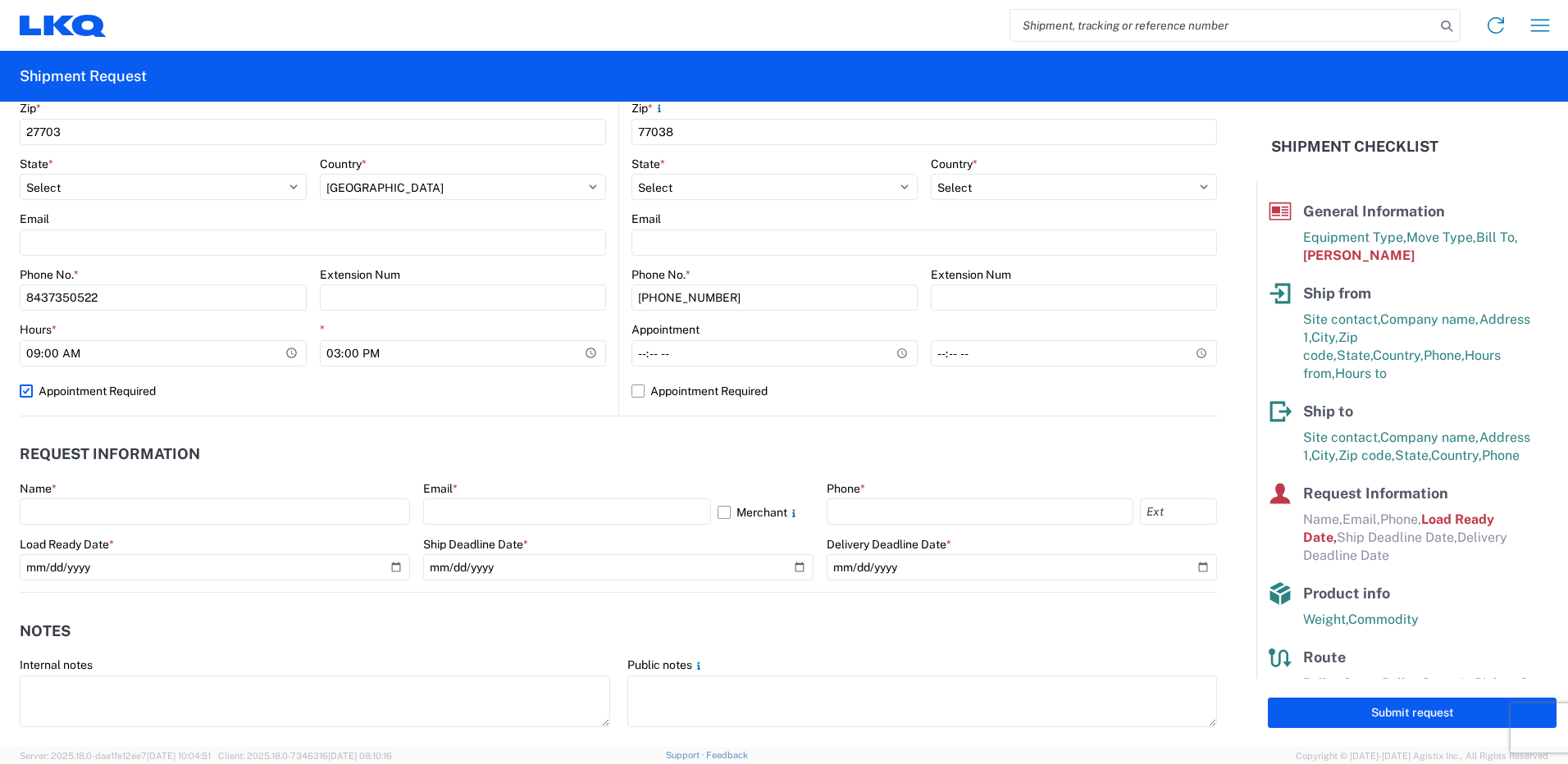
select select "NC"
select select "US"
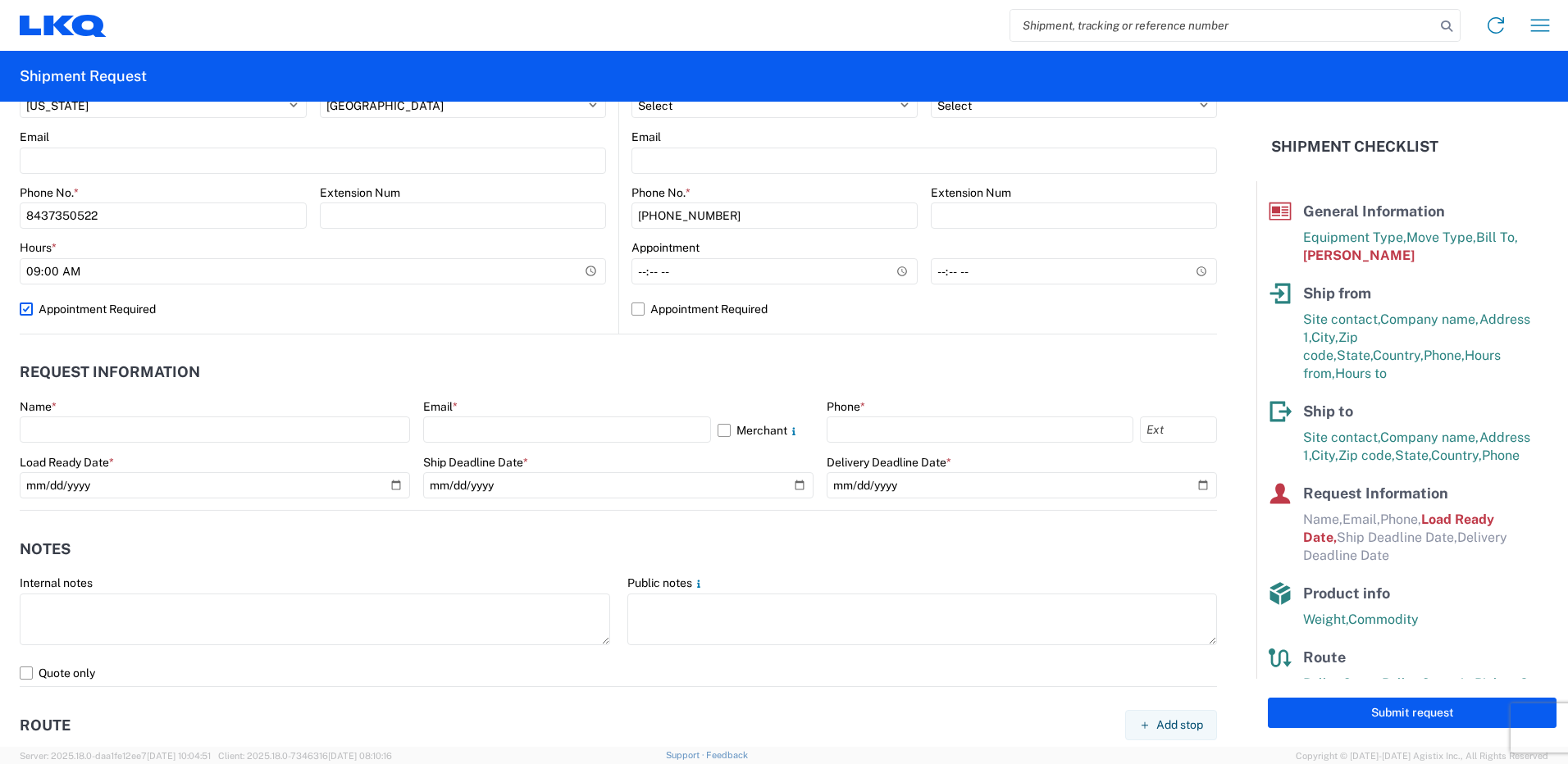
click at [89, 314] on label "Appointment Required" at bounding box center [312, 309] width 586 height 26
click at [0, 0] on input "Appointment Required" at bounding box center [0, 0] width 0 height 0
select select "US"
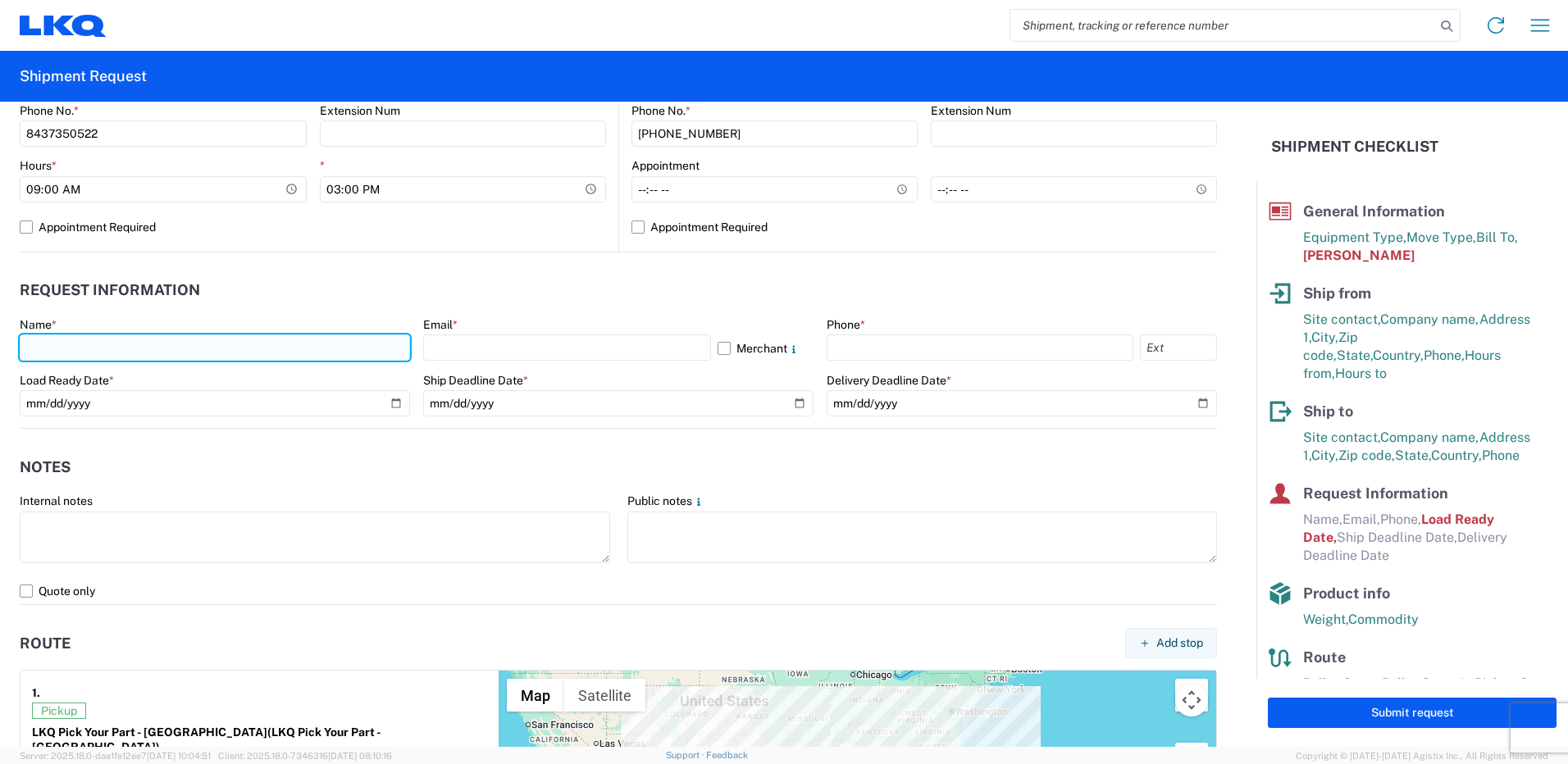
click at [248, 351] on input "text" at bounding box center [214, 347] width 391 height 26
type input "[PERSON_NAME]"
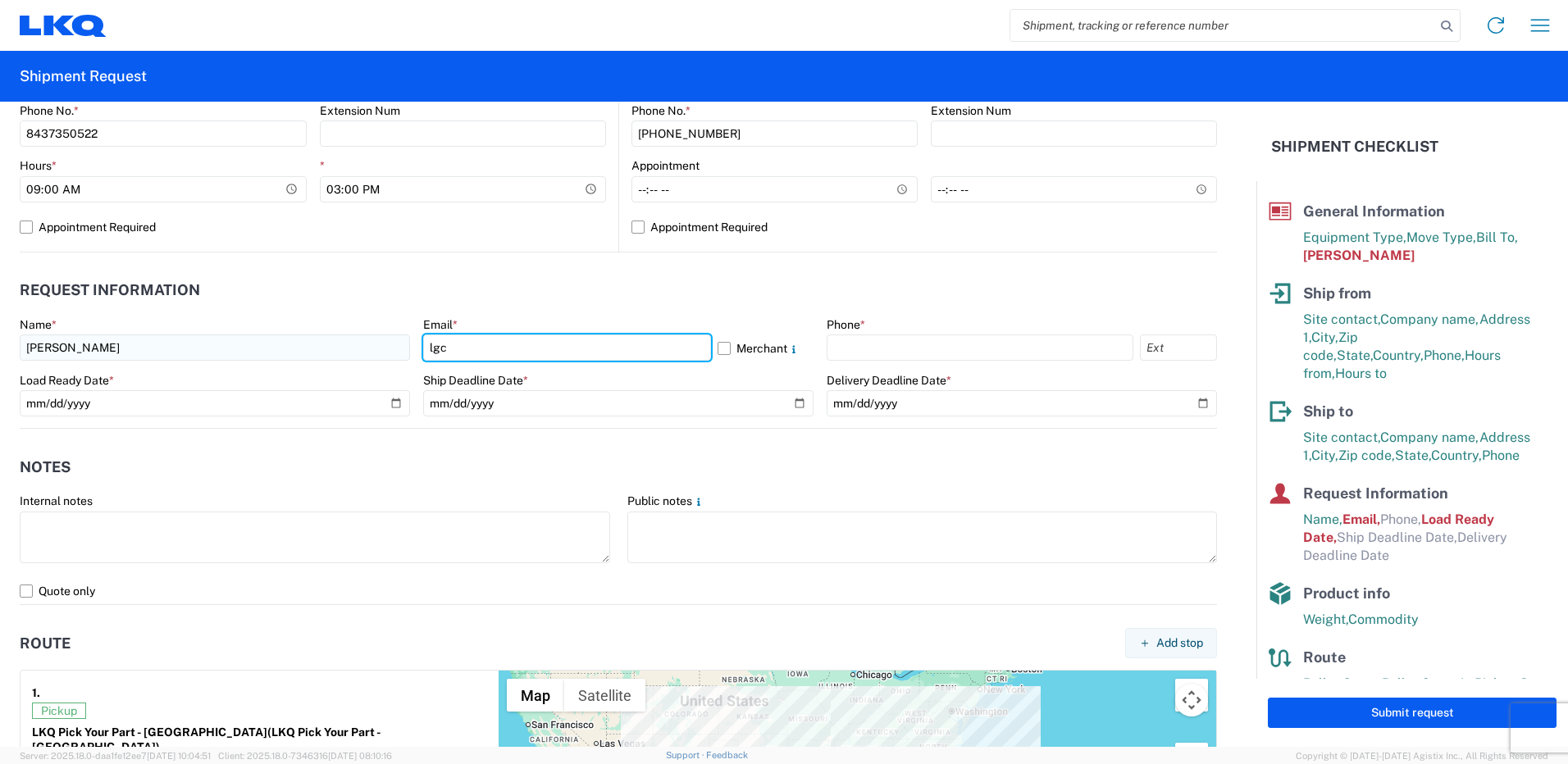
type input "[EMAIL_ADDRESS][DOMAIN_NAME]"
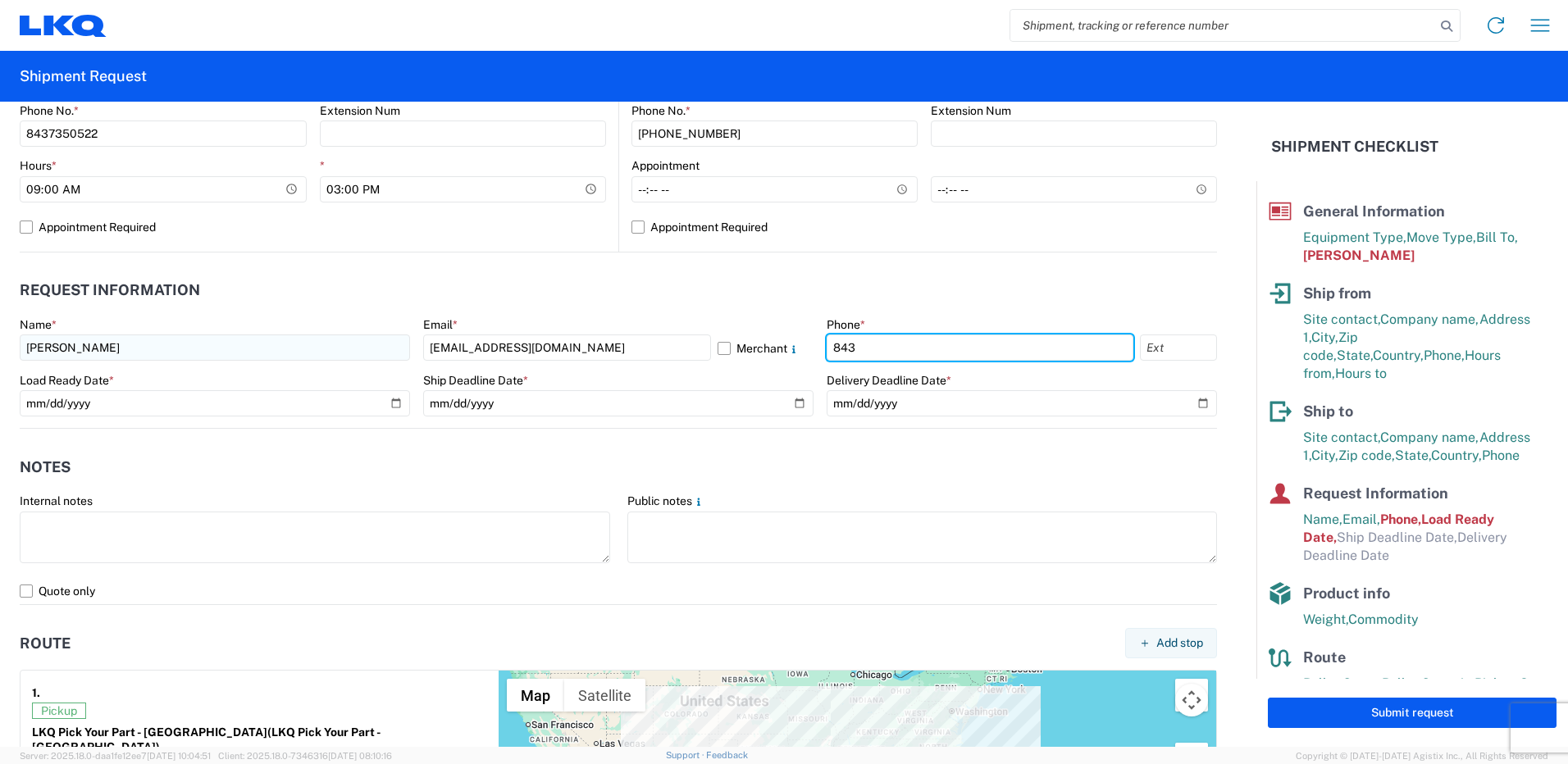
type input "8437350522"
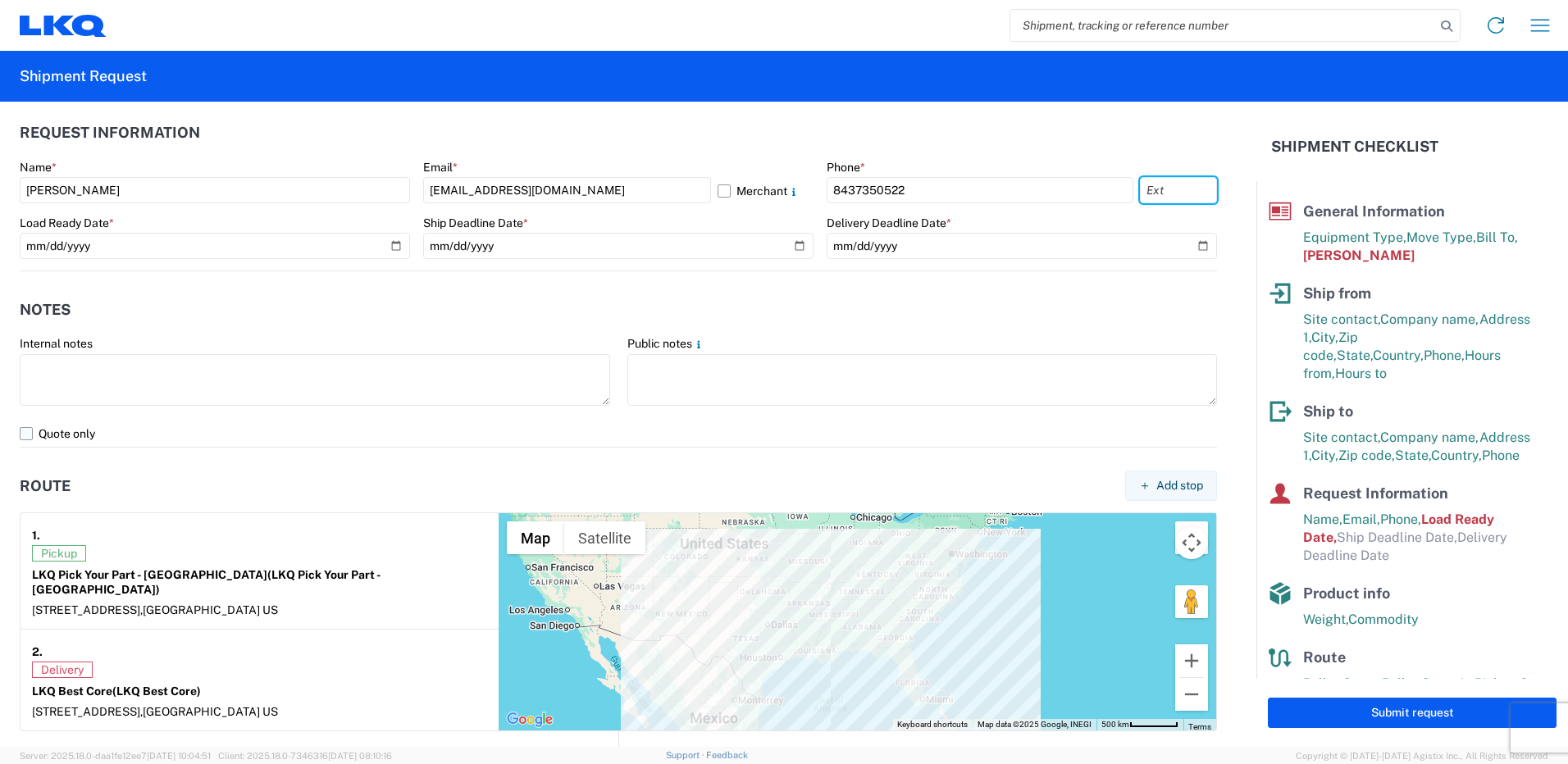
scroll to position [902, 0]
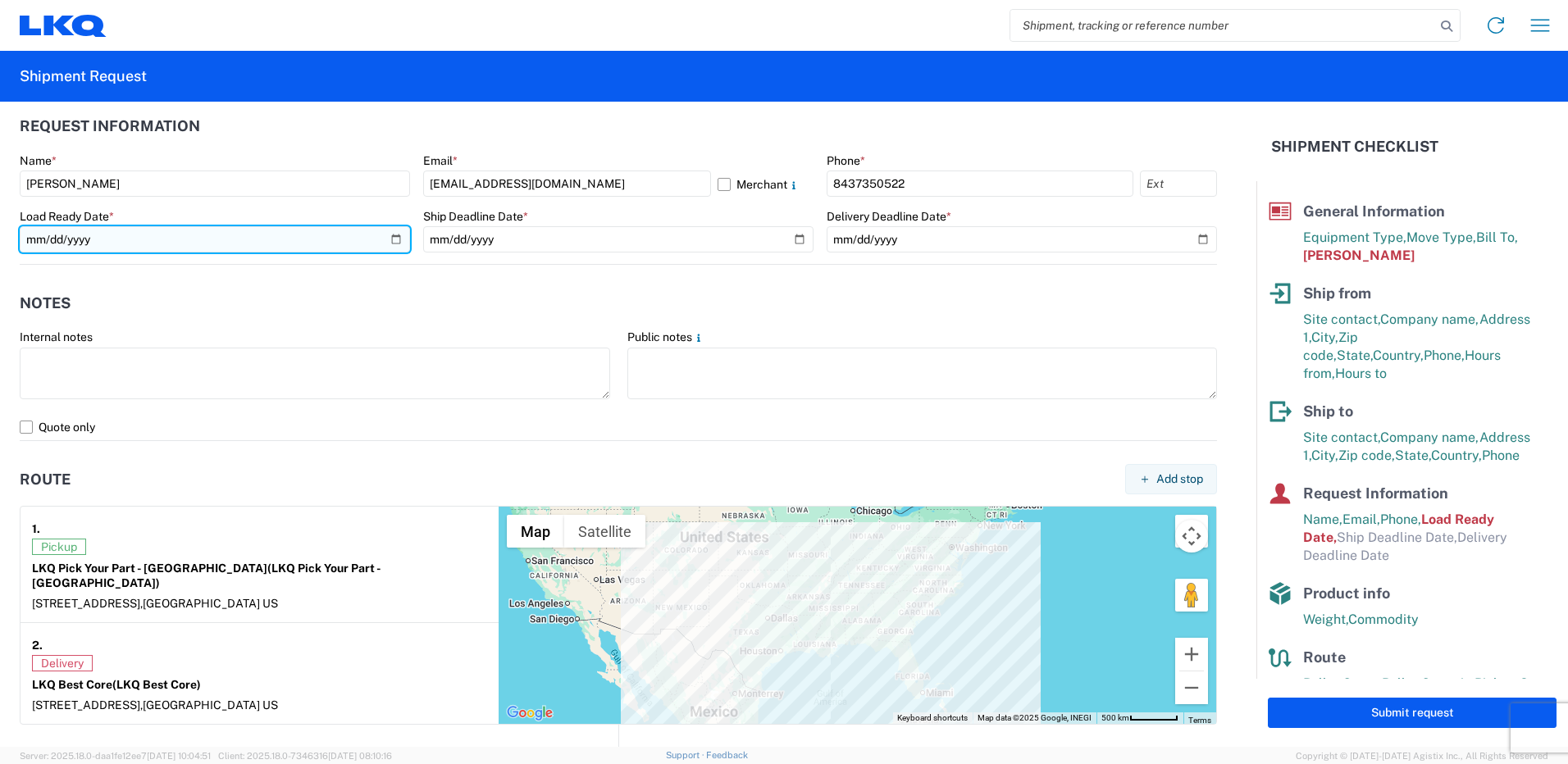
click at [125, 239] on input "[DATE]" at bounding box center [214, 239] width 391 height 26
click at [385, 242] on input "[DATE]" at bounding box center [214, 239] width 391 height 26
type input "[DATE]"
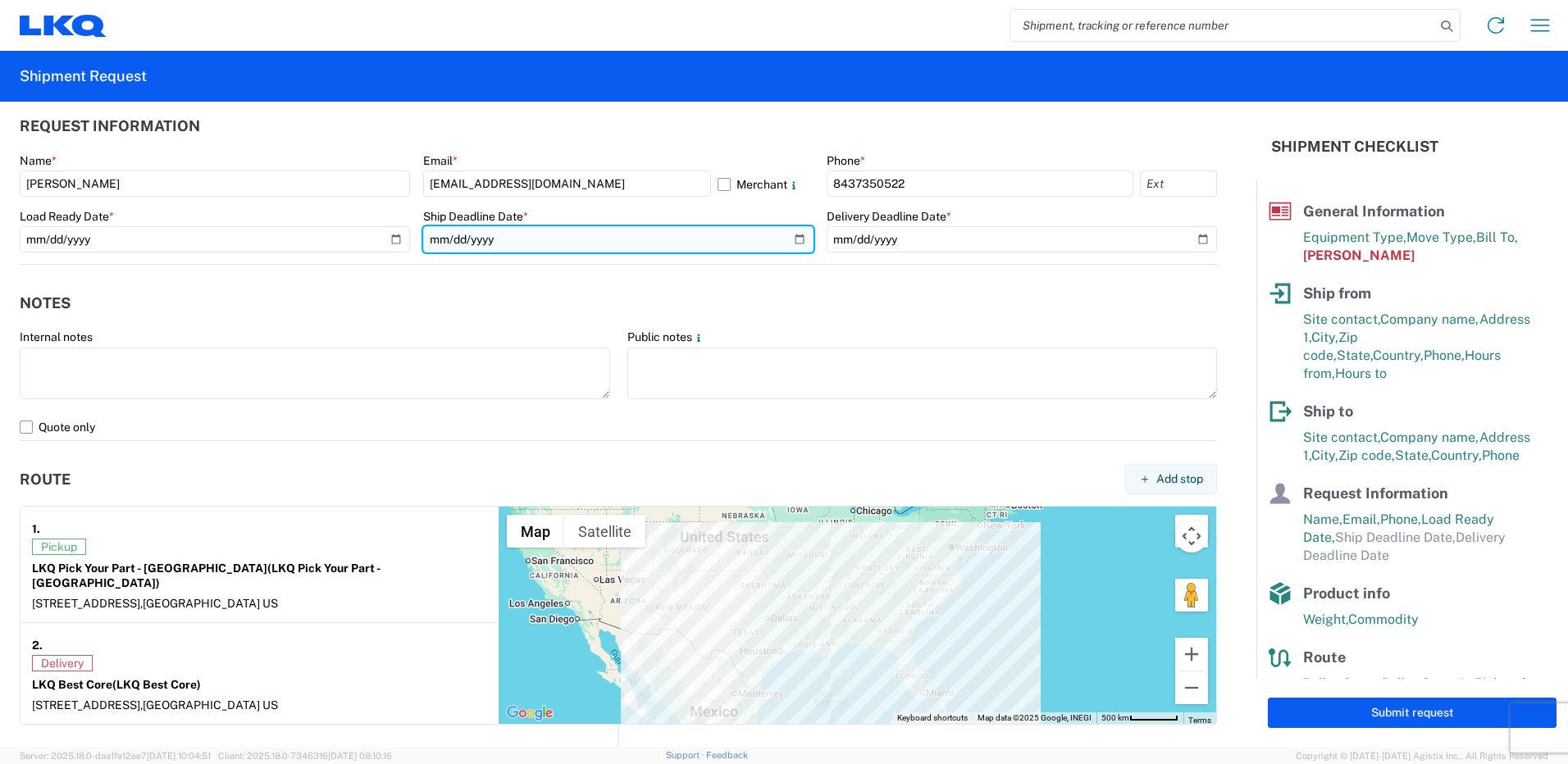
click at [787, 237] on input "date" at bounding box center [618, 239] width 391 height 26
type input "[DATE]"
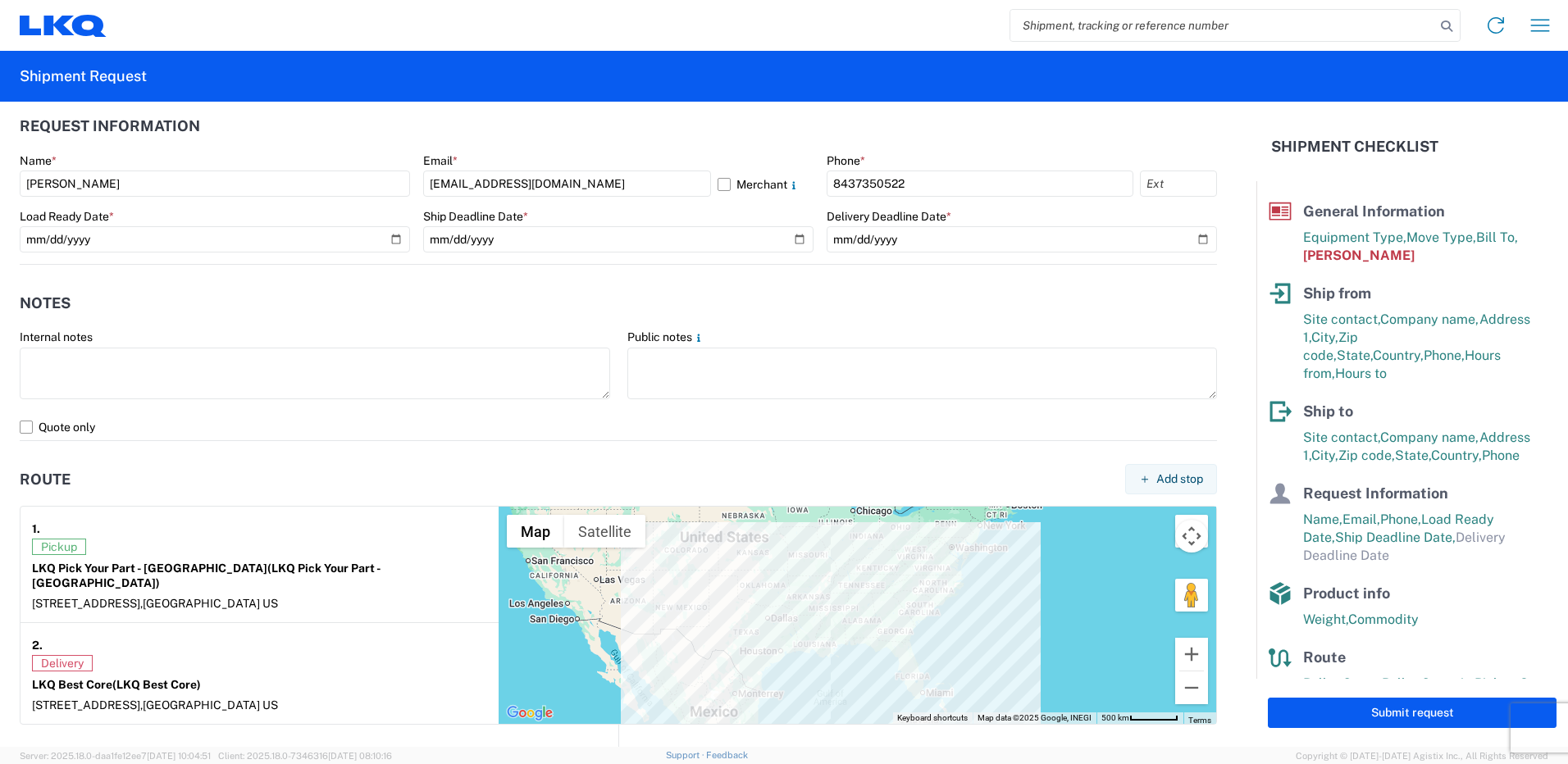
click at [583, 456] on agx-route "Route Add stop 1. Pickup LKQ Pick Your Part - Durham (LKQ Pick Your Part - Durh…" at bounding box center [618, 584] width 1197 height 284
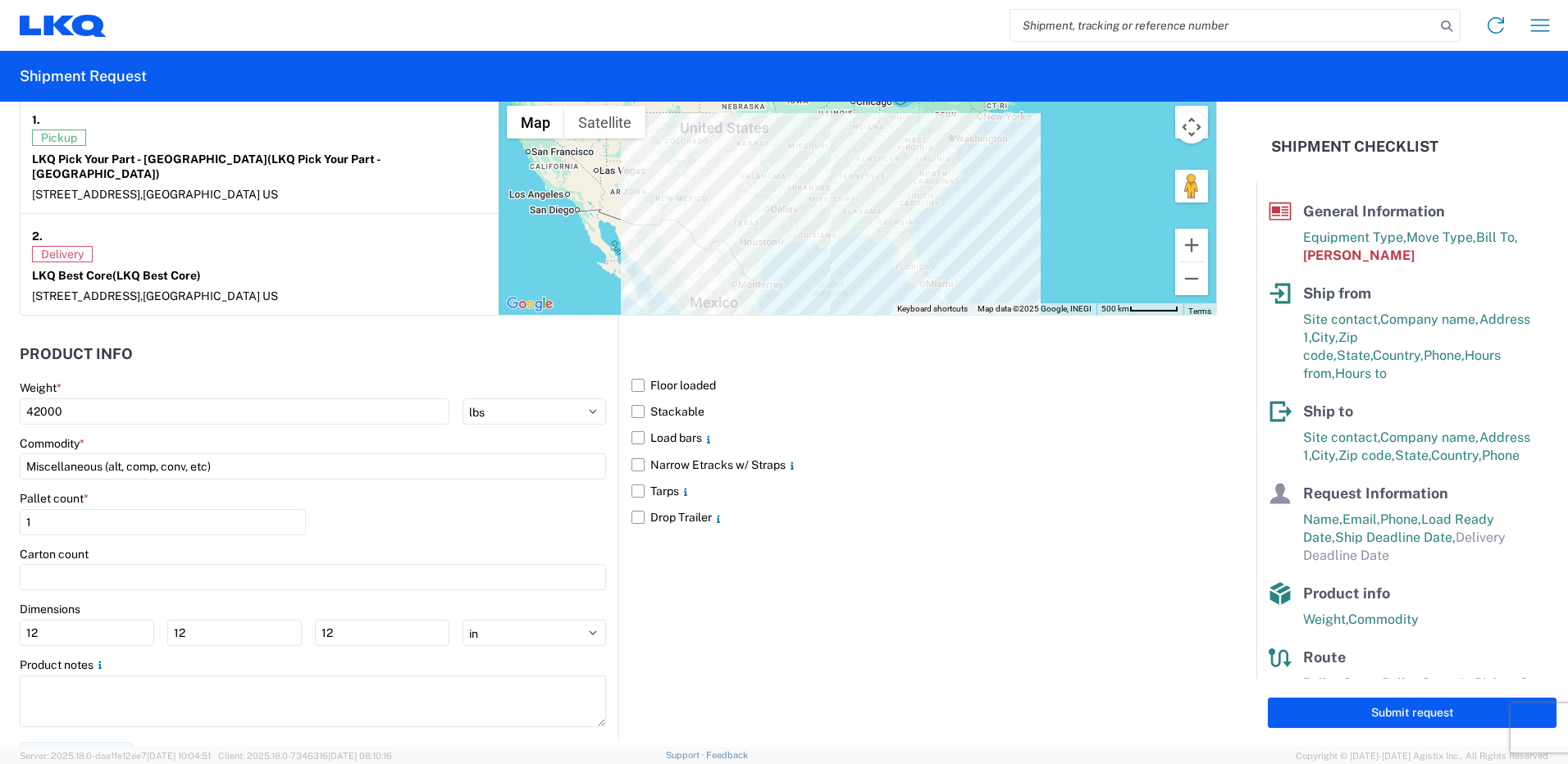
scroll to position [1322, 0]
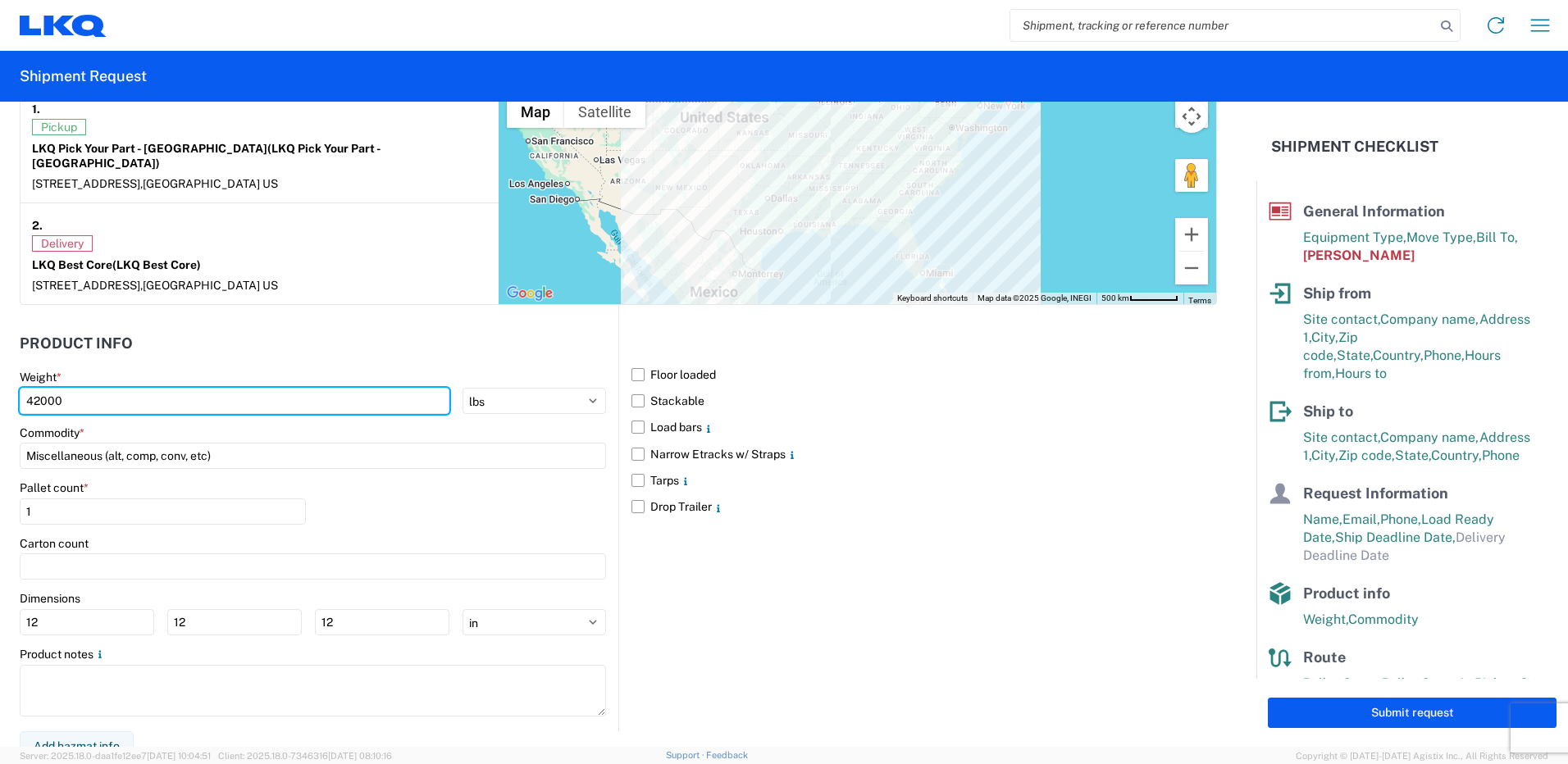
drag, startPoint x: 113, startPoint y: 385, endPoint x: -210, endPoint y: 354, distance: 324.5
click at [0, 354] on html "Home Shipment request Shipment tracking Shipment Request General Information Te…" at bounding box center [784, 382] width 1568 height 764
type input "40000"
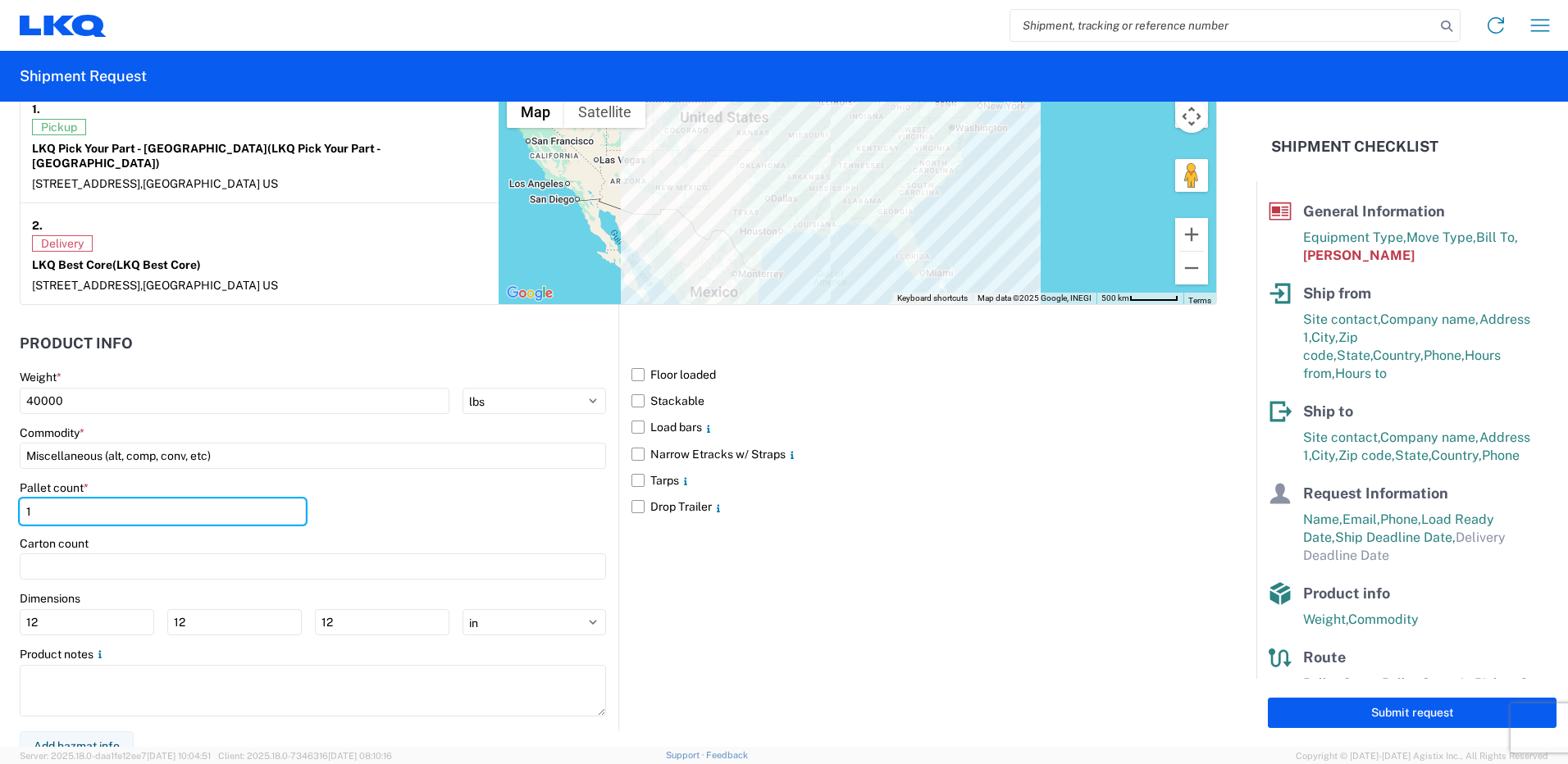
drag, startPoint x: 73, startPoint y: 493, endPoint x: -63, endPoint y: 490, distance: 136.0
click at [0, 490] on html "Home Shipment request Shipment tracking Shipment Request General Information Te…" at bounding box center [784, 382] width 1568 height 764
type input "22"
click at [401, 501] on div "Pallet count * 22" at bounding box center [312, 509] width 586 height 56
click at [659, 362] on label "Floor loaded" at bounding box center [924, 374] width 585 height 26
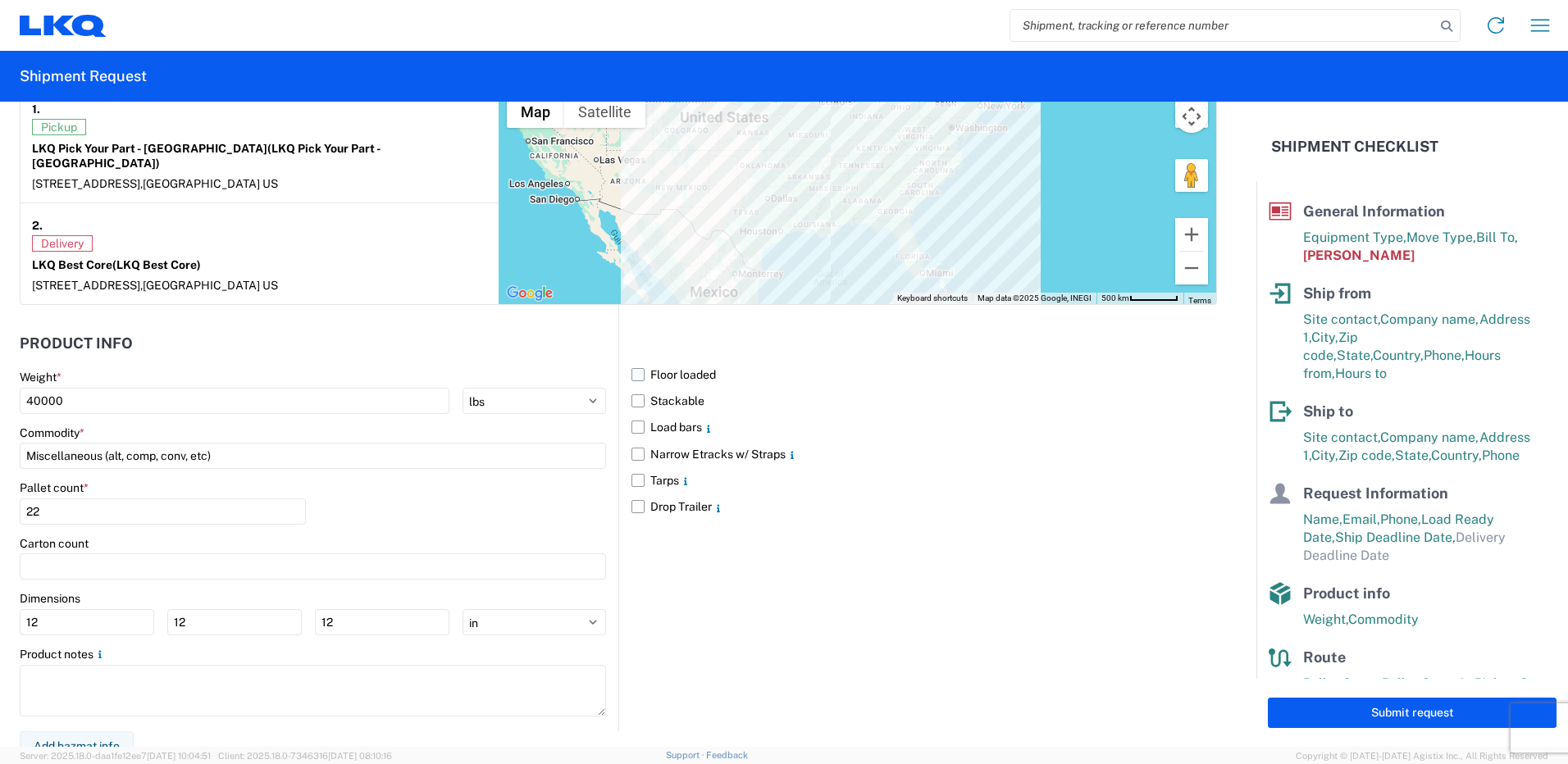
click at [0, 0] on input "Floor loaded" at bounding box center [0, 0] width 0 height 0
drag, startPoint x: 664, startPoint y: 379, endPoint x: 694, endPoint y: 394, distance: 33.5
click at [664, 388] on label "Stackable" at bounding box center [924, 401] width 585 height 26
click at [0, 0] on input "Stackable" at bounding box center [0, 0] width 0 height 0
click at [1363, 702] on button "Submit request" at bounding box center [1411, 713] width 288 height 31
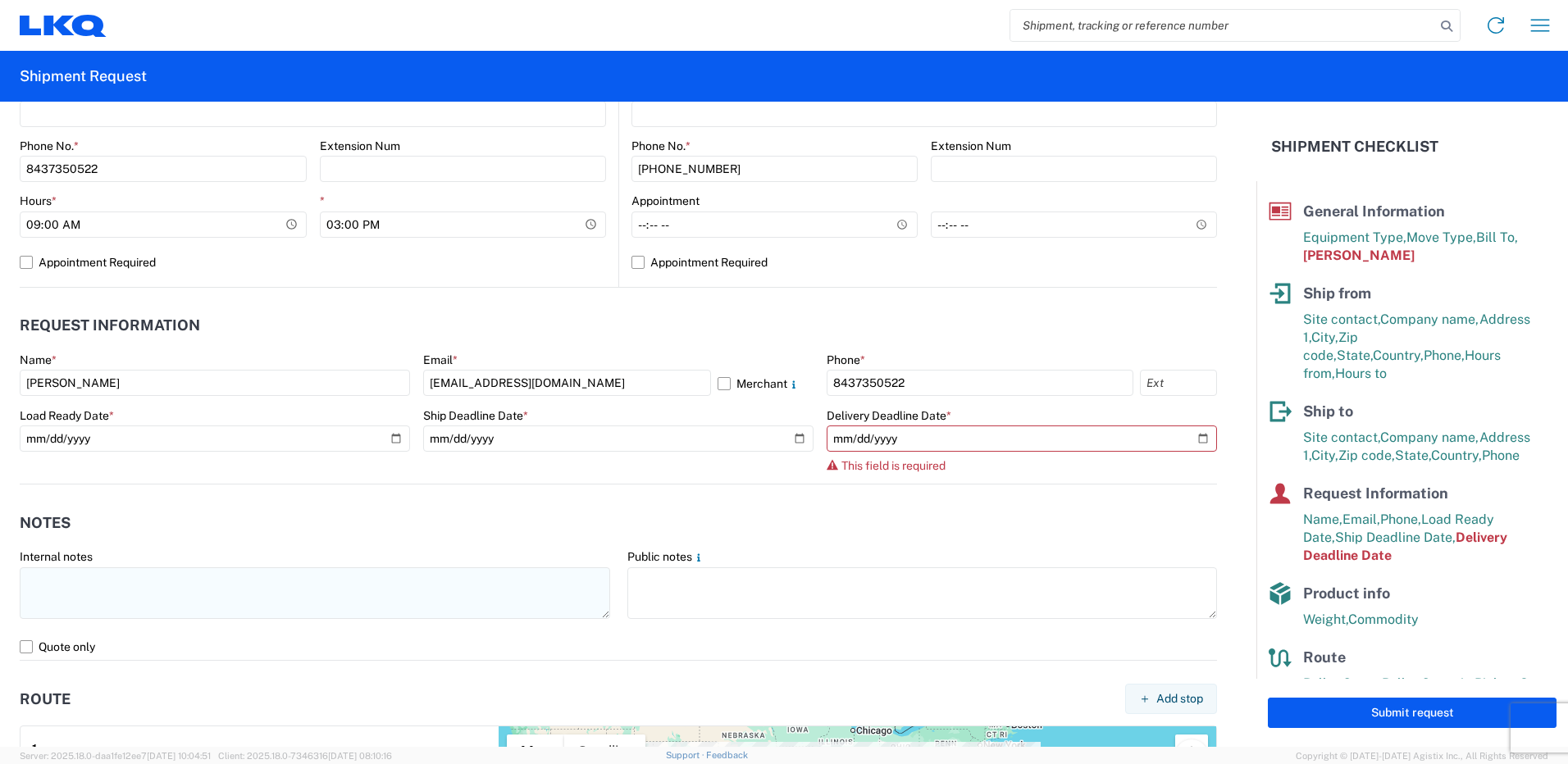
scroll to position [707, 0]
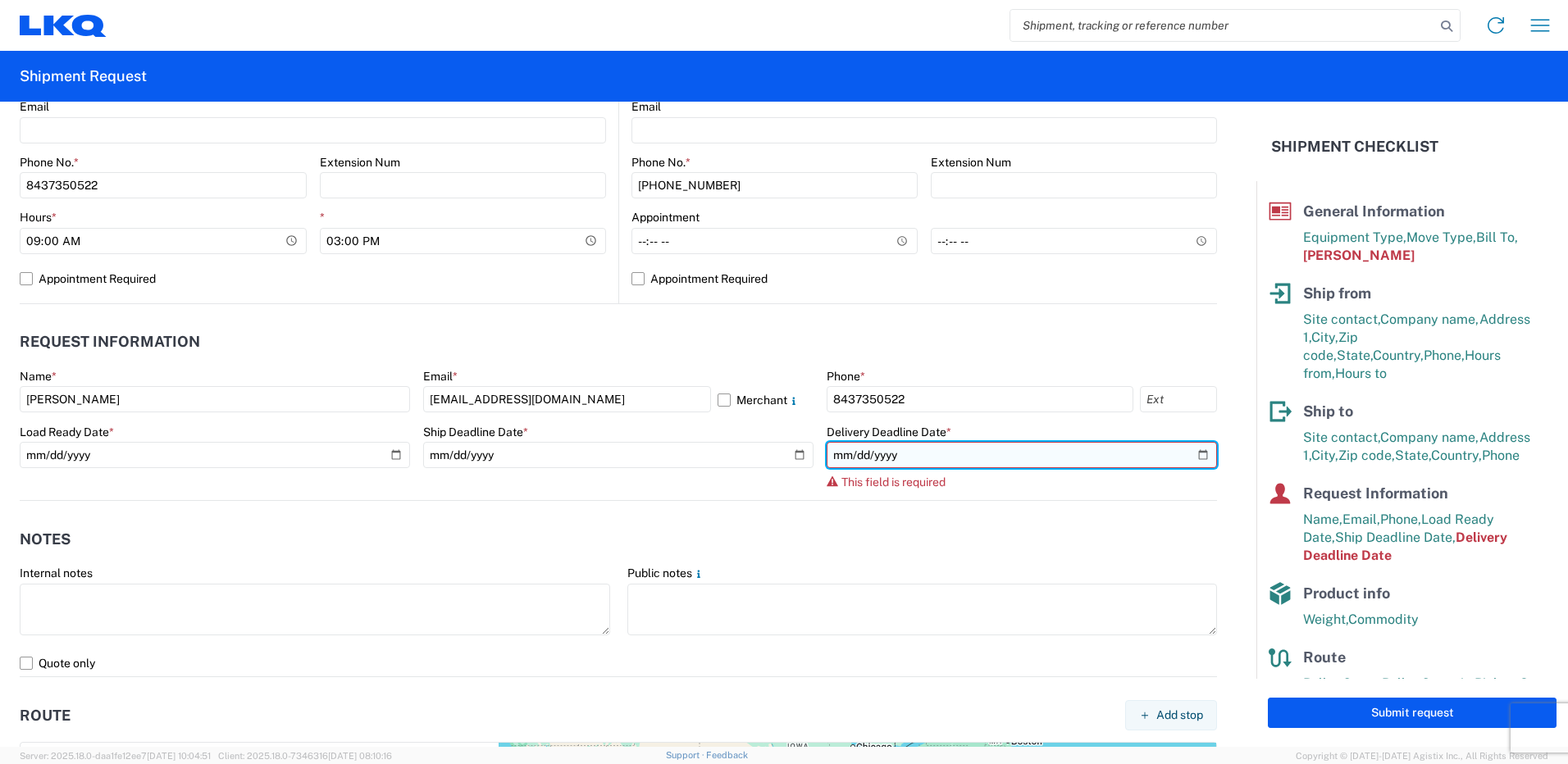
click at [1189, 457] on input "date" at bounding box center [1022, 455] width 391 height 26
type input "2025-09-25"
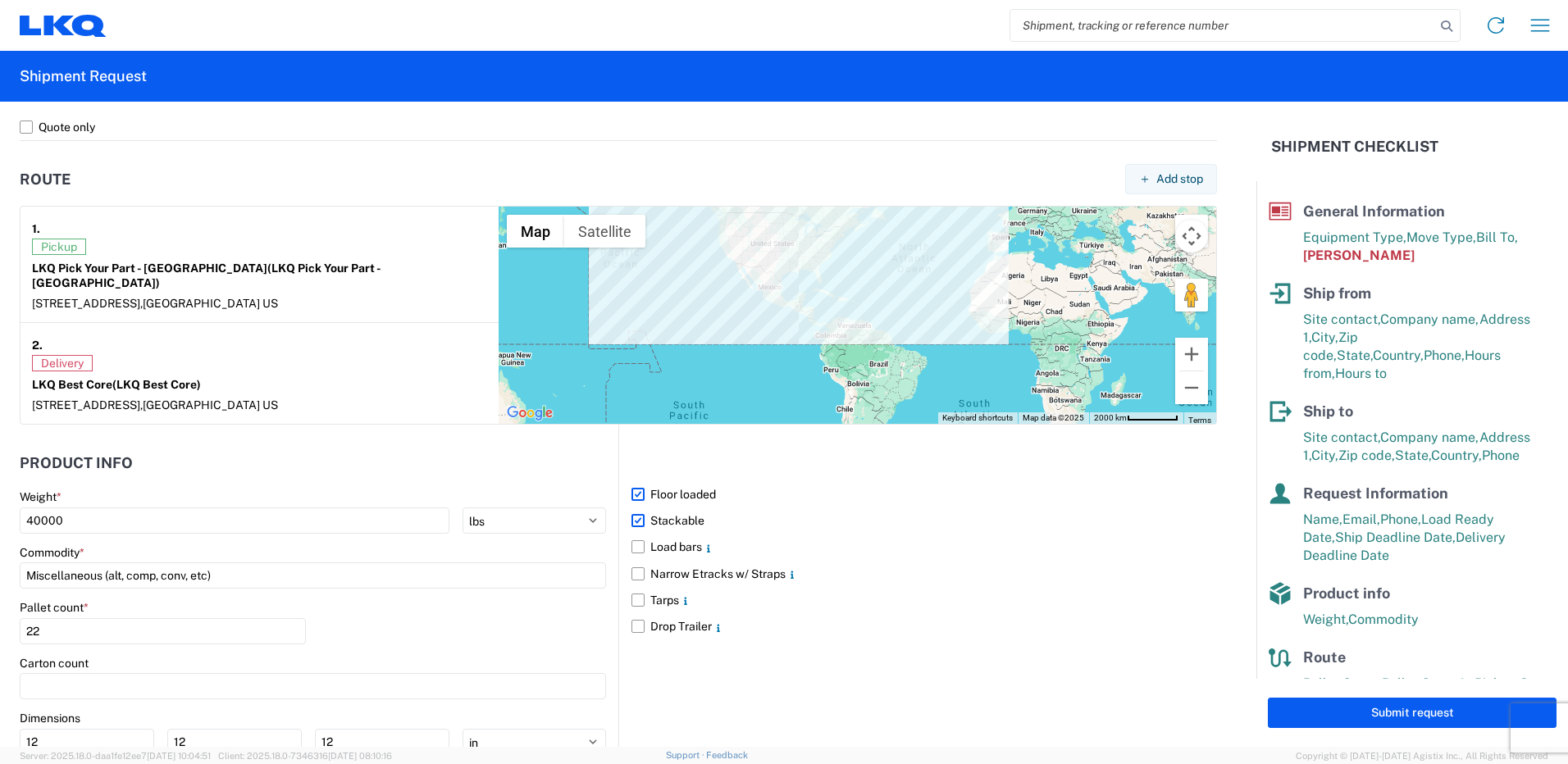
scroll to position [1343, 0]
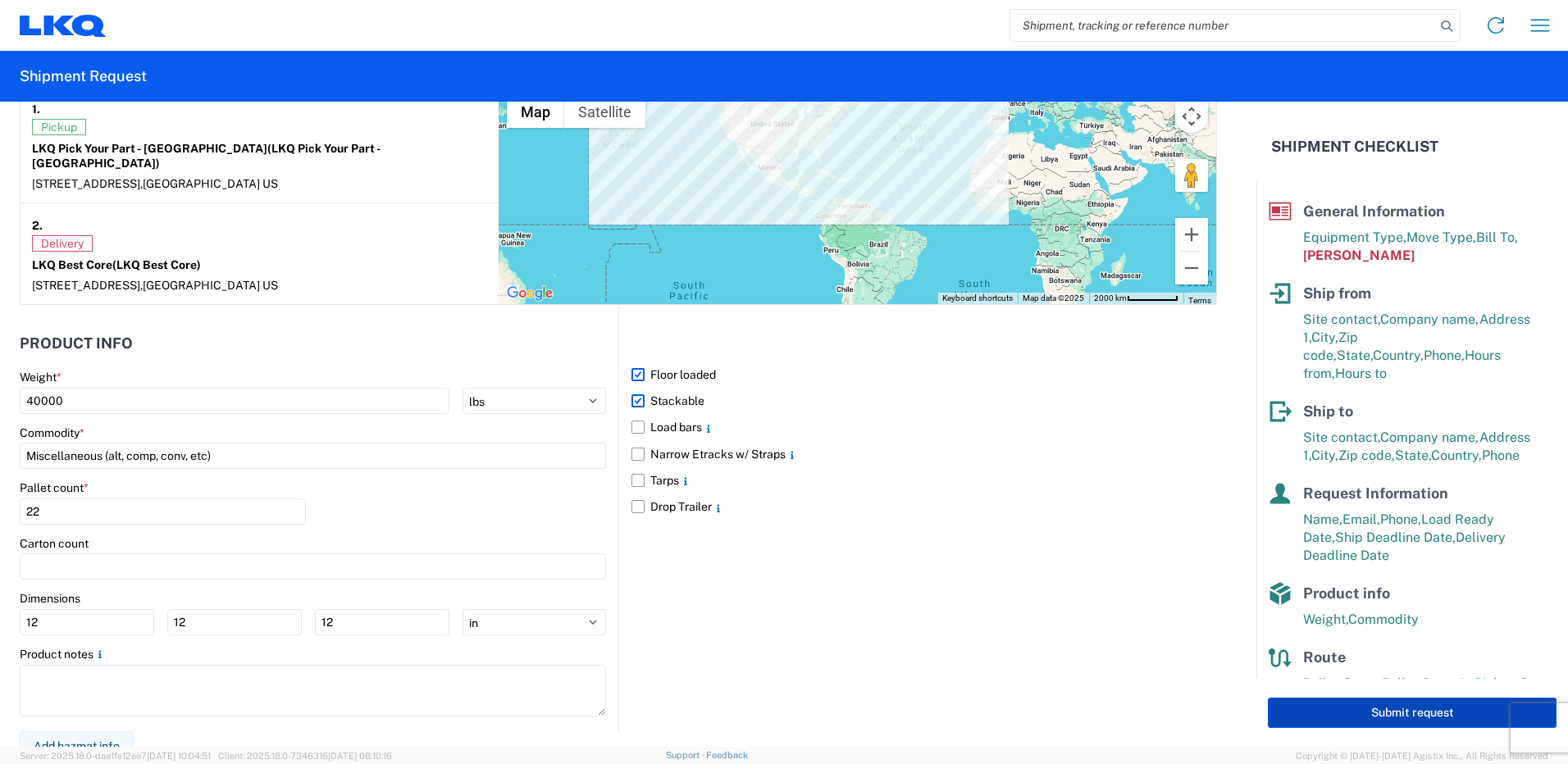
click at [1421, 716] on button "Submit request" at bounding box center [1411, 713] width 288 height 31
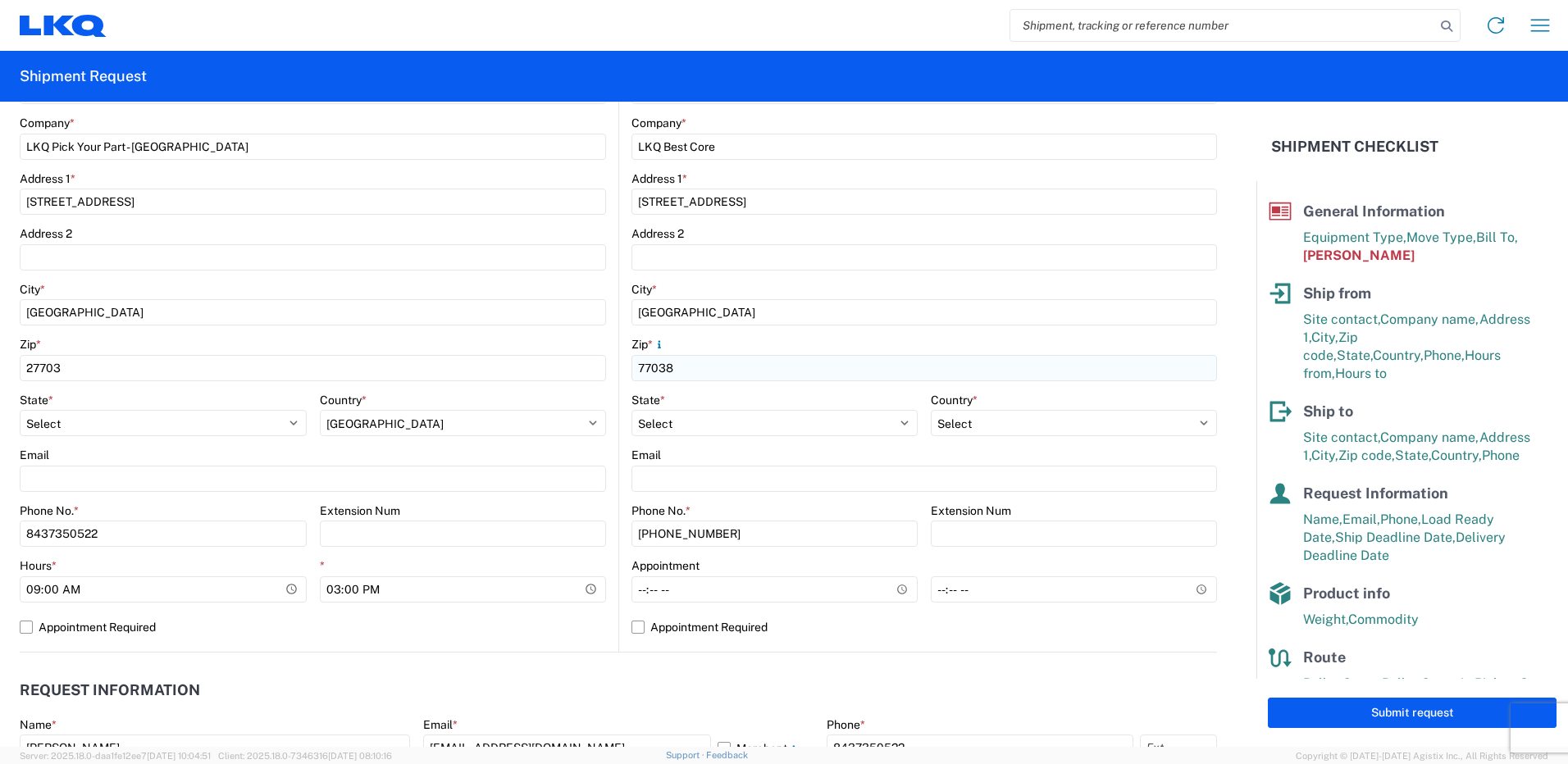
scroll to position [0, 0]
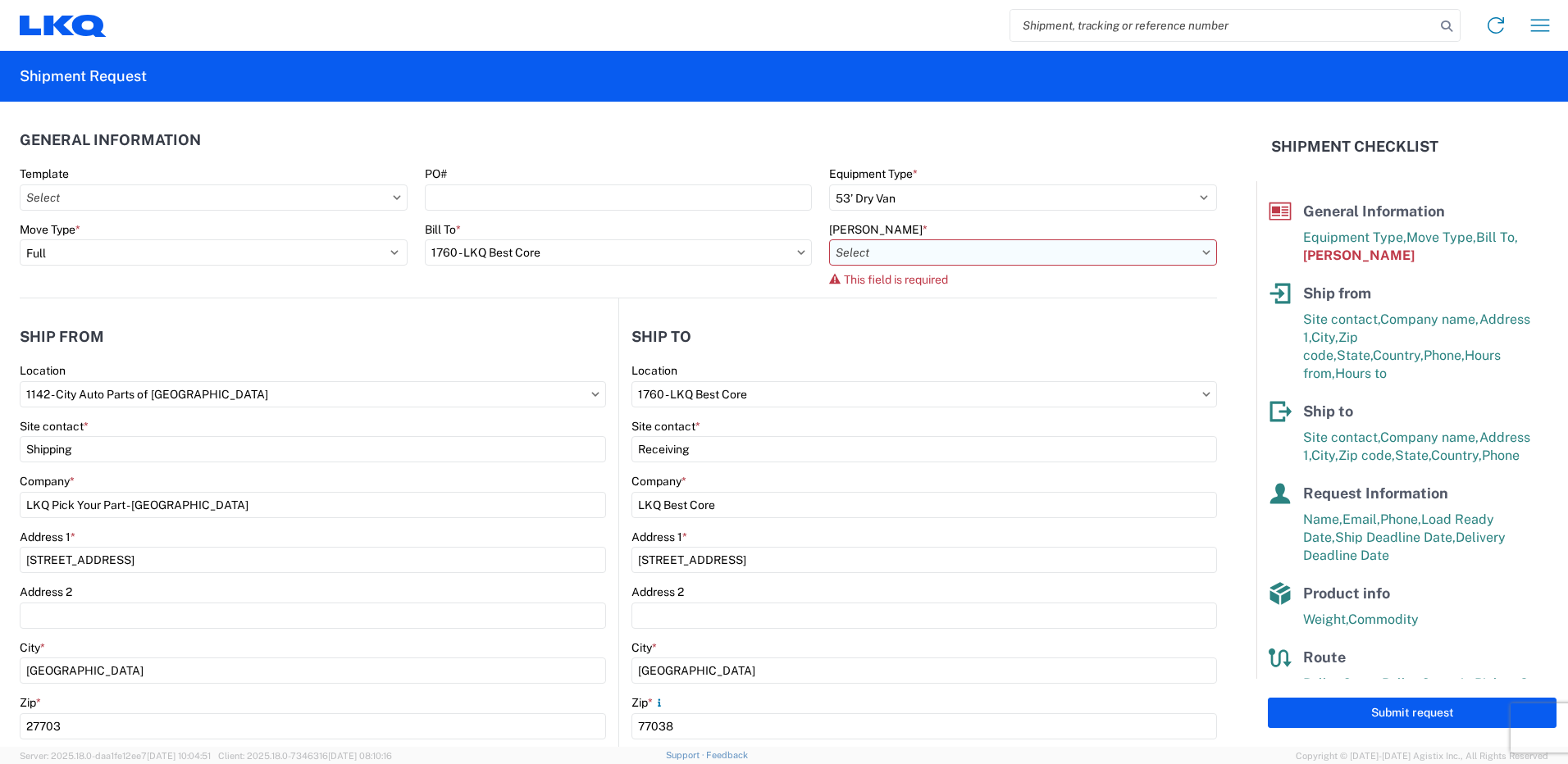
click at [875, 254] on input "[PERSON_NAME] *" at bounding box center [1023, 252] width 388 height 26
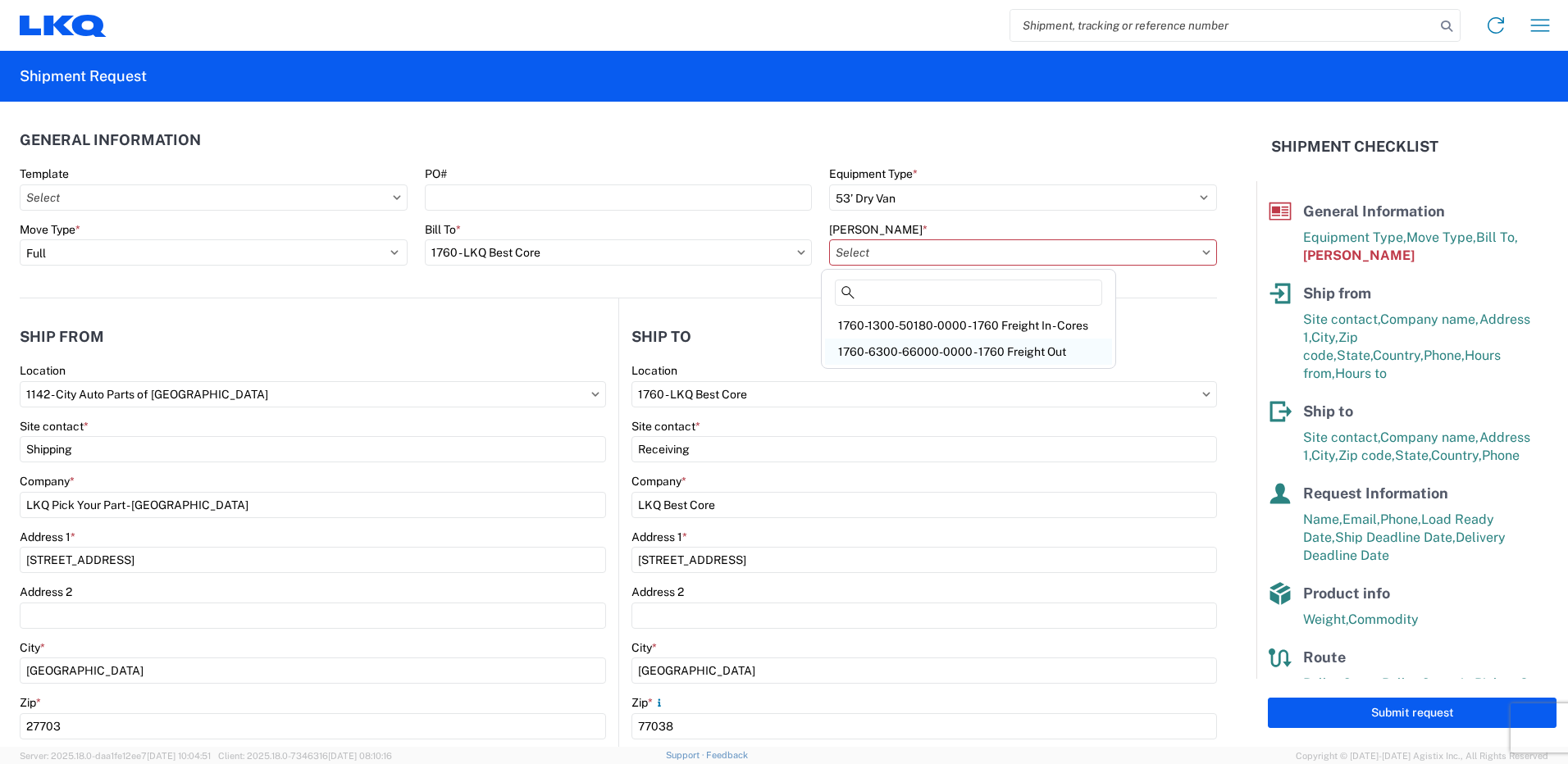
click at [960, 351] on div "1760-6300-66000-0000 - 1760 Freight Out" at bounding box center [968, 351] width 287 height 26
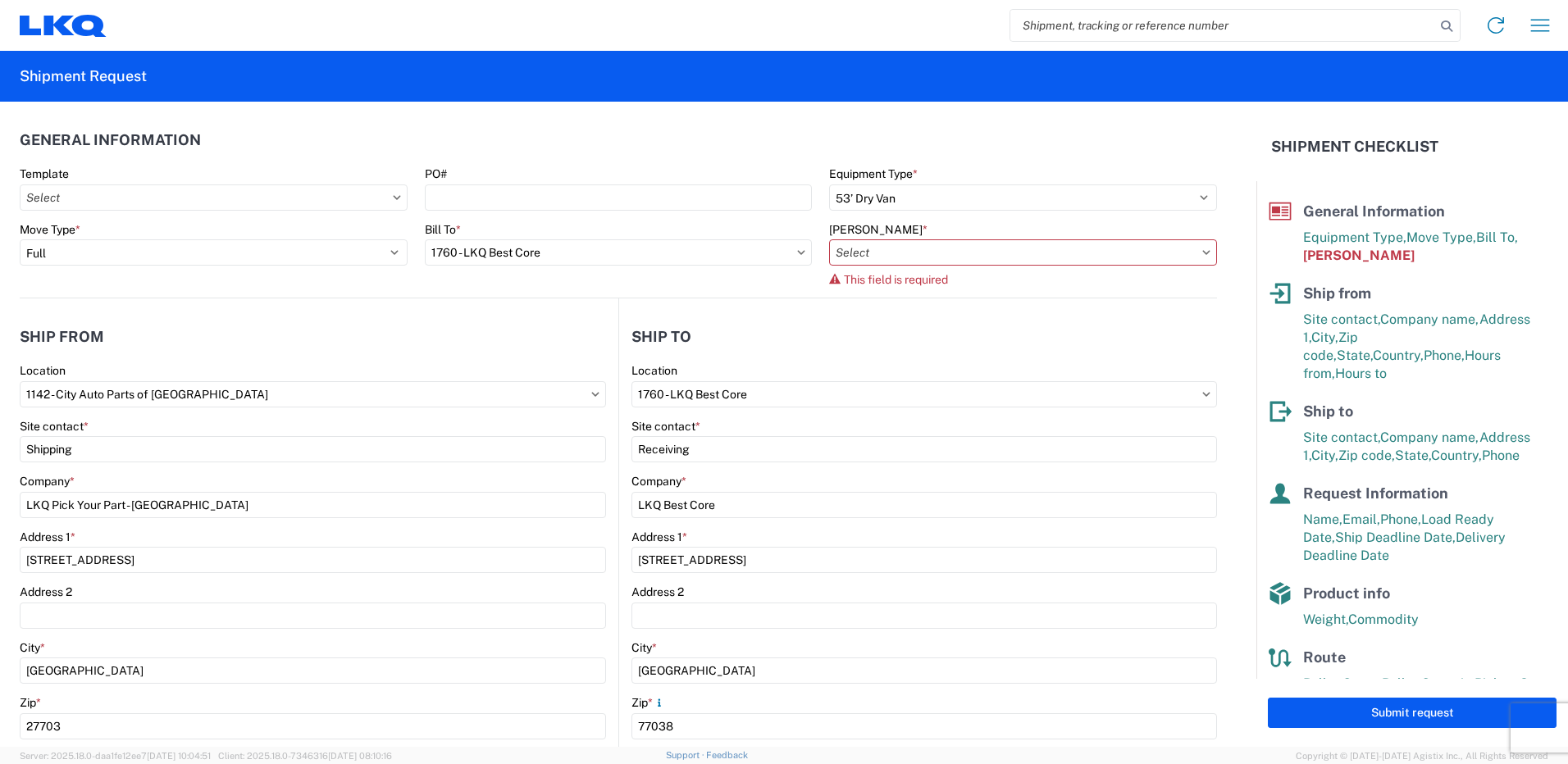
type input "1760-6300-66000-0000 - 1760 Freight Out"
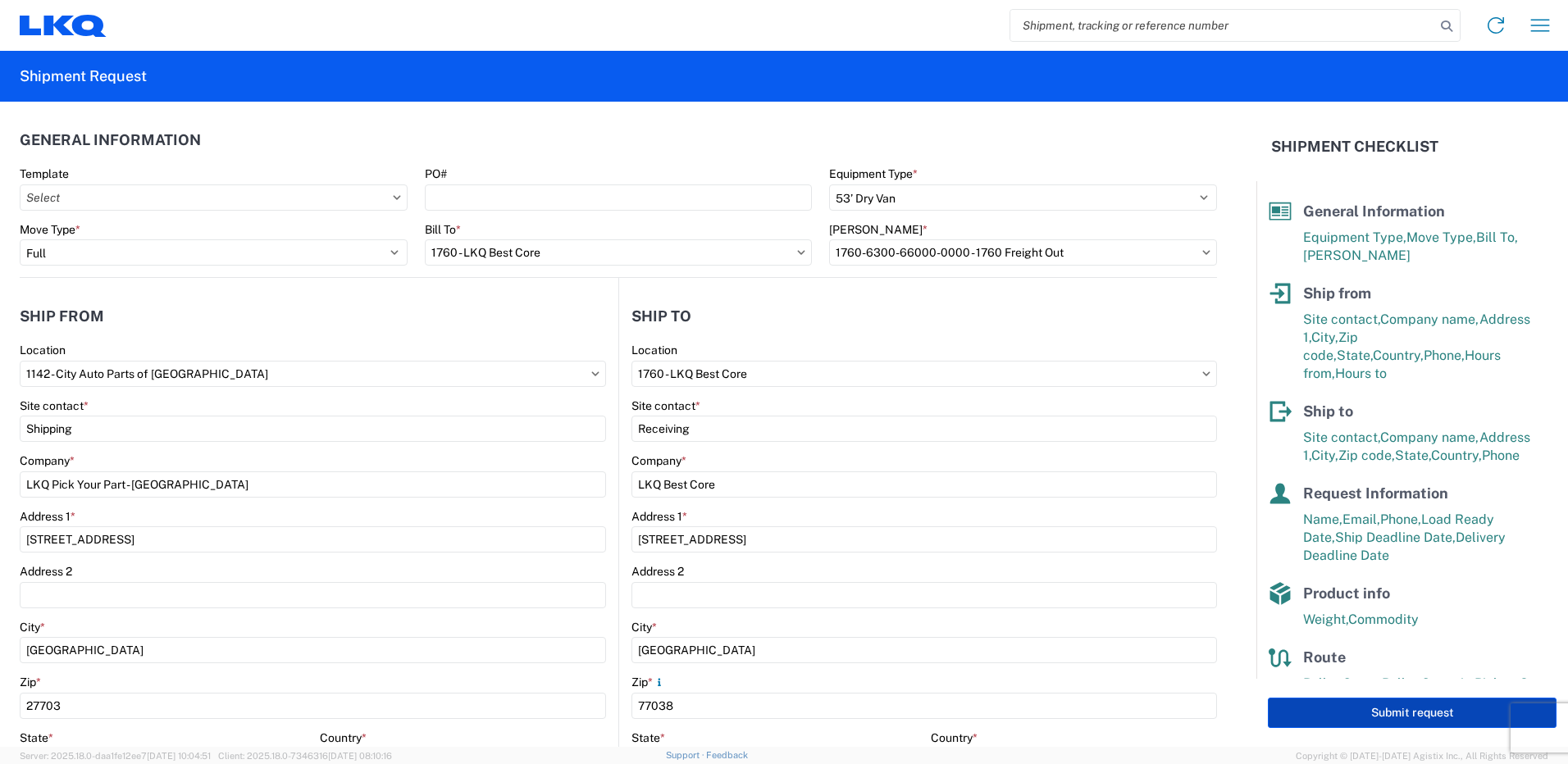
click at [1380, 709] on button "Submit request" at bounding box center [1411, 713] width 288 height 31
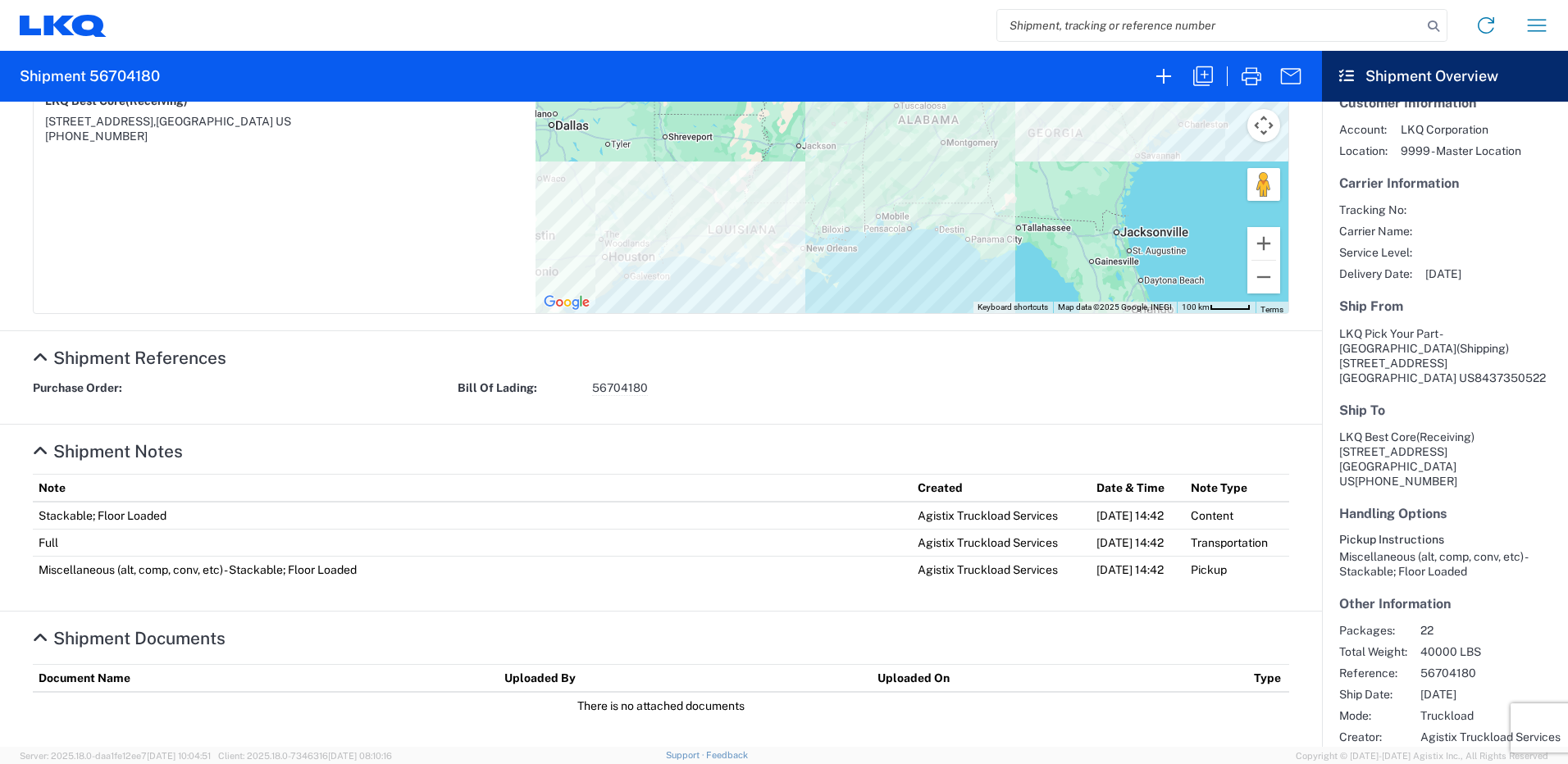
scroll to position [36, 0]
